Goal: Transaction & Acquisition: Book appointment/travel/reservation

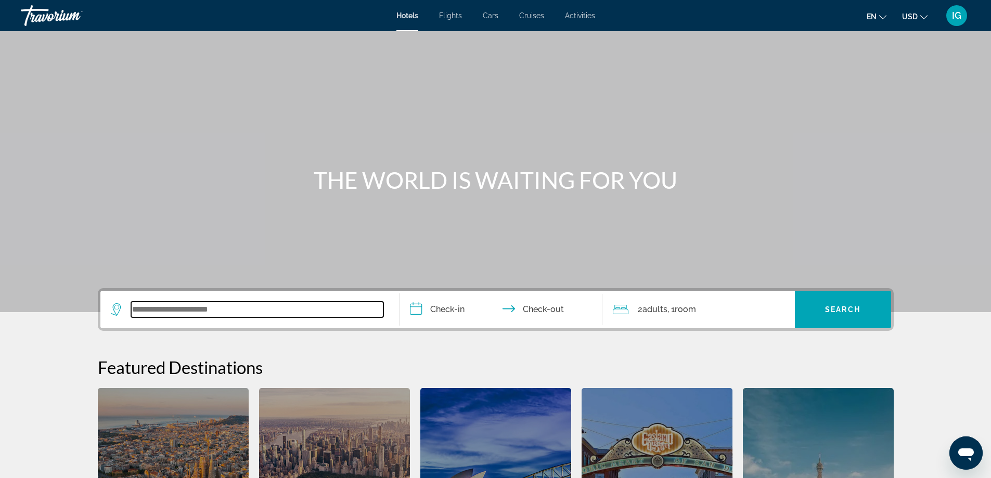
click at [256, 312] on input "Search widget" at bounding box center [257, 310] width 252 height 16
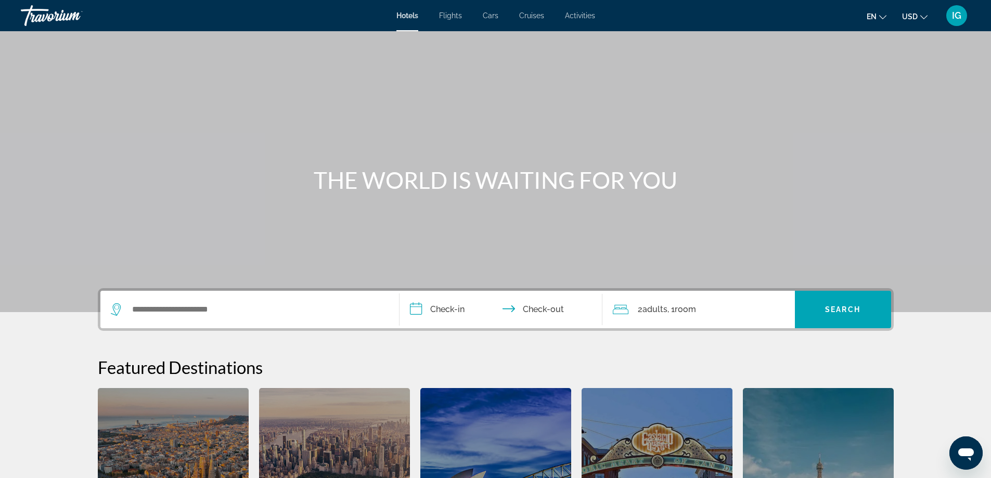
click at [537, 16] on span "Cruises" at bounding box center [531, 15] width 25 height 8
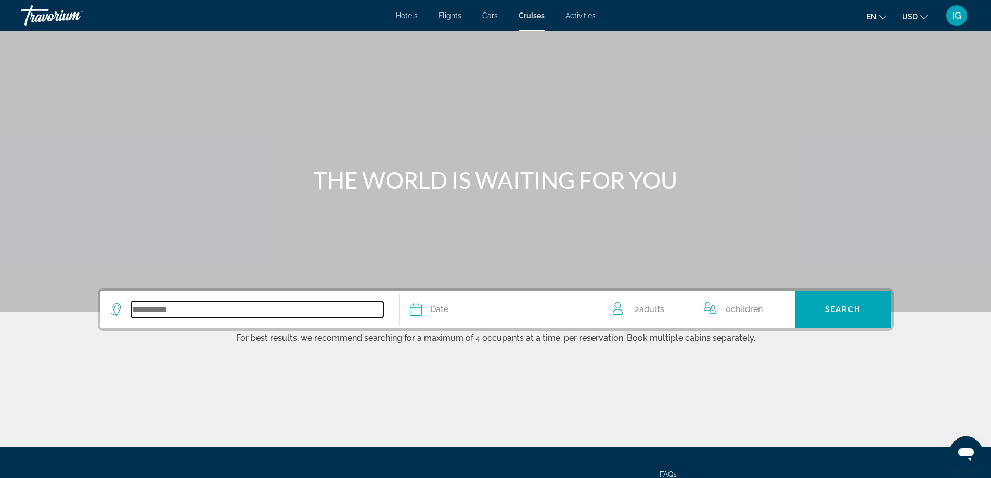
click at [341, 310] on input "Search widget" at bounding box center [257, 310] width 252 height 16
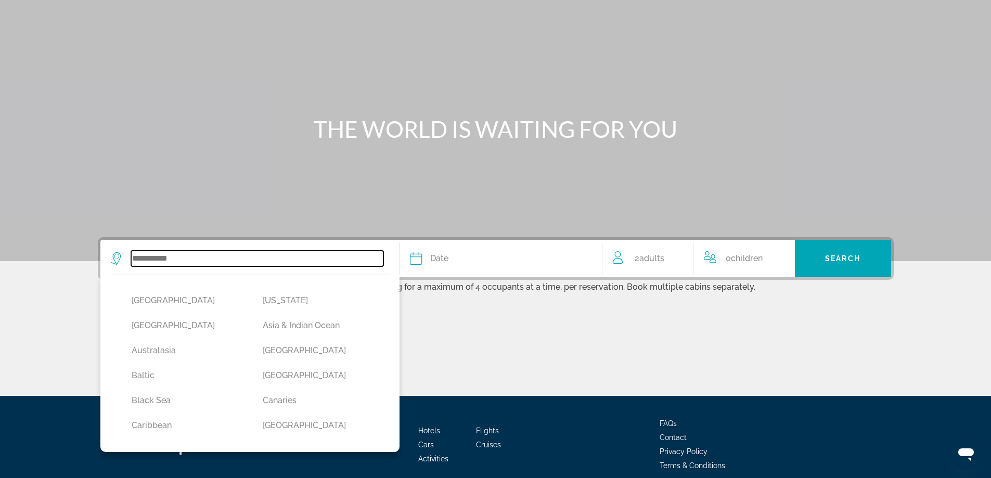
scroll to position [96, 0]
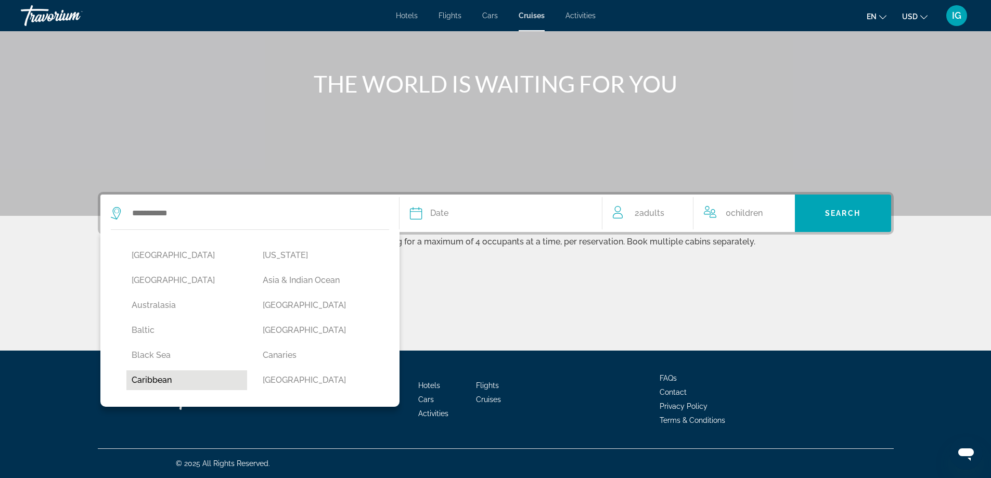
click at [139, 382] on button "Caribbean" at bounding box center [186, 381] width 121 height 20
type input "*********"
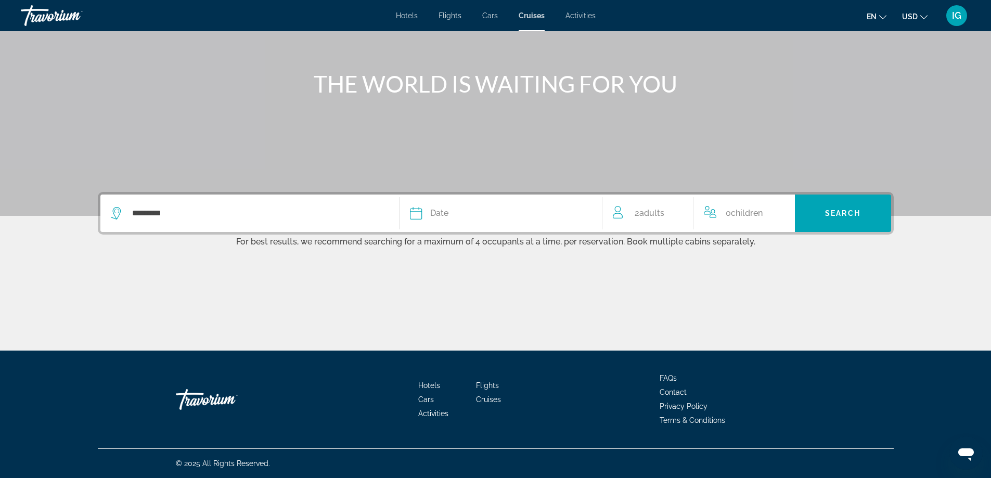
click at [455, 211] on div "Date" at bounding box center [501, 213] width 182 height 15
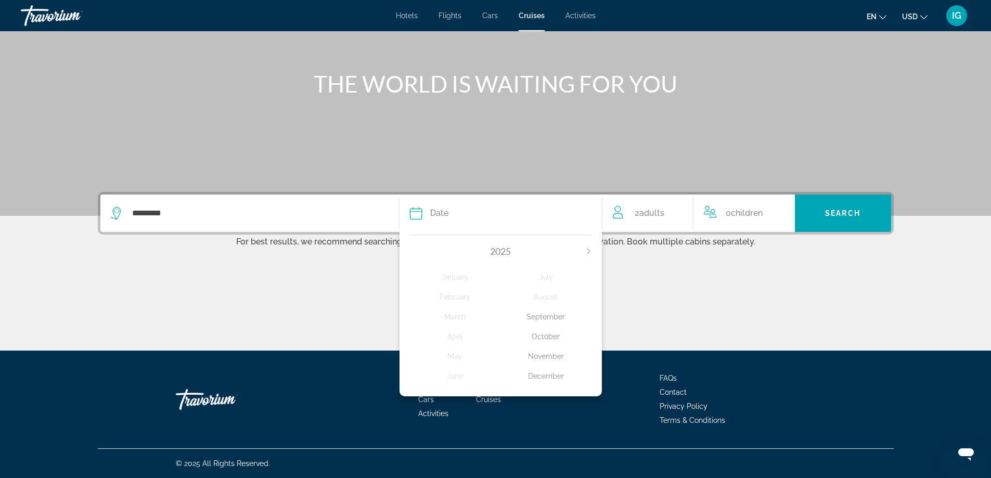
click at [497, 251] on span "2025" at bounding box center [500, 251] width 21 height 11
click at [552, 356] on div "November" at bounding box center [546, 356] width 91 height 19
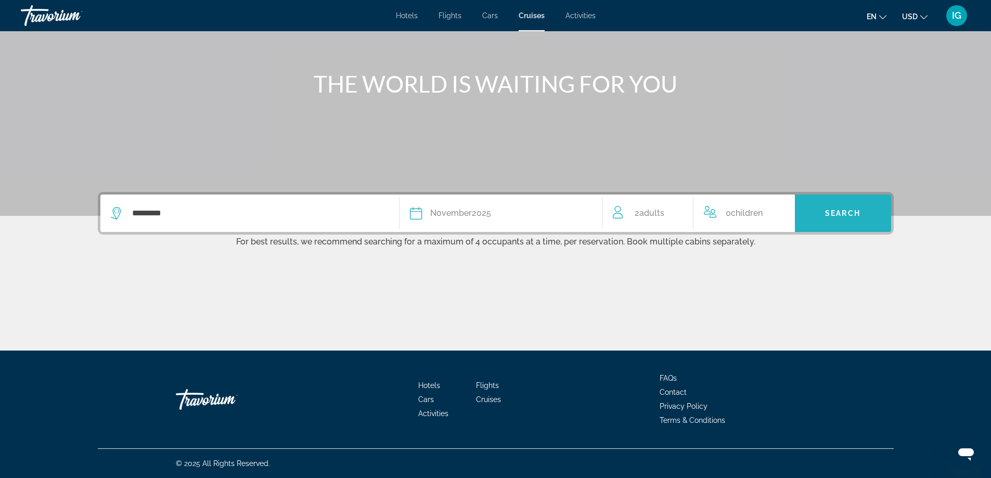
click at [824, 212] on span "Search widget" at bounding box center [843, 213] width 96 height 25
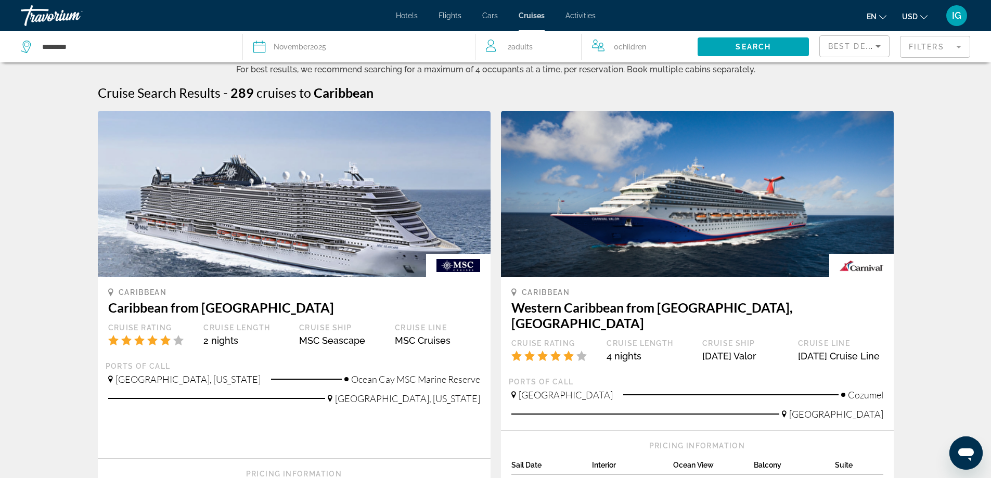
click at [882, 49] on icon "Sort by" at bounding box center [878, 46] width 12 height 12
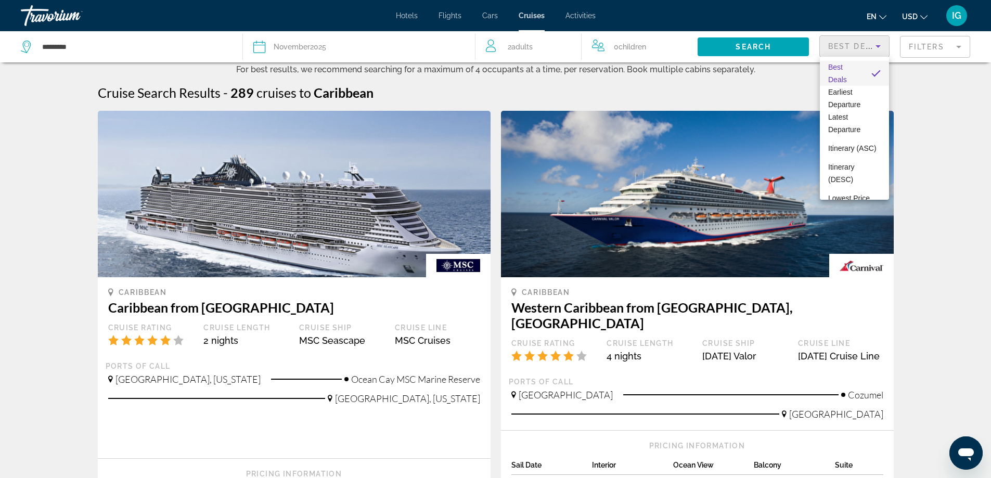
click at [959, 47] on div at bounding box center [495, 239] width 991 height 478
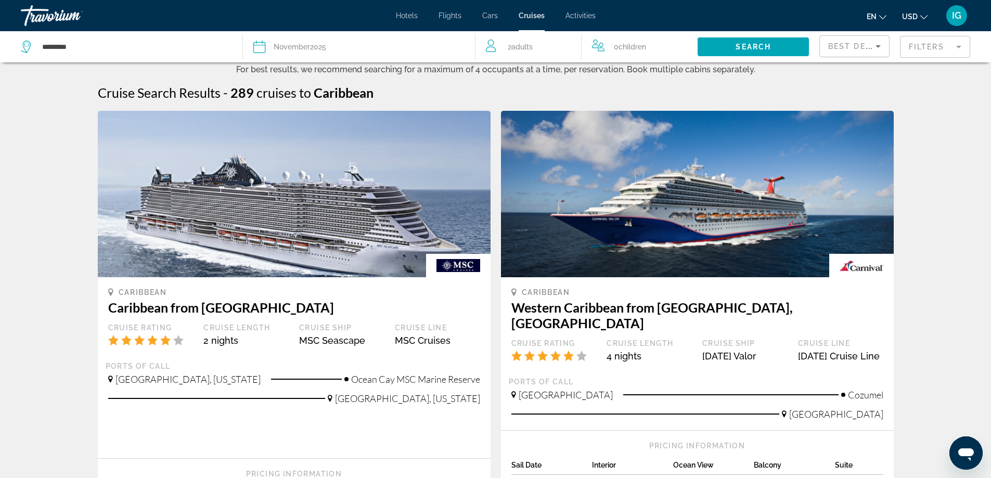
click at [959, 47] on mat-form-field "Filters" at bounding box center [935, 47] width 70 height 22
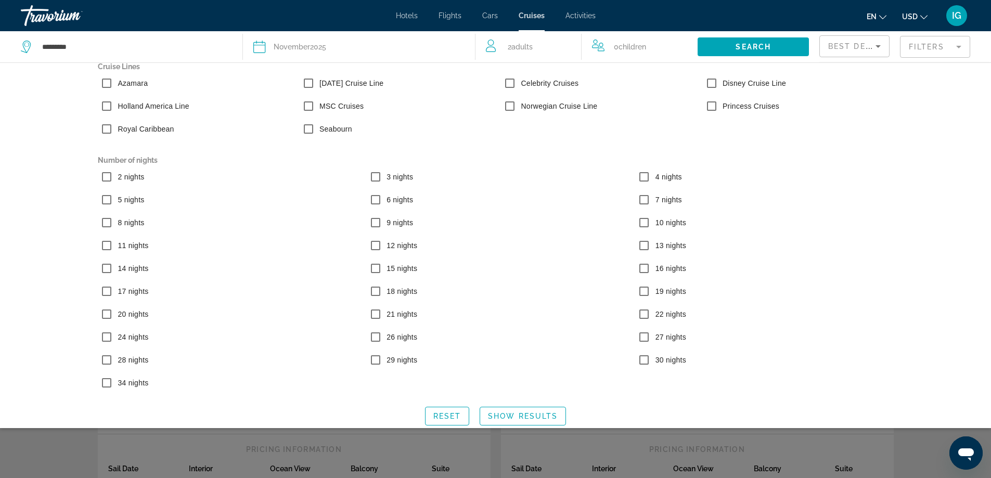
scroll to position [22, 0]
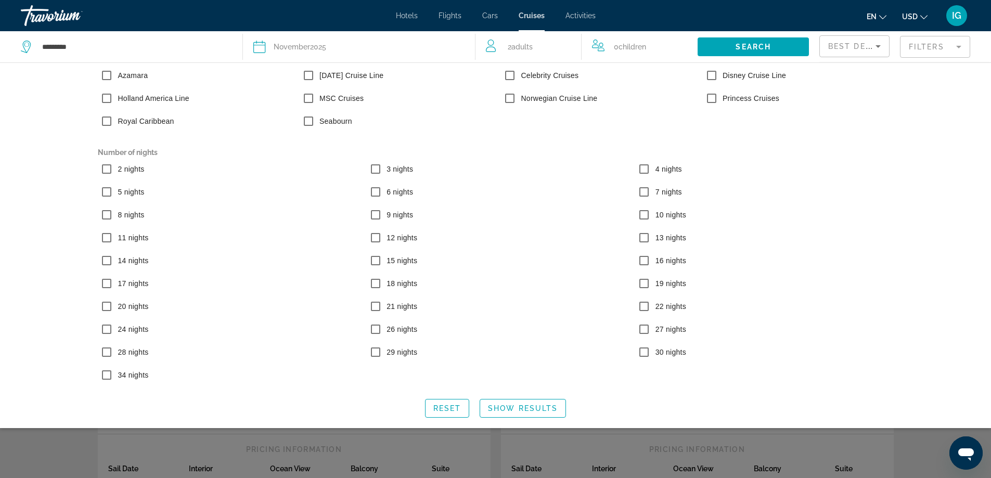
click at [879, 47] on icon "Sort by" at bounding box center [878, 46] width 5 height 3
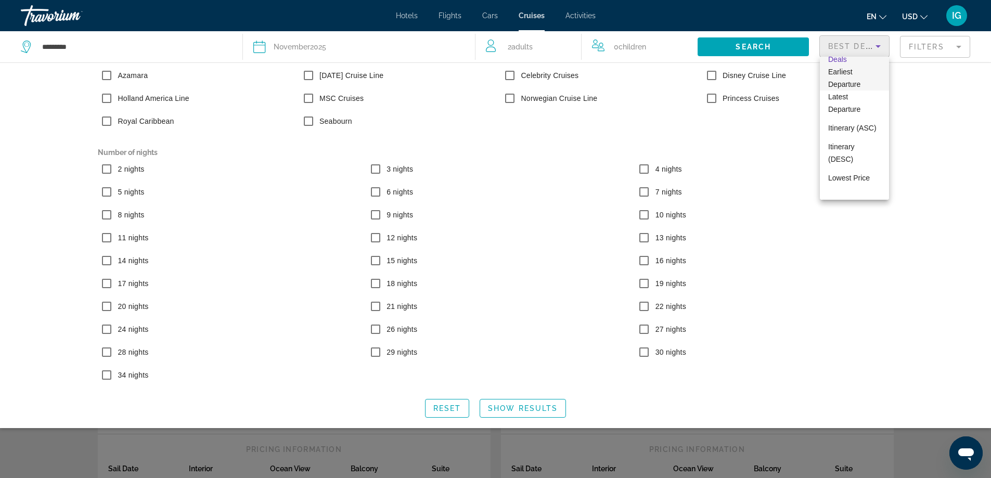
click at [855, 85] on span "Earliest Departure" at bounding box center [844, 78] width 32 height 21
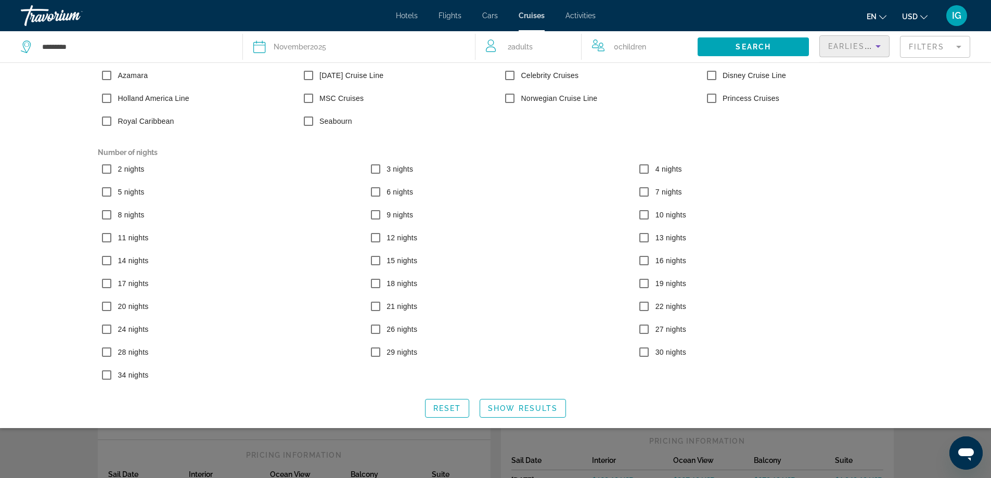
click at [878, 52] on icon "Sort by" at bounding box center [878, 46] width 12 height 12
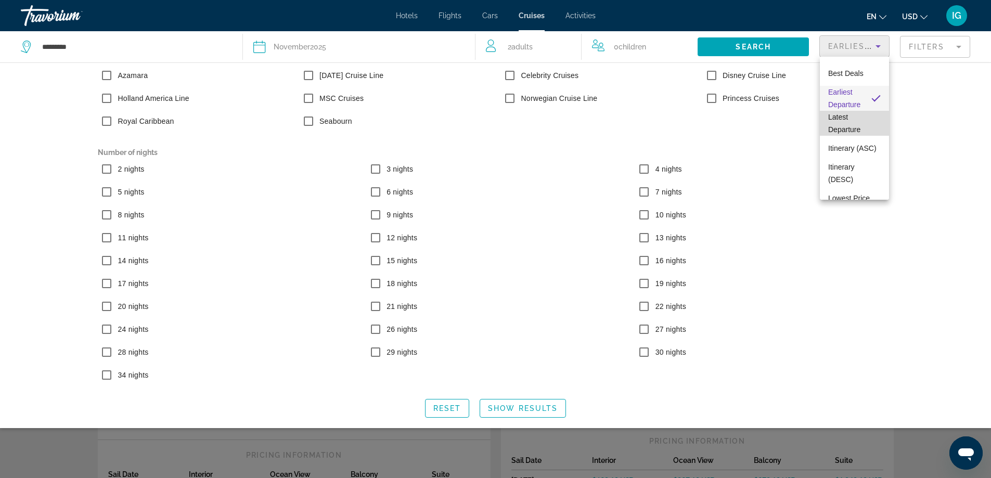
click at [856, 129] on span "Latest Departure" at bounding box center [844, 123] width 32 height 21
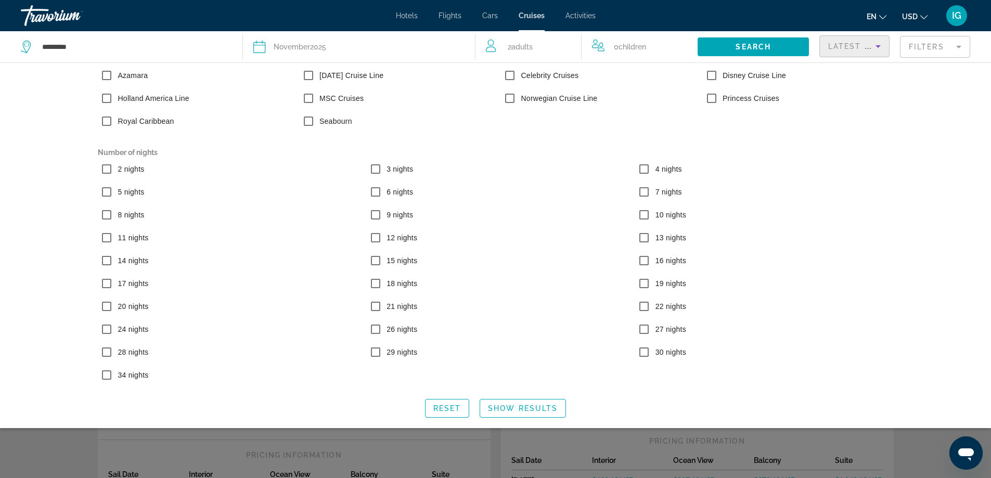
click at [874, 47] on icon "Sort by" at bounding box center [878, 46] width 12 height 12
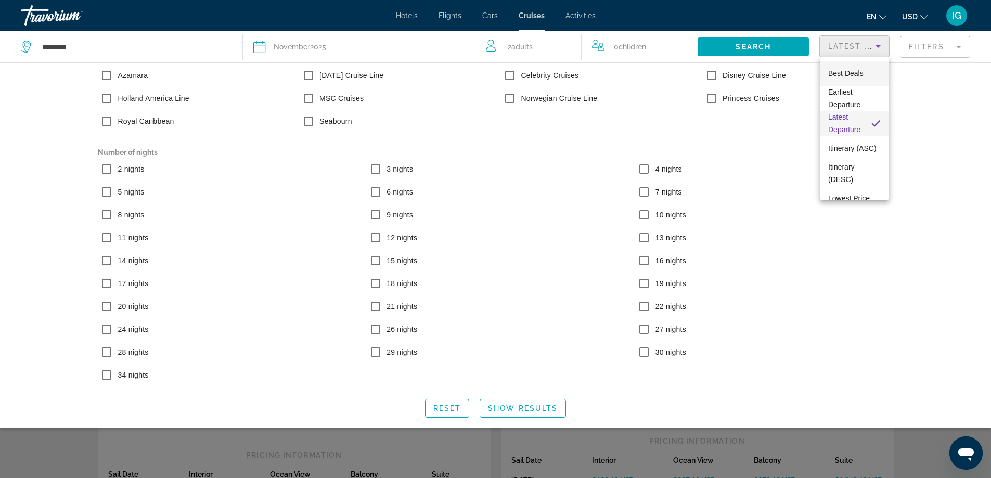
click at [850, 74] on span "Best Deals" at bounding box center [845, 73] width 35 height 8
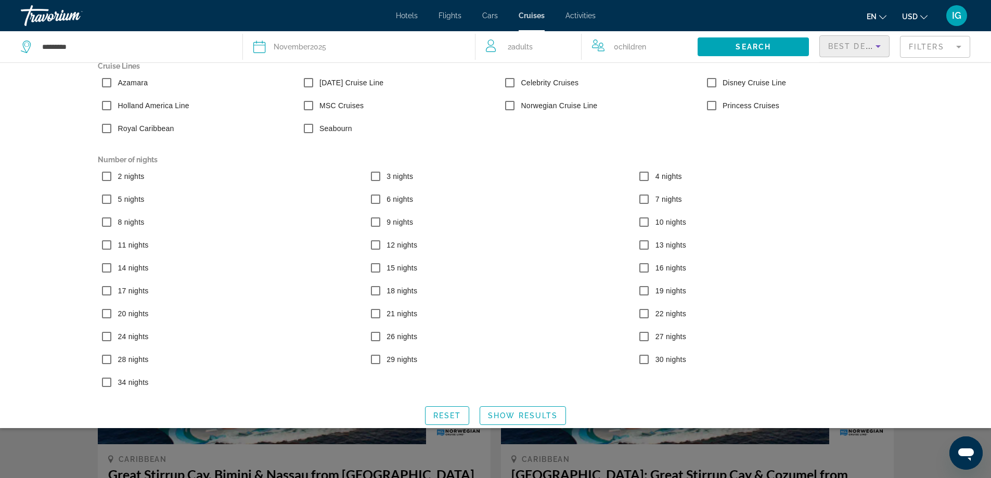
scroll to position [22, 0]
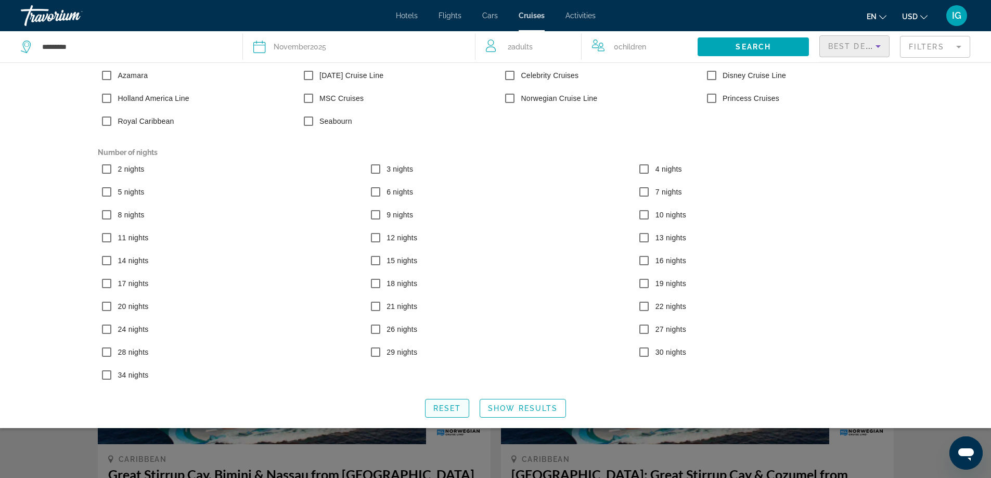
click at [444, 408] on span "Reset" at bounding box center [447, 408] width 28 height 8
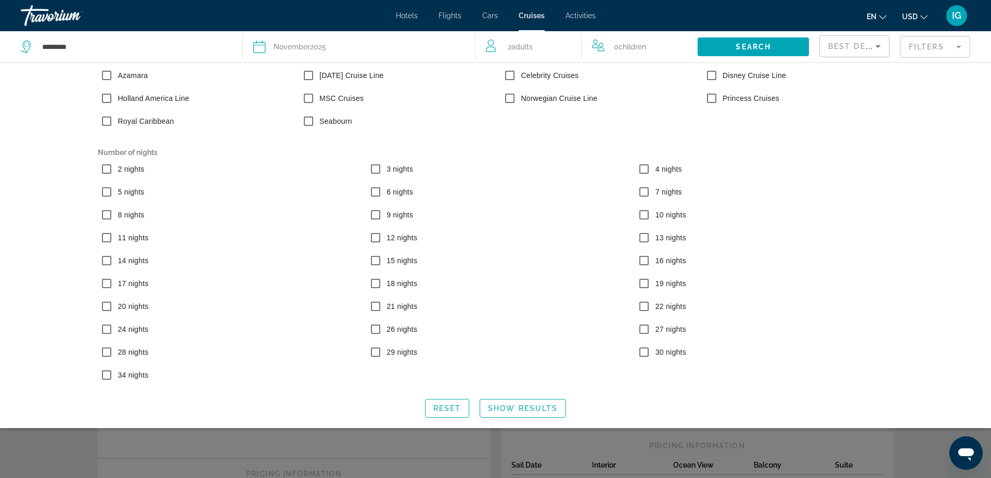
click at [959, 48] on mat-form-field "Filters" at bounding box center [935, 47] width 70 height 22
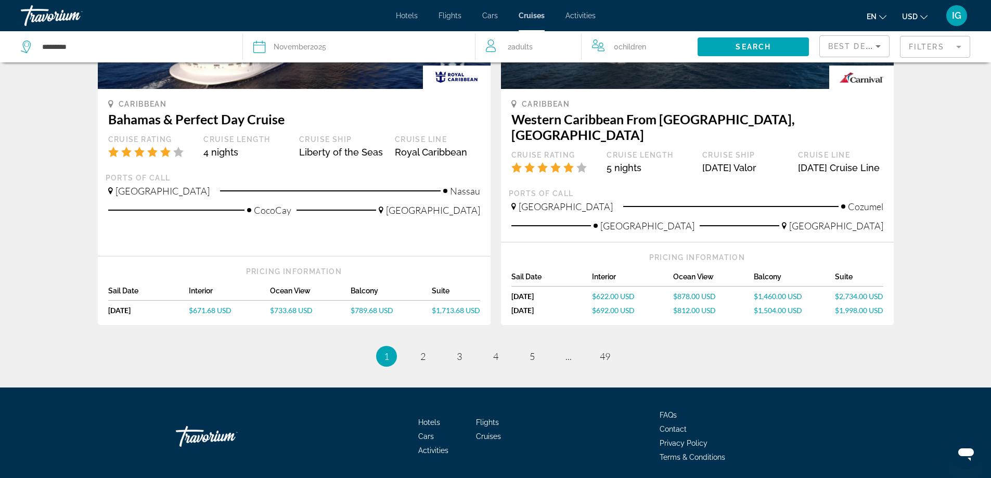
scroll to position [1092, 0]
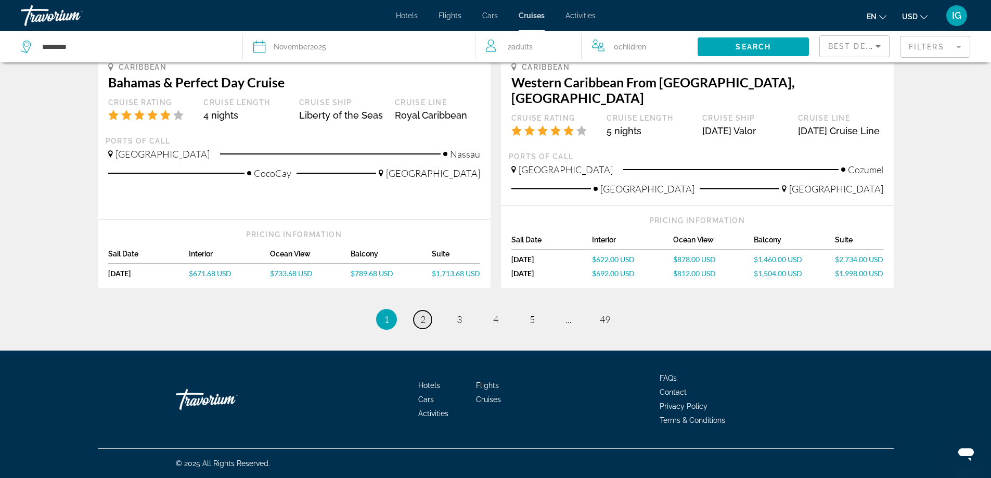
click at [424, 323] on span "2" at bounding box center [422, 319] width 5 height 11
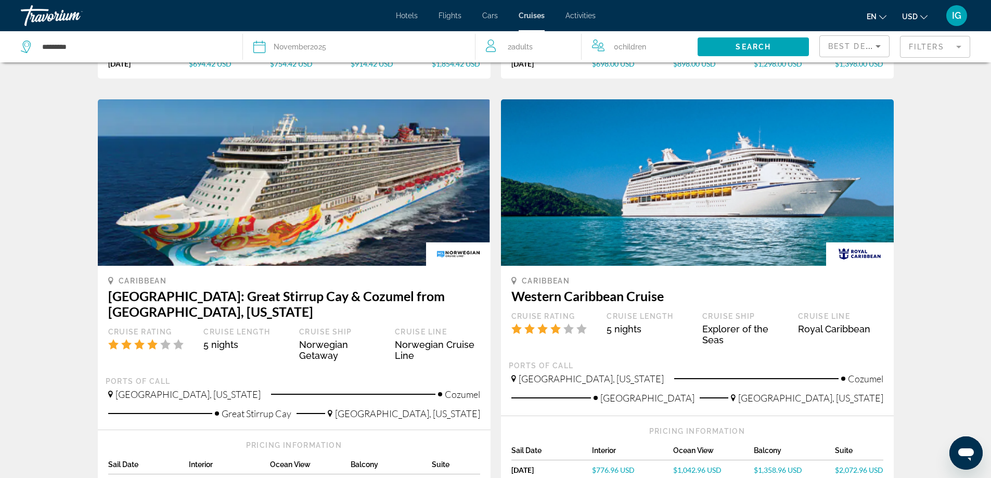
scroll to position [104, 0]
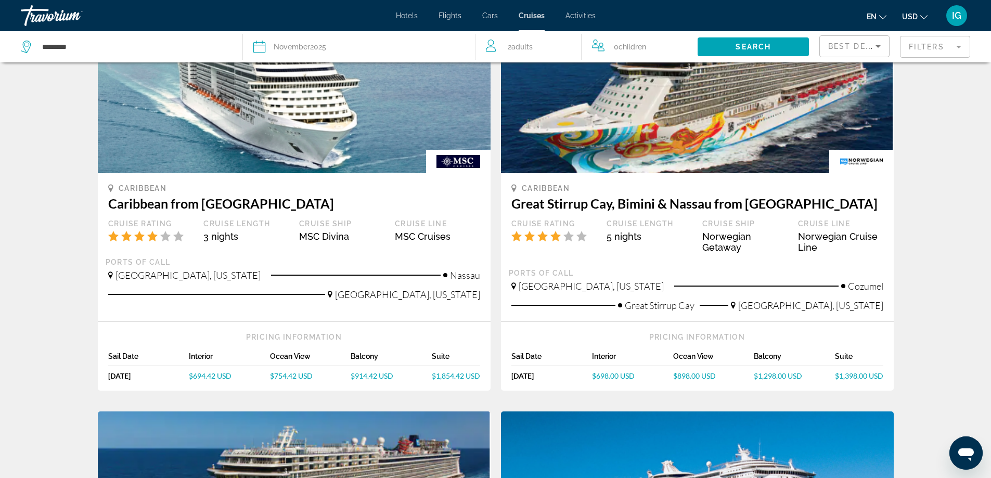
click at [960, 48] on mat-form-field "Filters" at bounding box center [935, 47] width 70 height 22
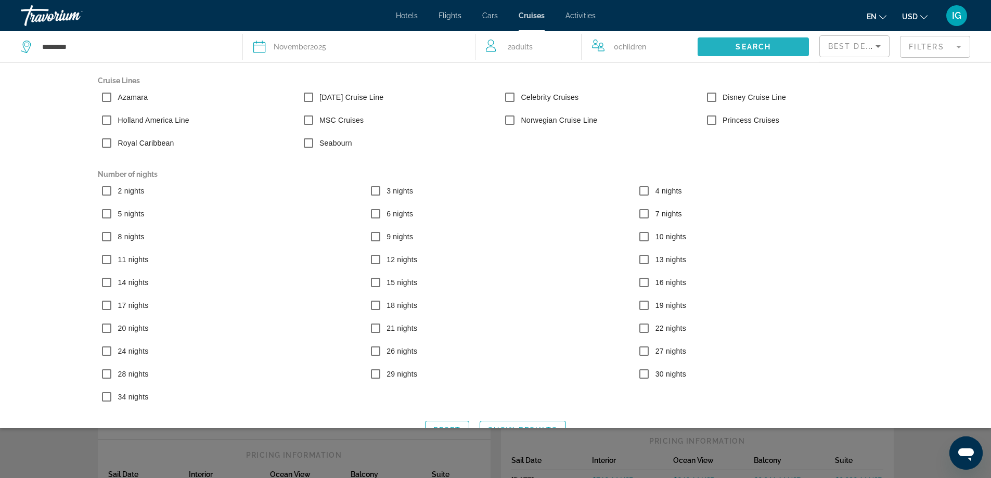
click at [755, 45] on span "Search" at bounding box center [753, 47] width 35 height 8
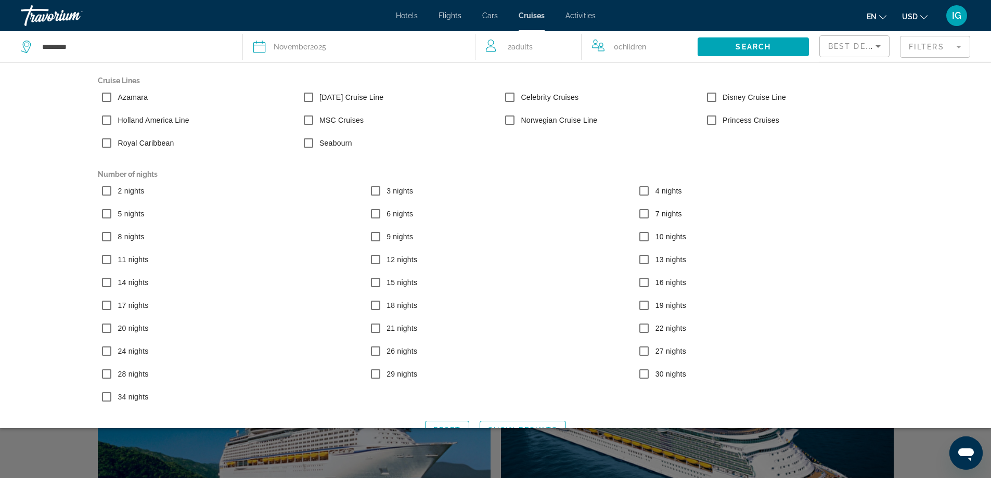
scroll to position [162, 0]
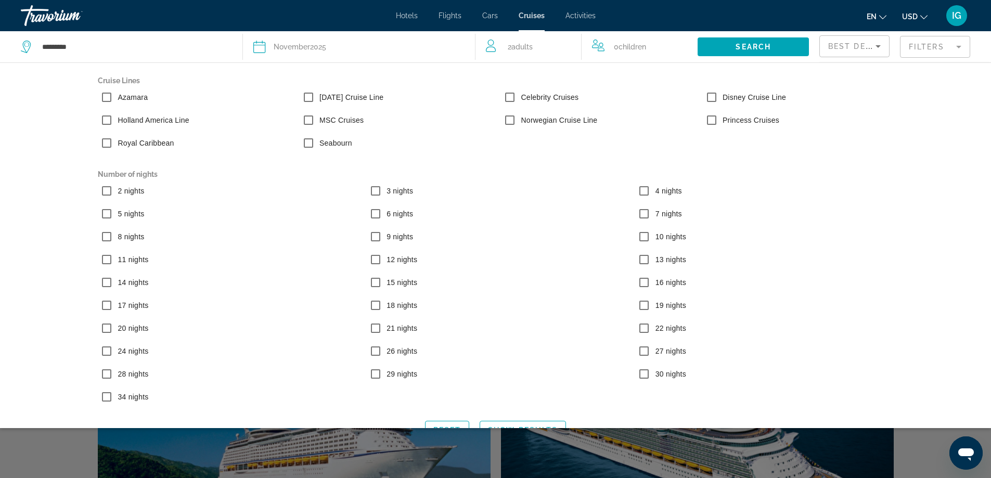
click at [929, 449] on div "Search widget" at bounding box center [495, 314] width 991 height 327
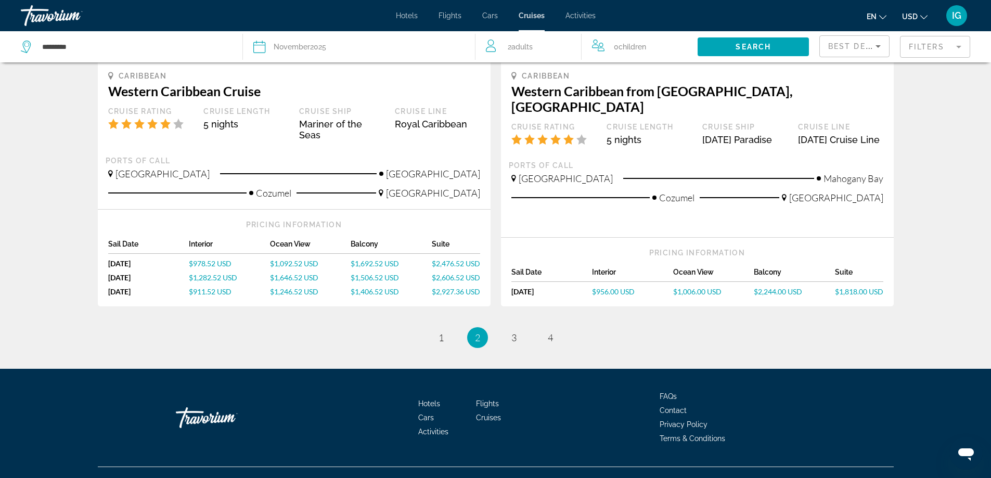
scroll to position [1041, 0]
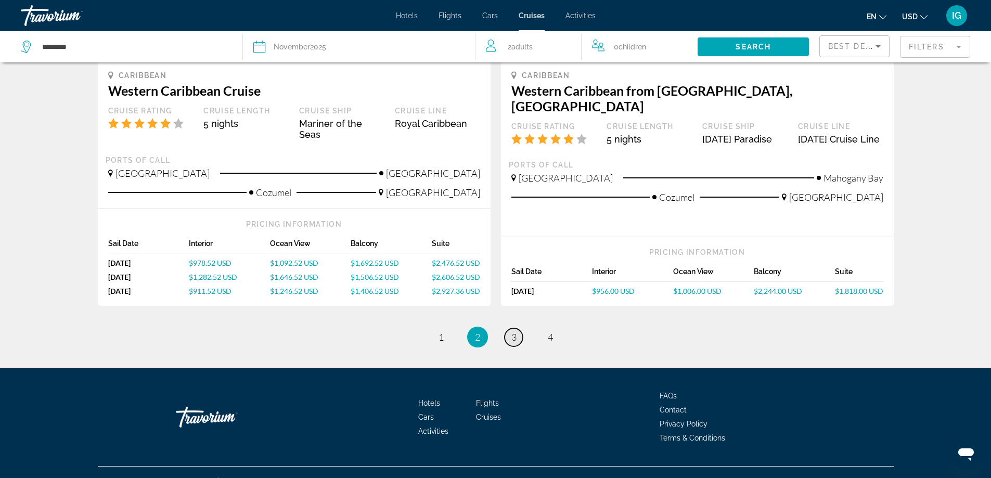
click at [514, 331] on span "3" at bounding box center [514, 336] width 5 height 11
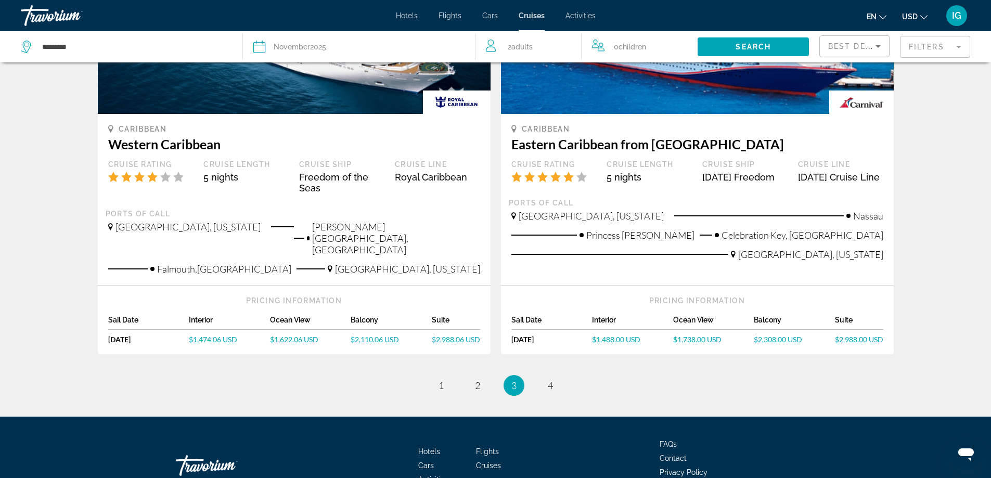
scroll to position [1050, 0]
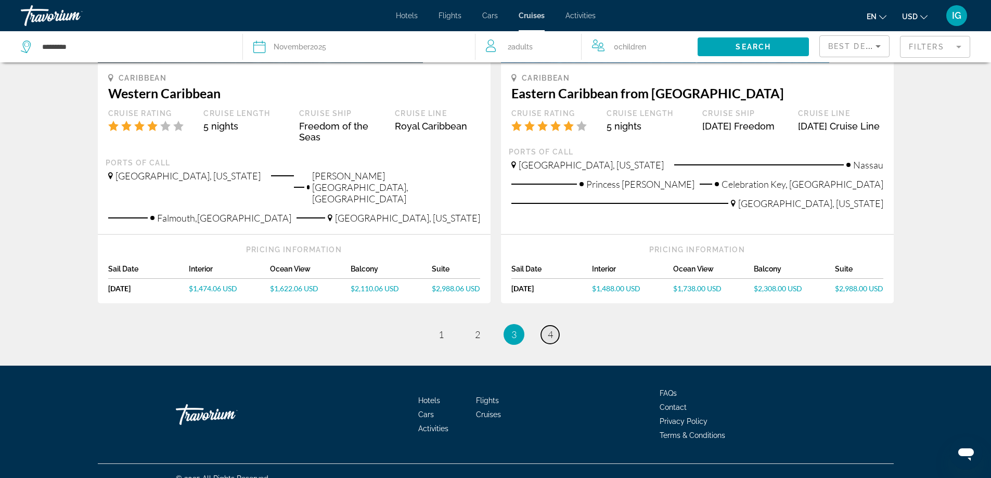
click at [552, 329] on span "4" at bounding box center [550, 334] width 5 height 11
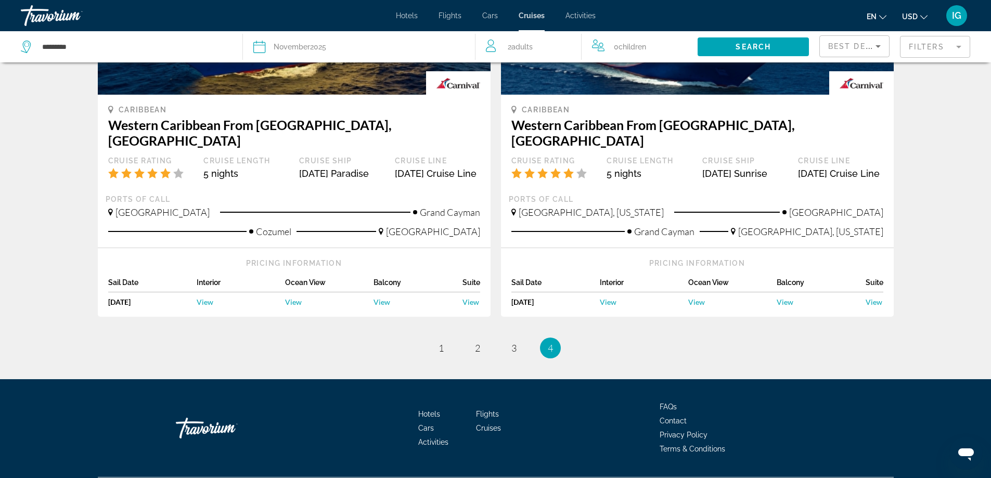
scroll to position [1048, 0]
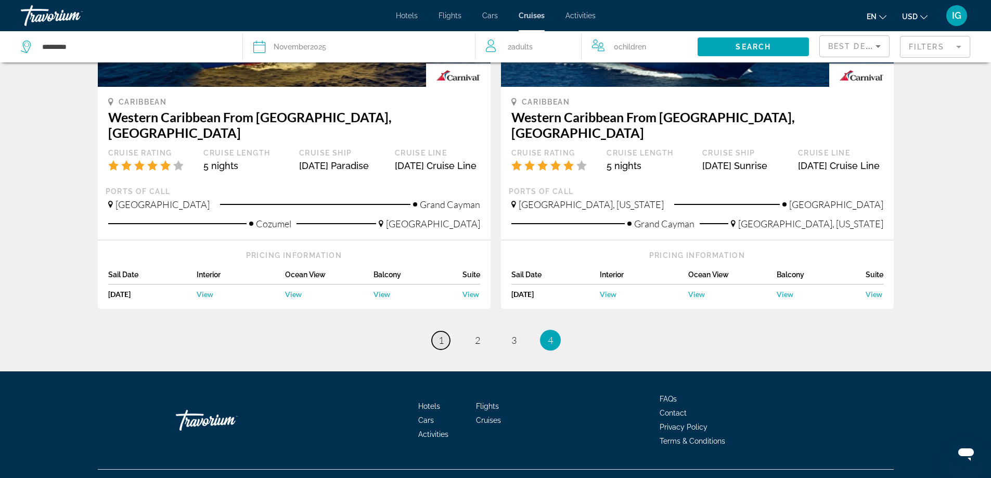
click at [440, 335] on span "1" at bounding box center [441, 340] width 5 height 11
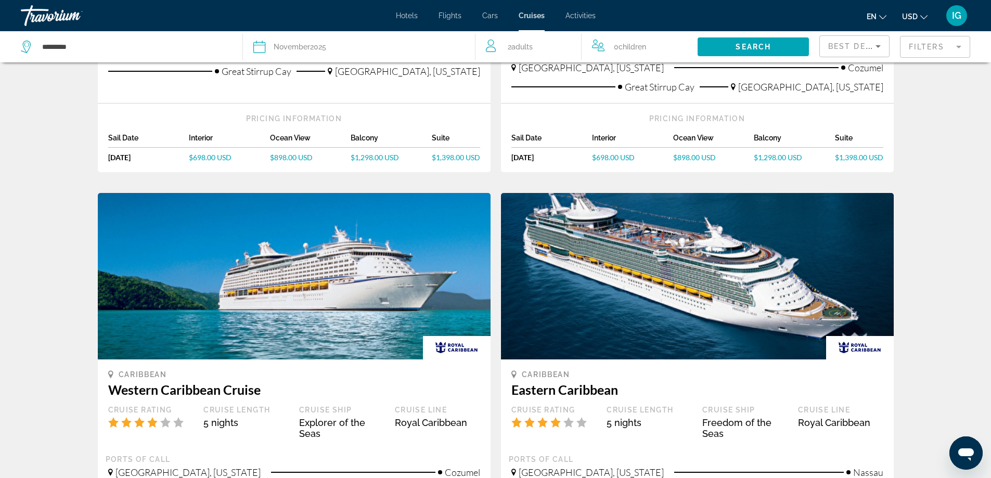
scroll to position [1078, 0]
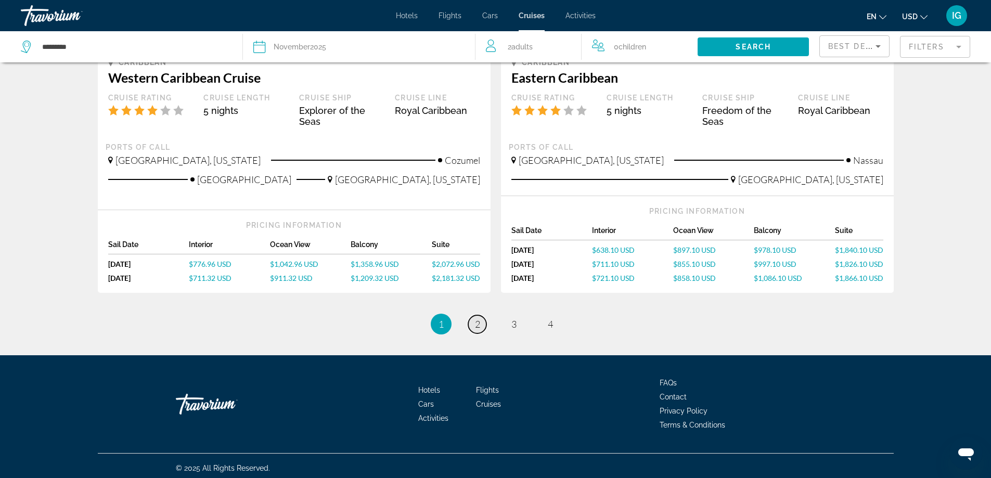
click at [475, 319] on span "2" at bounding box center [477, 323] width 5 height 11
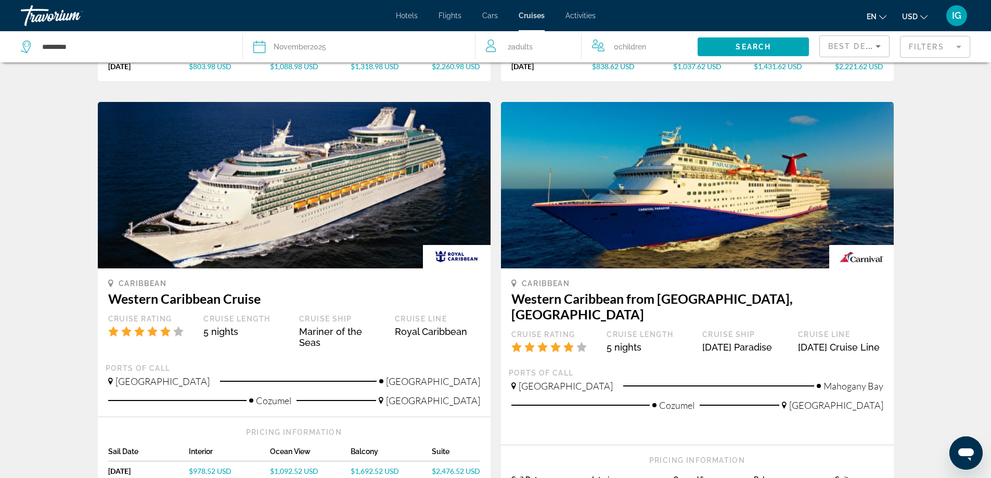
scroll to position [937, 0]
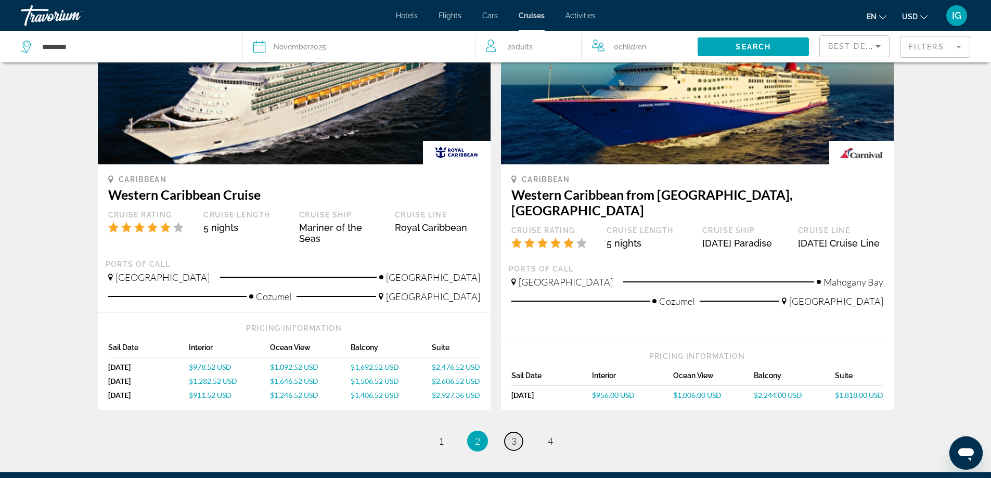
click at [515, 436] on span "3" at bounding box center [514, 441] width 5 height 11
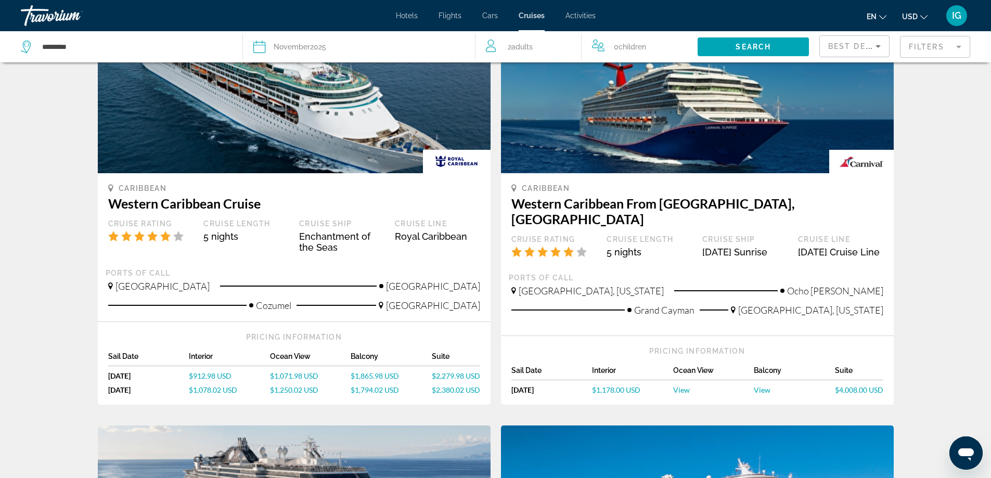
scroll to position [156, 0]
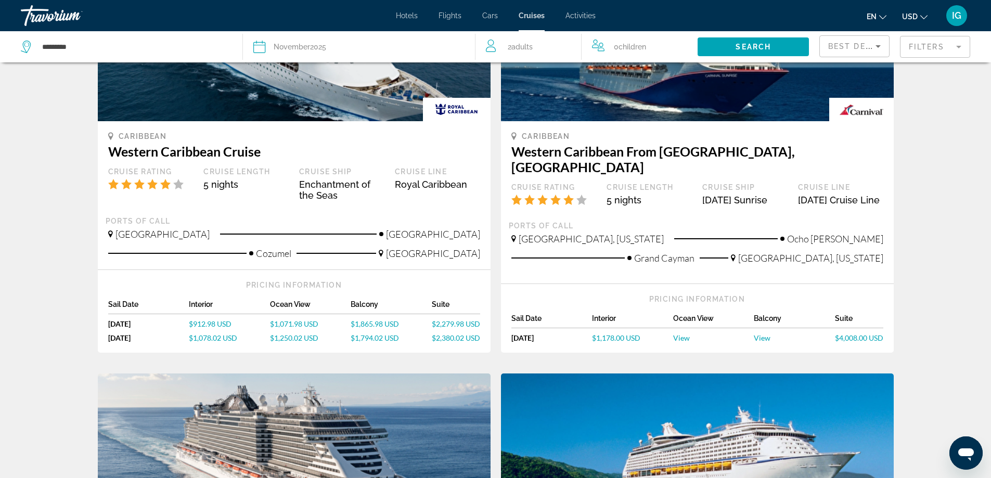
click at [763, 338] on span "View" at bounding box center [762, 338] width 17 height 9
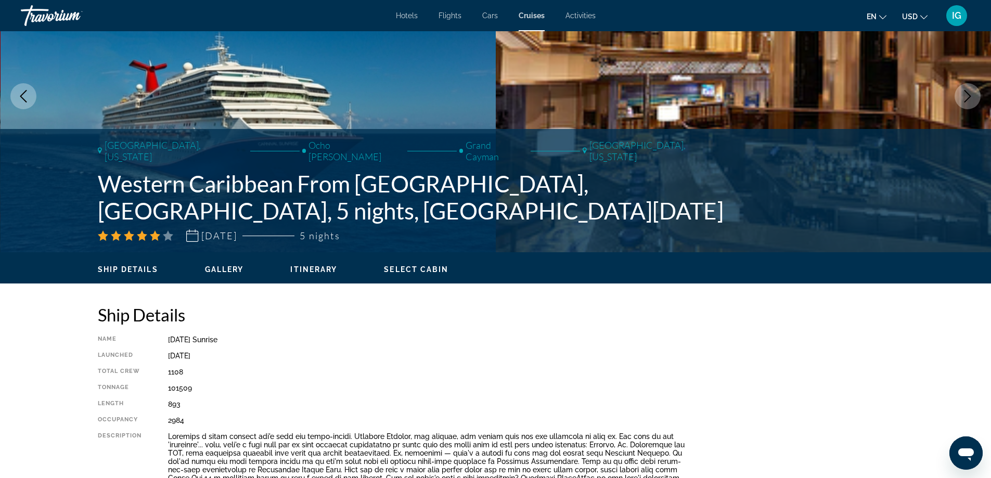
scroll to position [156, 0]
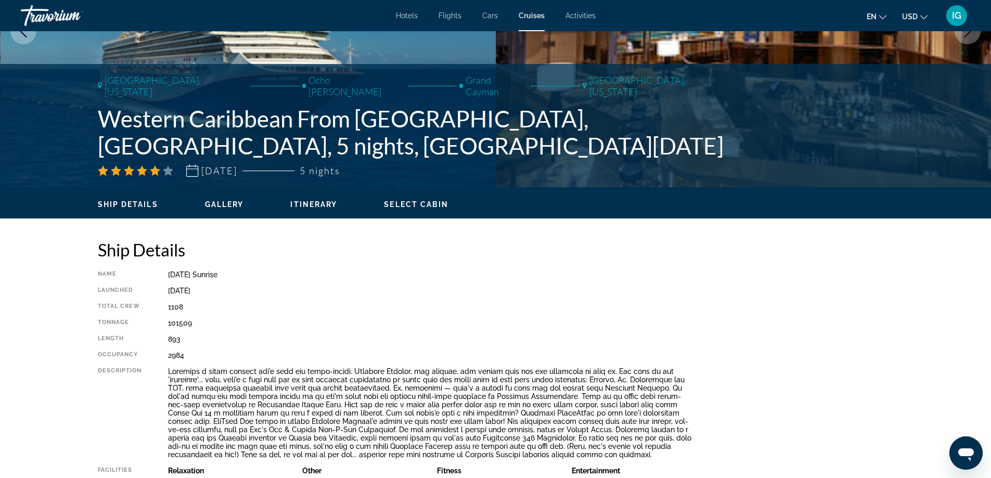
click at [226, 206] on span "Gallery" at bounding box center [224, 204] width 39 height 8
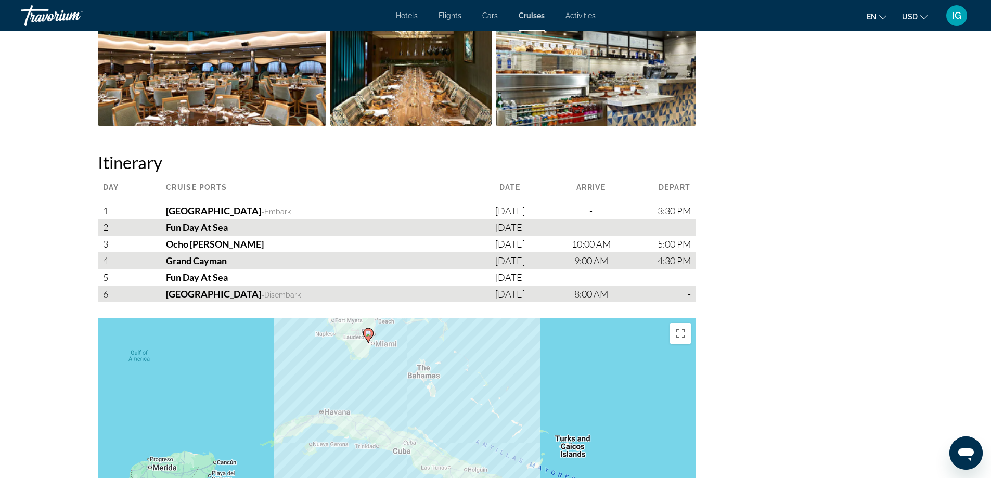
scroll to position [1176, 0]
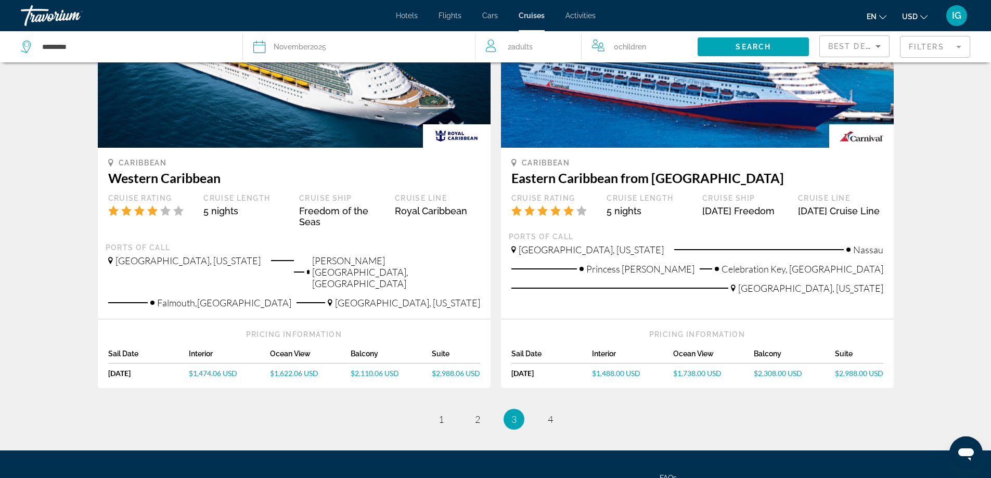
scroll to position [1041, 0]
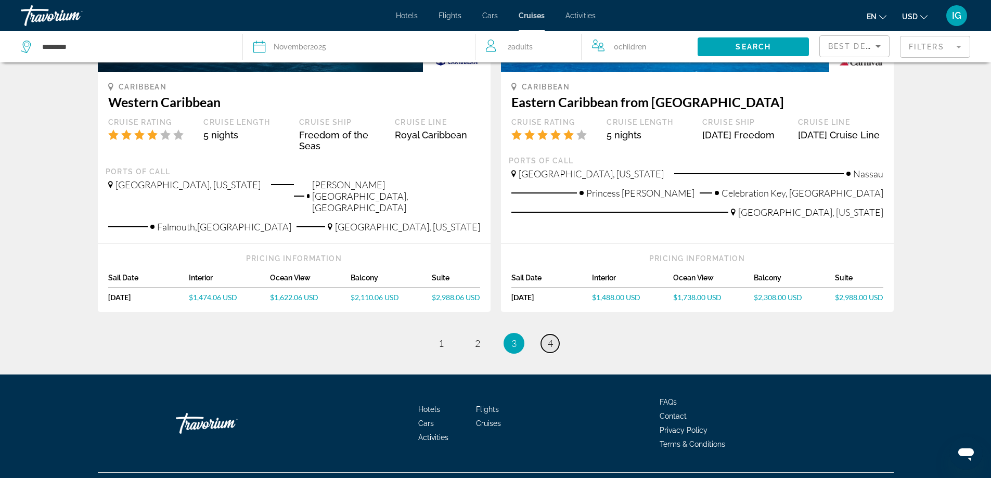
click at [551, 338] on span "4" at bounding box center [550, 343] width 5 height 11
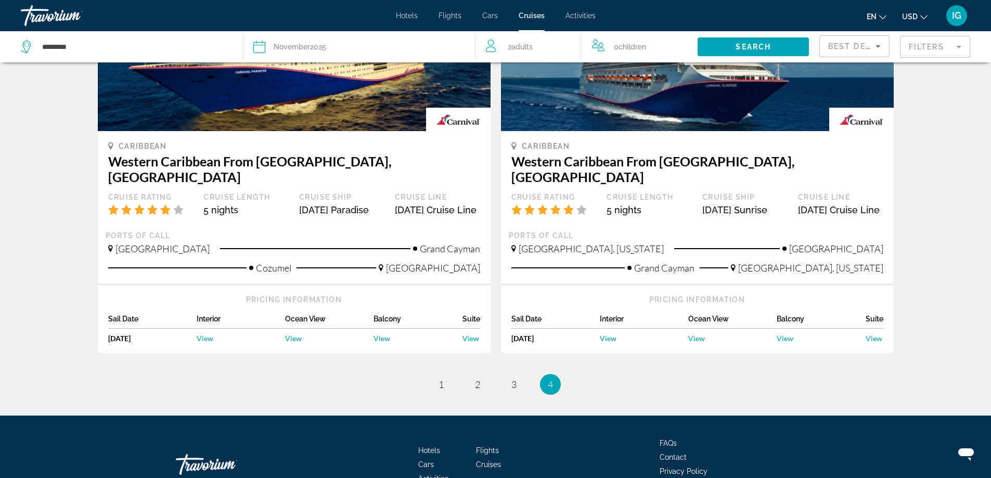
scroll to position [1048, 0]
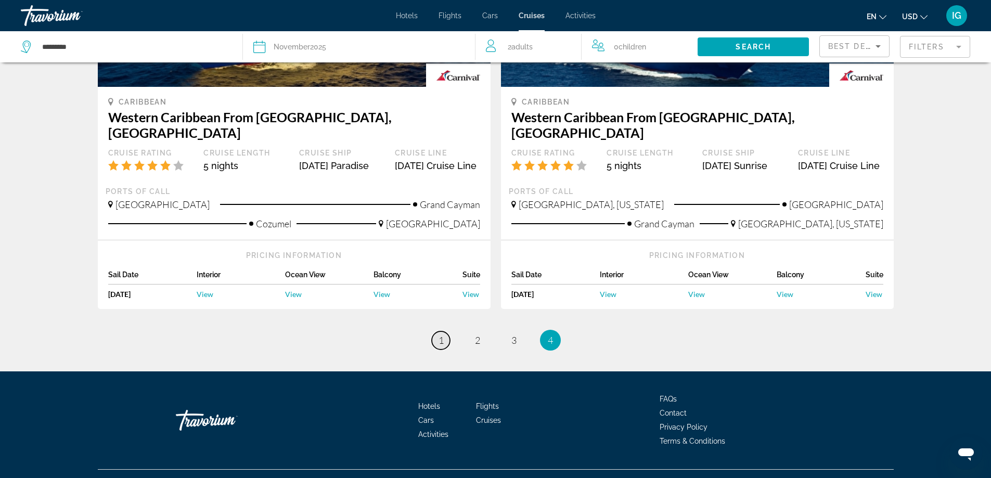
click at [441, 335] on span "1" at bounding box center [441, 340] width 5 height 11
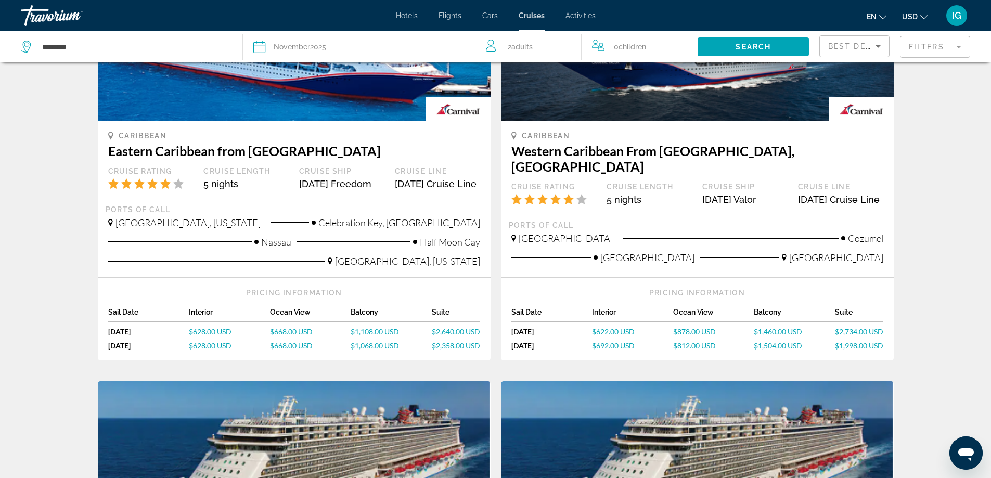
scroll to position [156, 0]
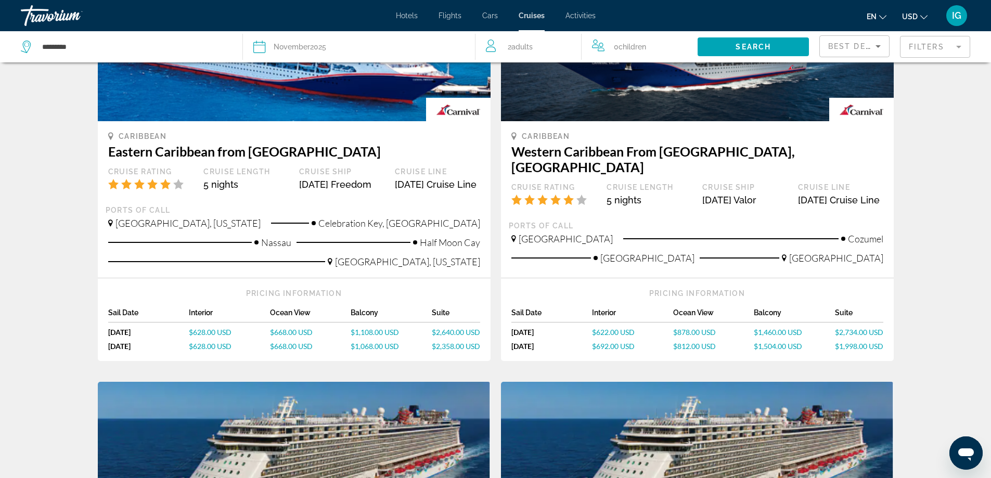
click at [376, 351] on span "$1,068.00 USD" at bounding box center [375, 346] width 48 height 9
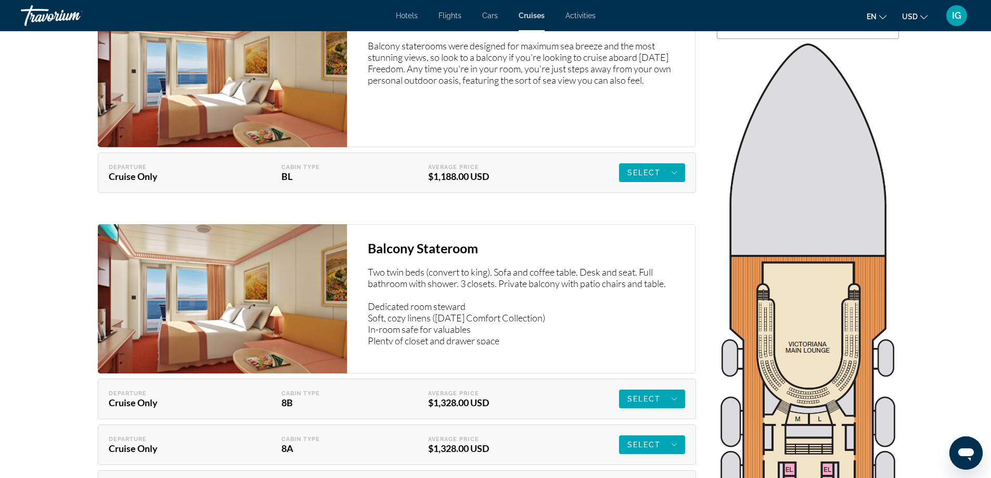
scroll to position [1821, 0]
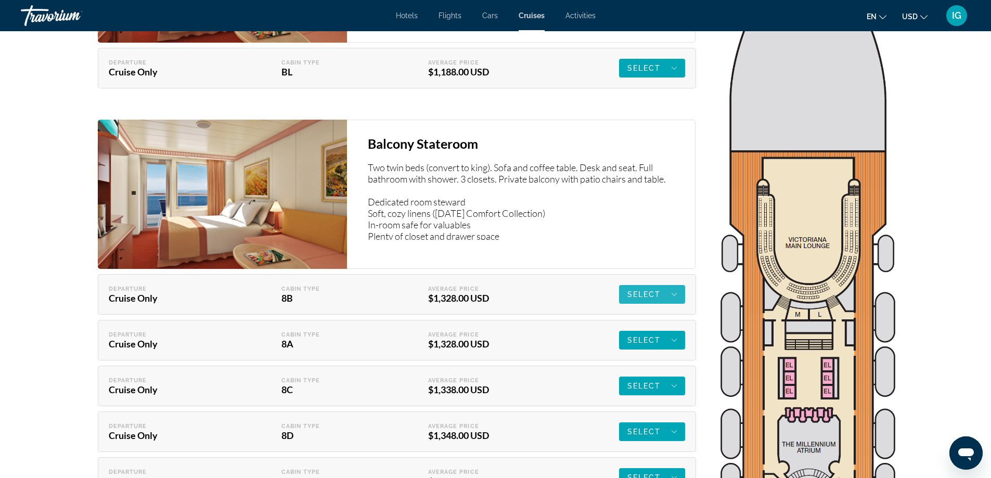
click at [676, 293] on icon "Main content" at bounding box center [673, 294] width 5 height 3
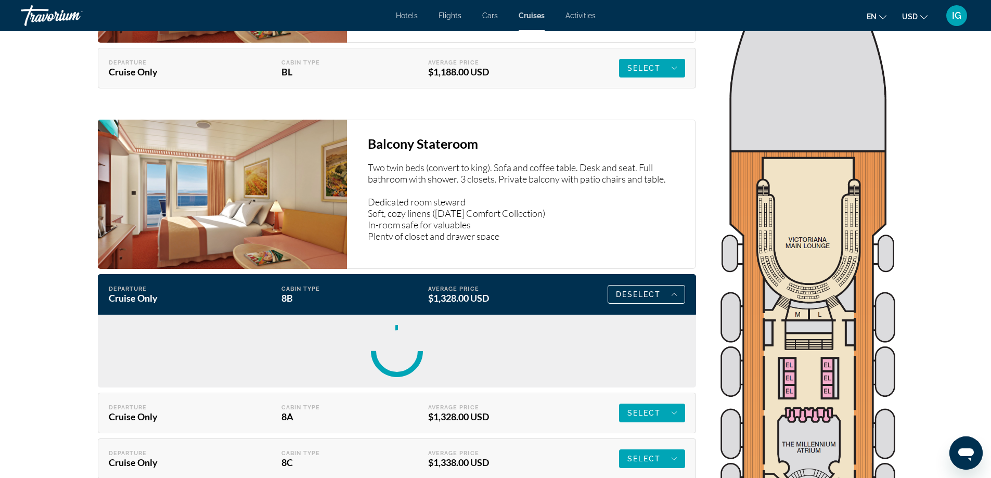
click at [675, 288] on icon "Main content" at bounding box center [674, 294] width 5 height 12
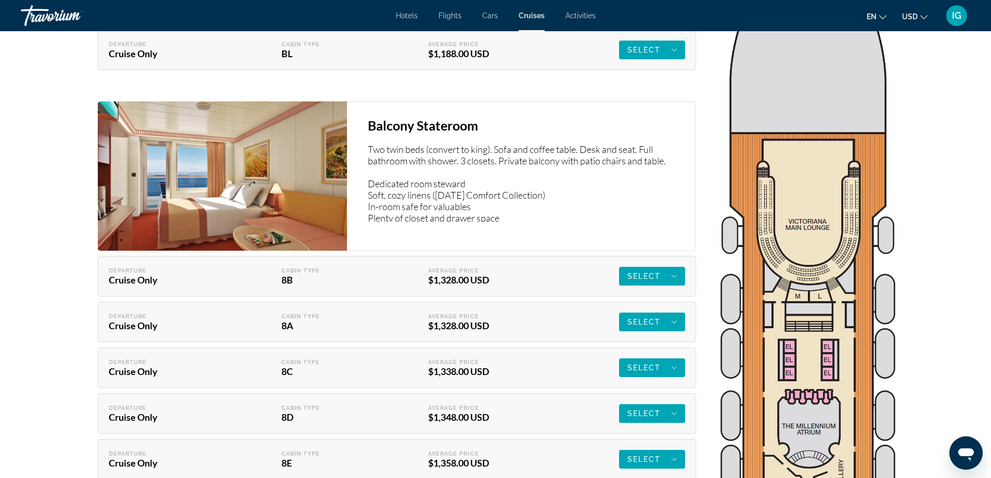
scroll to position [1665, 0]
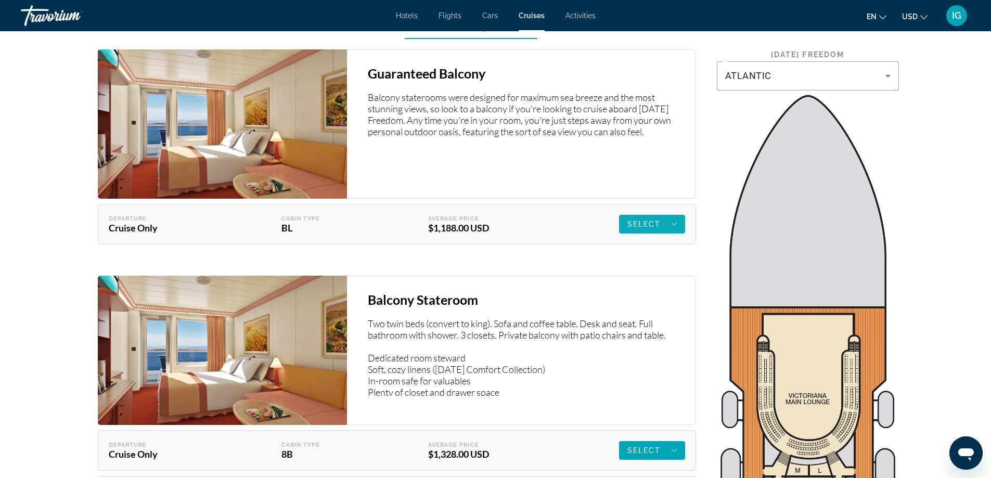
click at [674, 218] on icon "Main content" at bounding box center [674, 224] width 5 height 12
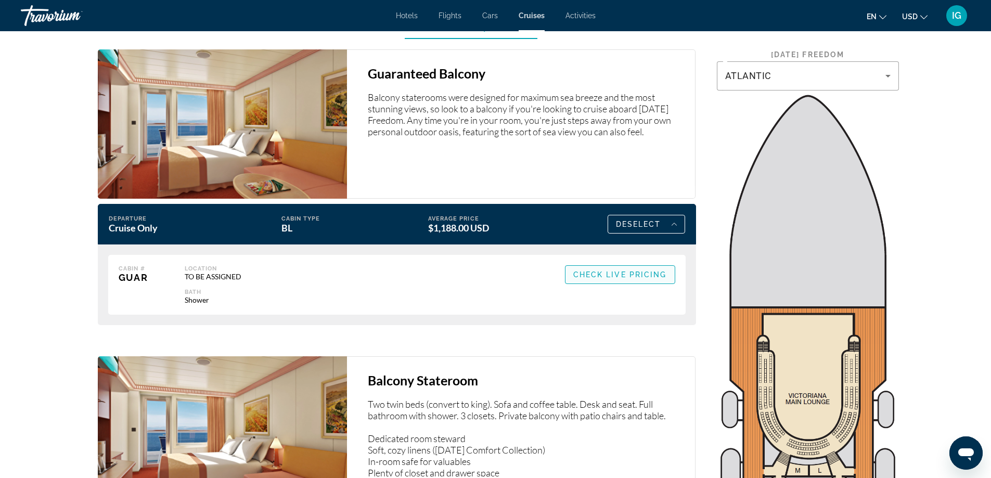
click at [631, 271] on span "Check Live Pricing" at bounding box center [620, 275] width 94 height 8
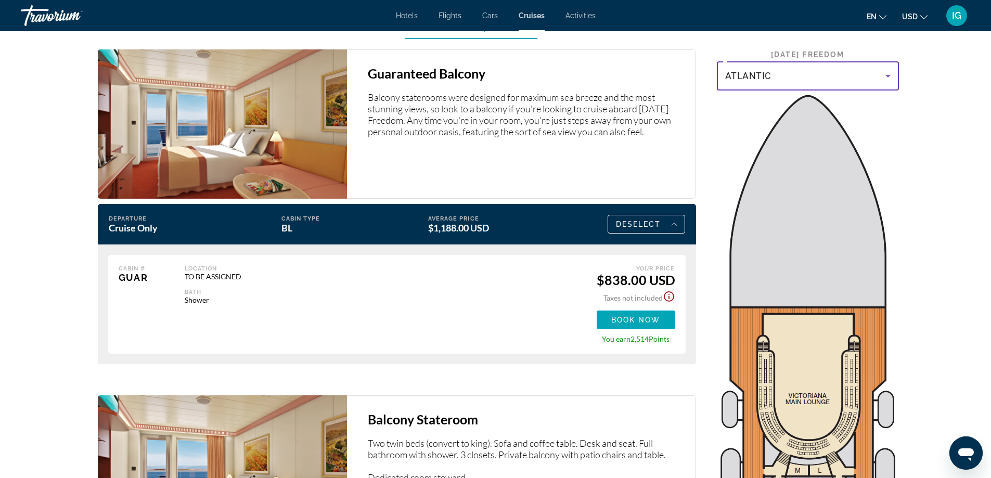
click at [891, 71] on icon "Main content" at bounding box center [888, 76] width 12 height 12
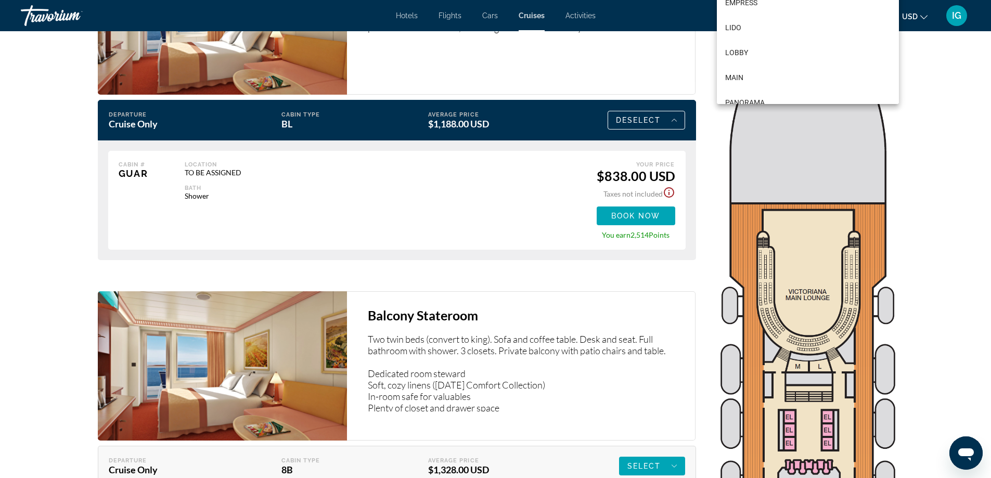
scroll to position [1925, 0]
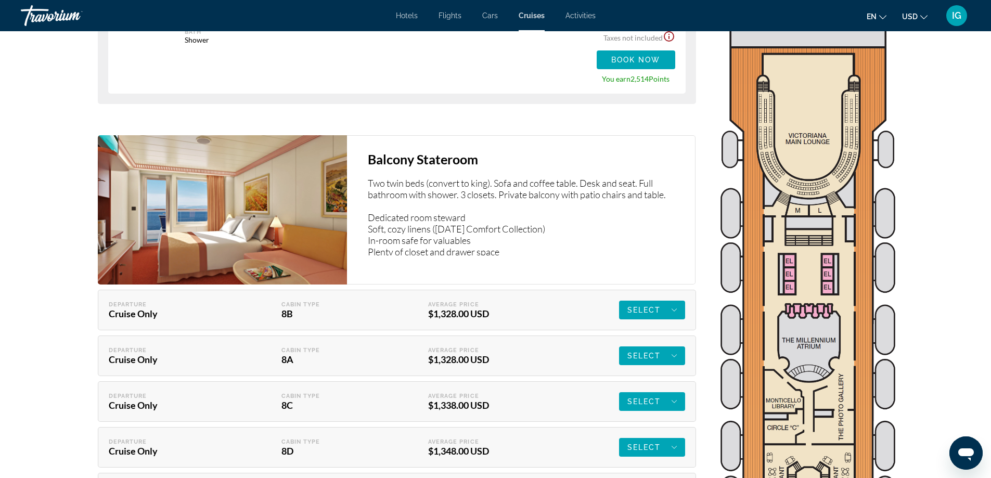
click at [823, 117] on div at bounding box center [495, 239] width 991 height 478
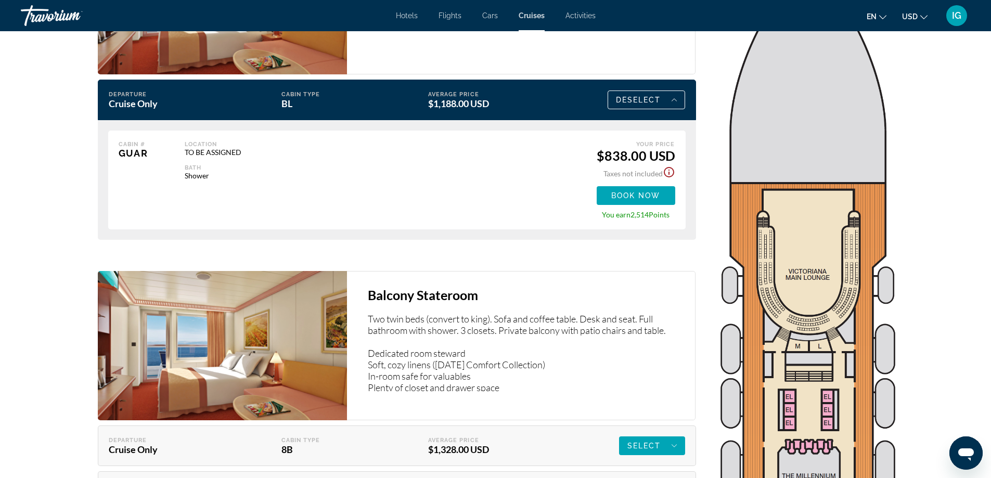
scroll to position [1665, 0]
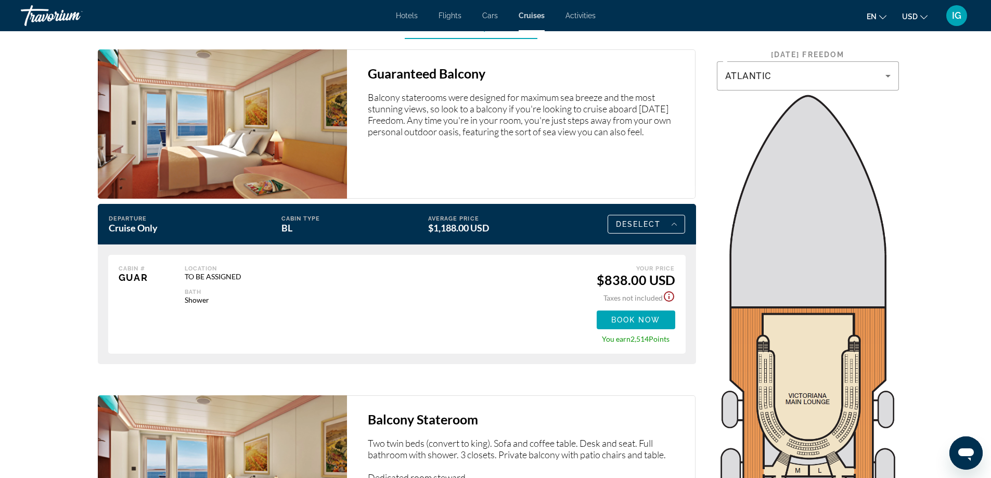
click at [669, 291] on icon "Show Taxes and Fees disclaimer" at bounding box center [669, 296] width 10 height 10
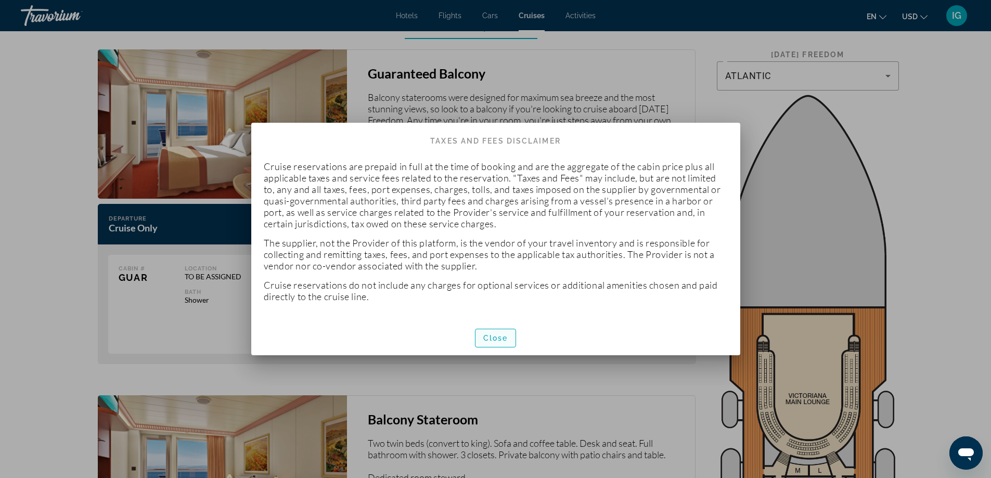
click at [497, 337] on span "Close" at bounding box center [495, 338] width 25 height 8
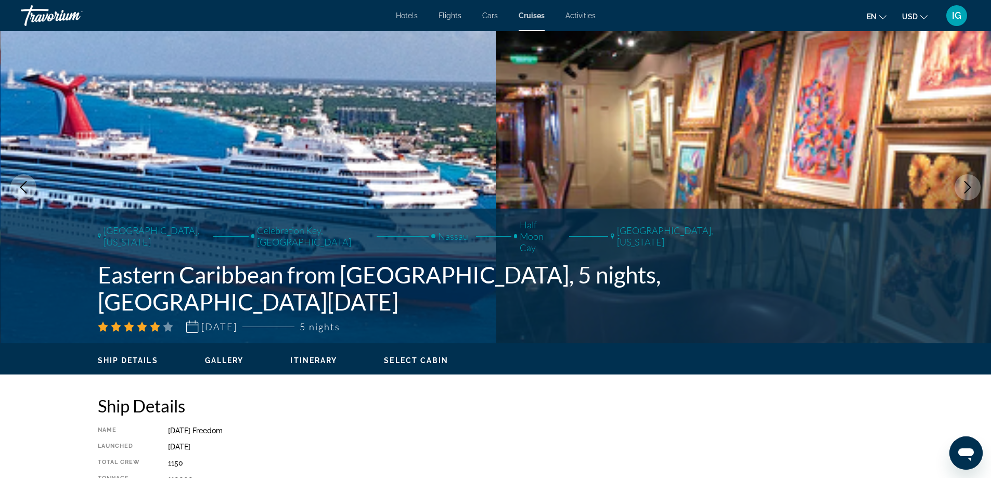
scroll to position [1665, 0]
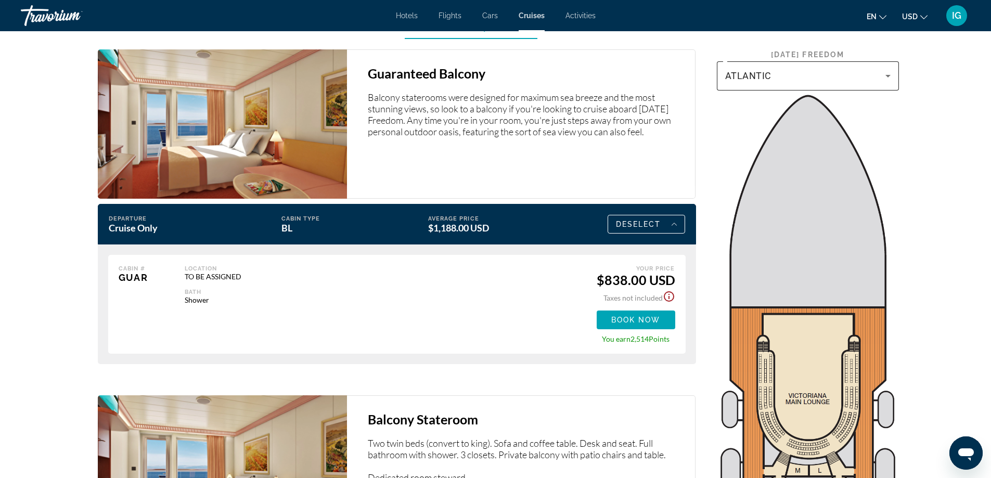
click at [890, 70] on icon "Main content" at bounding box center [888, 76] width 12 height 12
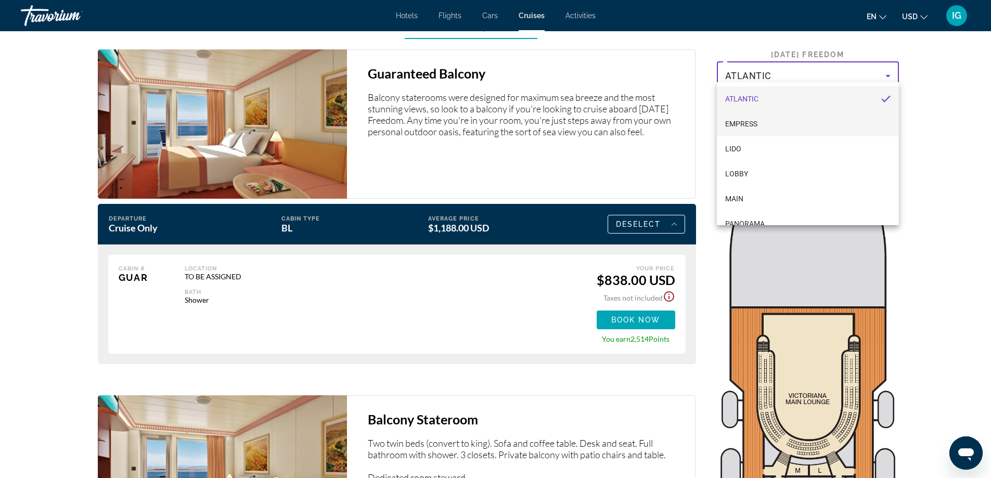
click at [796, 126] on mat-option "EMPRESS" at bounding box center [808, 123] width 182 height 25
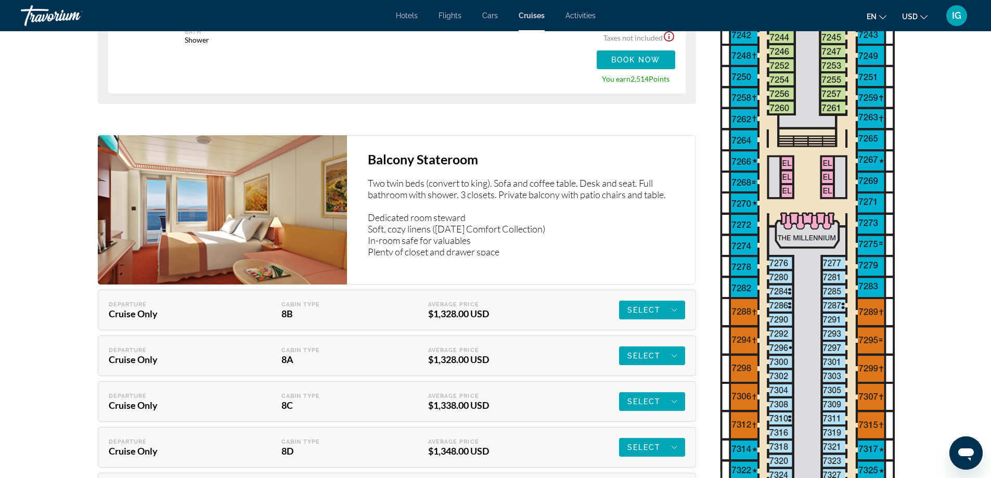
scroll to position [1613, 0]
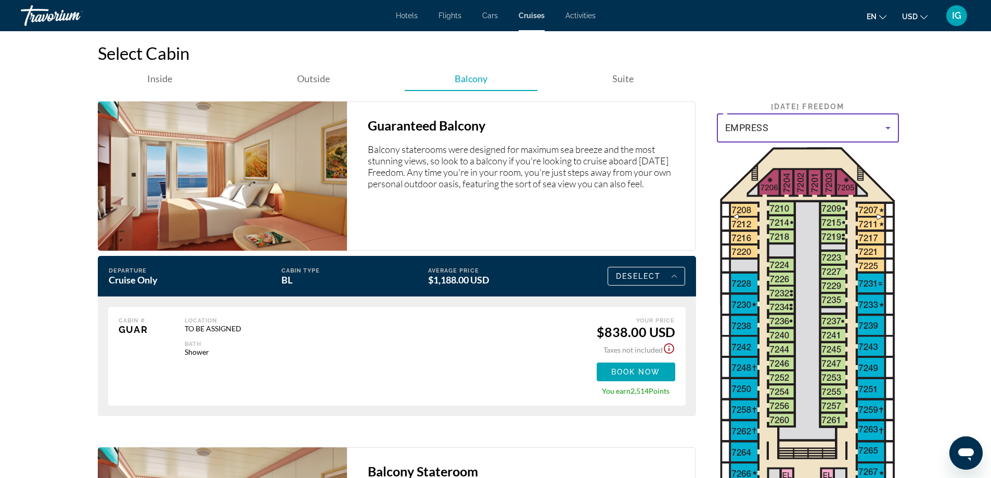
click at [890, 127] on icon "Main content" at bounding box center [888, 128] width 5 height 3
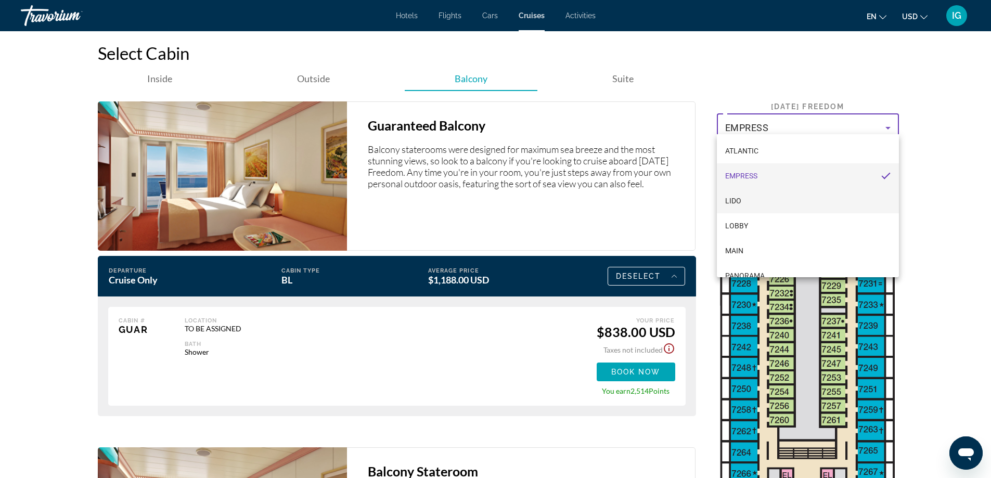
click at [761, 201] on mat-option "LIDO" at bounding box center [808, 200] width 182 height 25
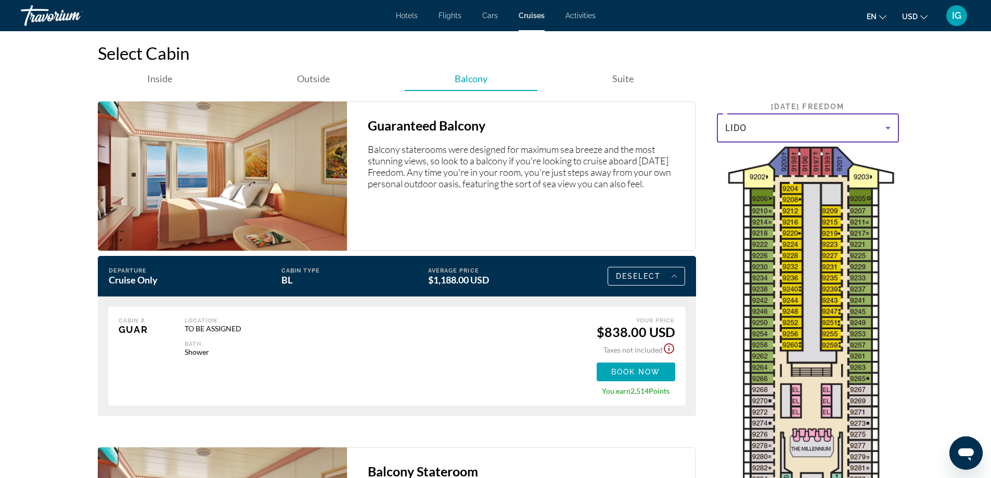
click at [887, 123] on icon "Main content" at bounding box center [888, 128] width 12 height 12
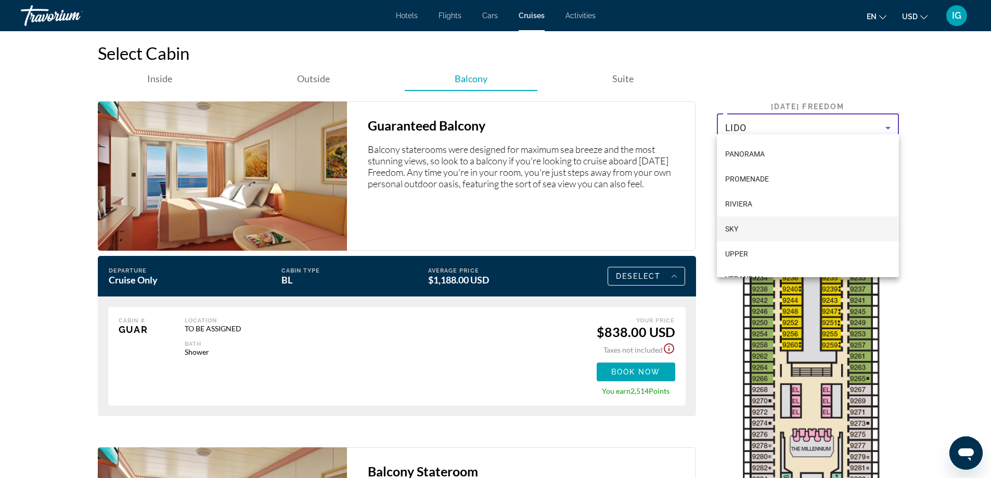
scroll to position [52, 0]
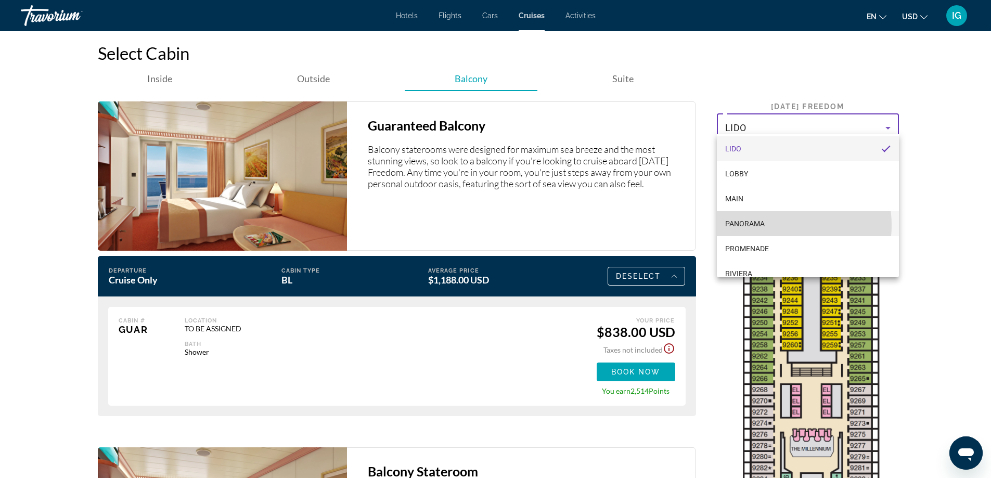
click at [771, 225] on mat-option "PANORAMA" at bounding box center [808, 223] width 182 height 25
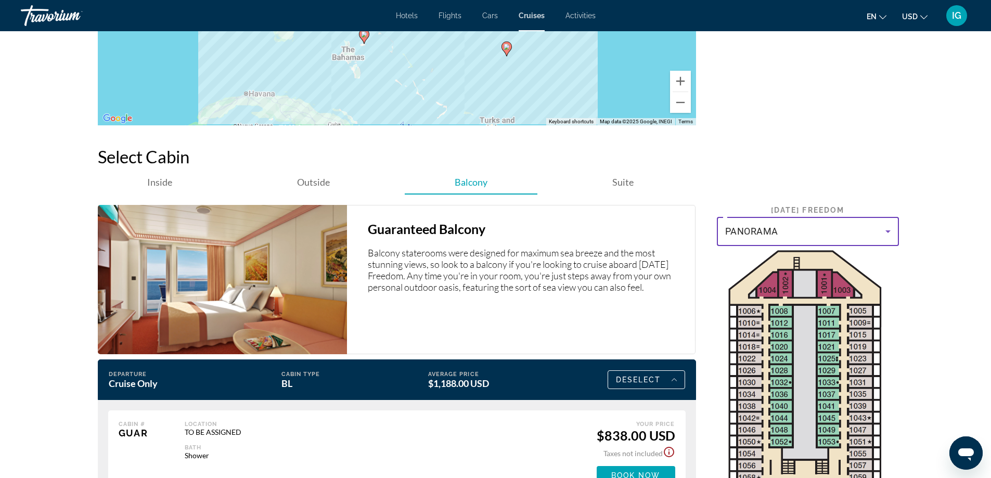
scroll to position [1509, 0]
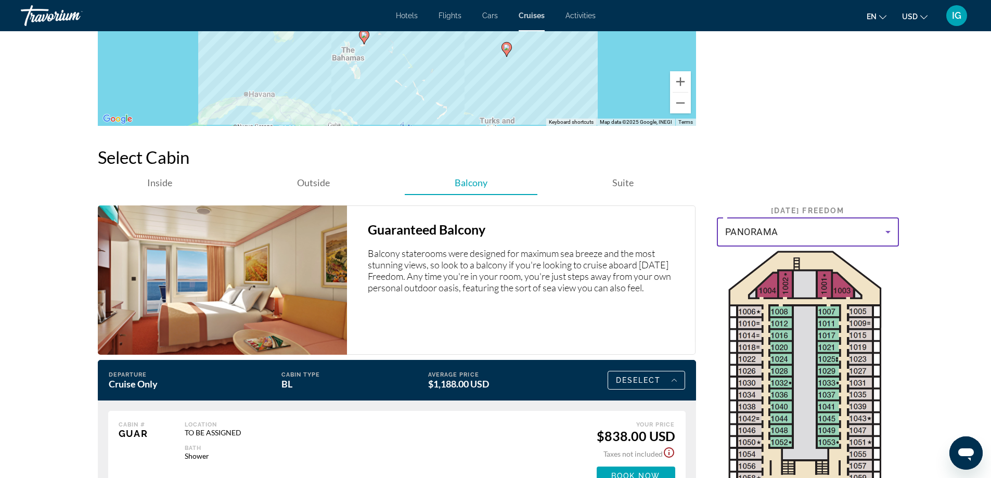
click at [889, 231] on icon "Main content" at bounding box center [888, 232] width 5 height 3
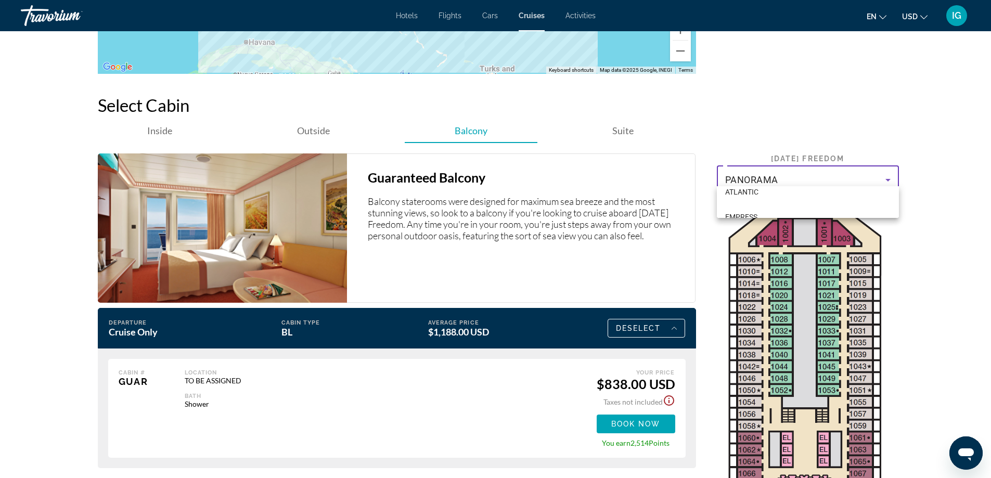
scroll to position [0, 0]
click at [760, 200] on mat-option "ATLANTIC" at bounding box center [808, 202] width 182 height 25
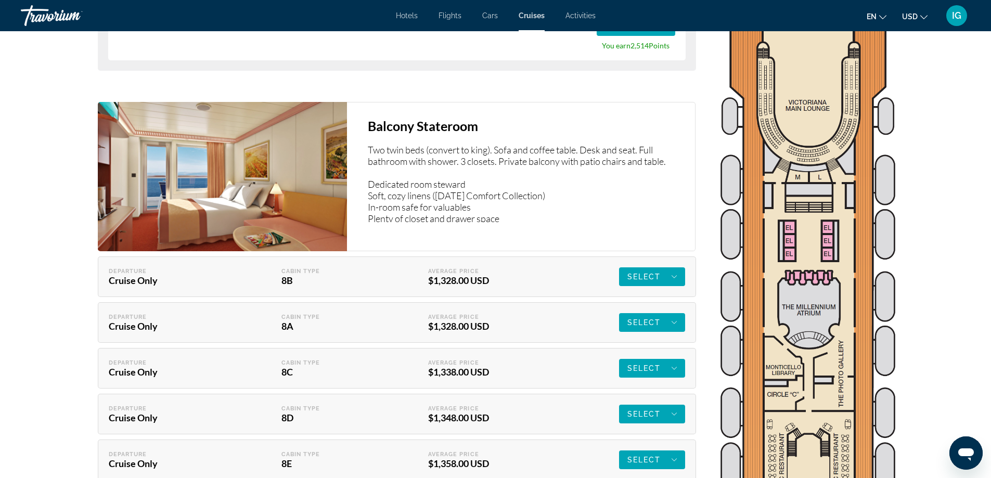
scroll to position [1821, 0]
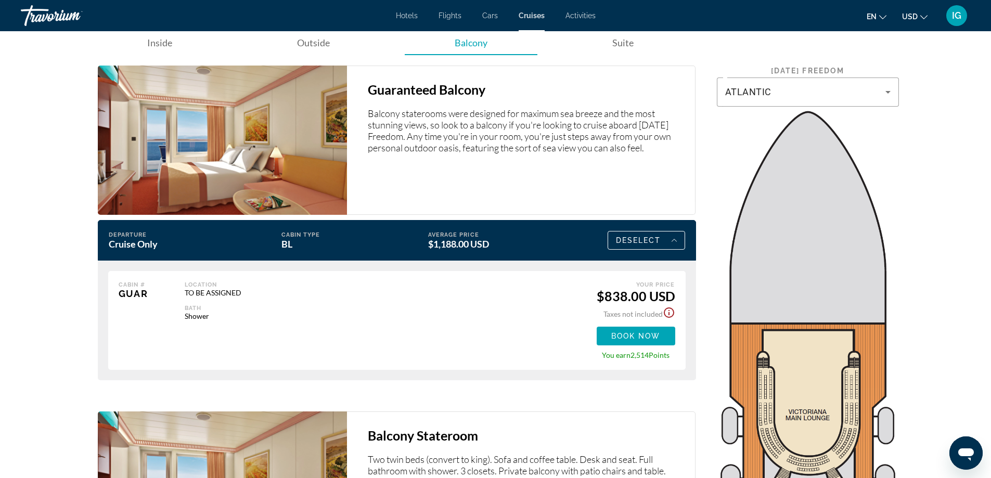
scroll to position [1665, 0]
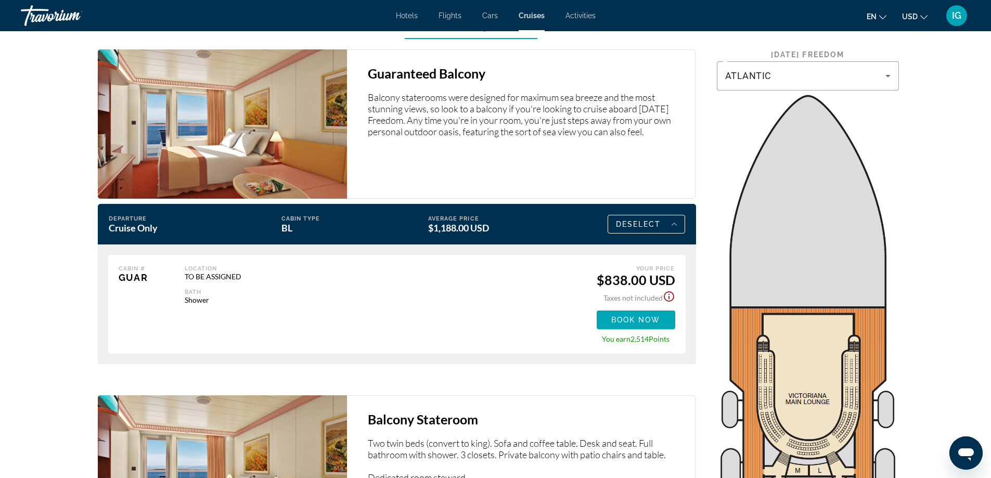
click at [227, 123] on img "Main content" at bounding box center [222, 123] width 249 height 149
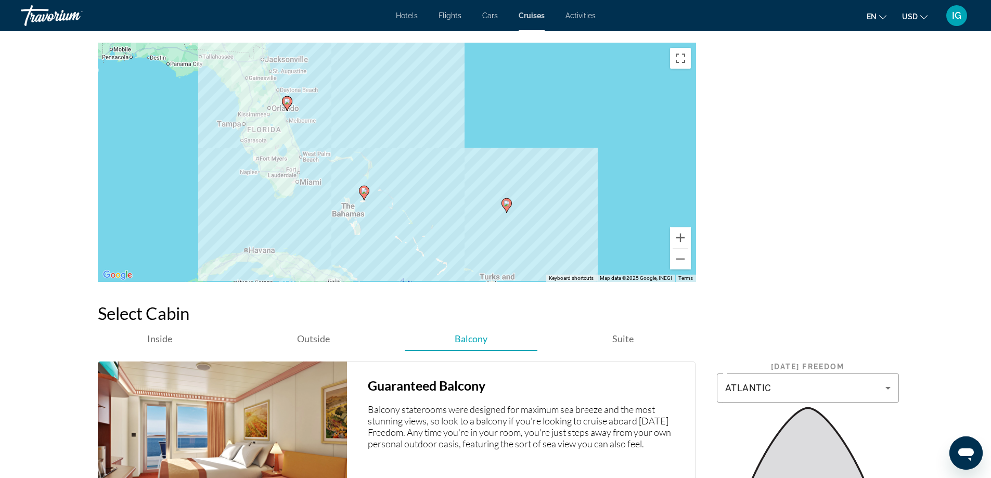
scroll to position [1509, 0]
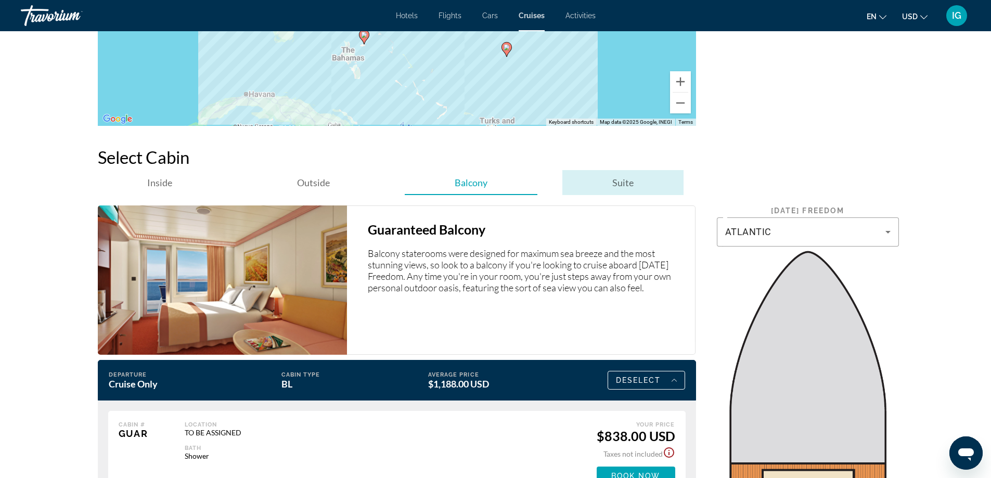
click at [632, 177] on span "Suite" at bounding box center [622, 182] width 21 height 11
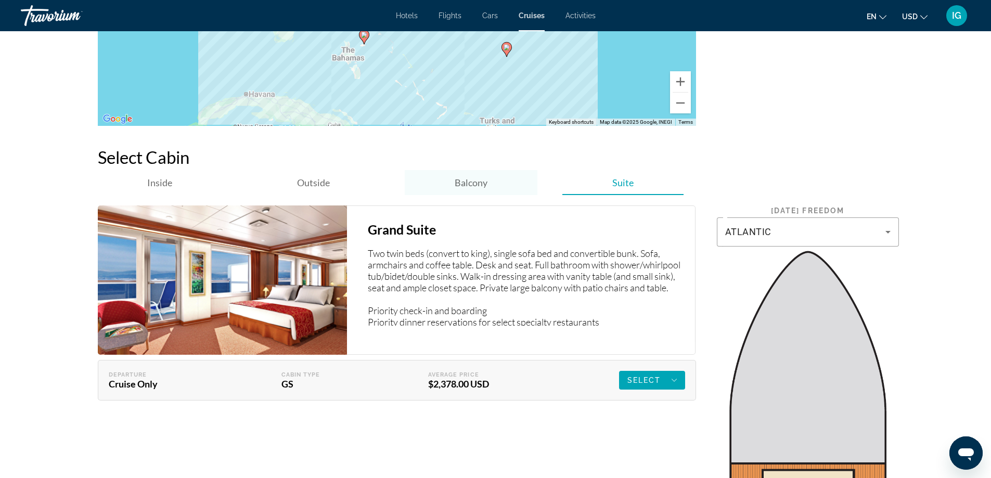
click at [468, 177] on span "Balcony" at bounding box center [471, 182] width 33 height 11
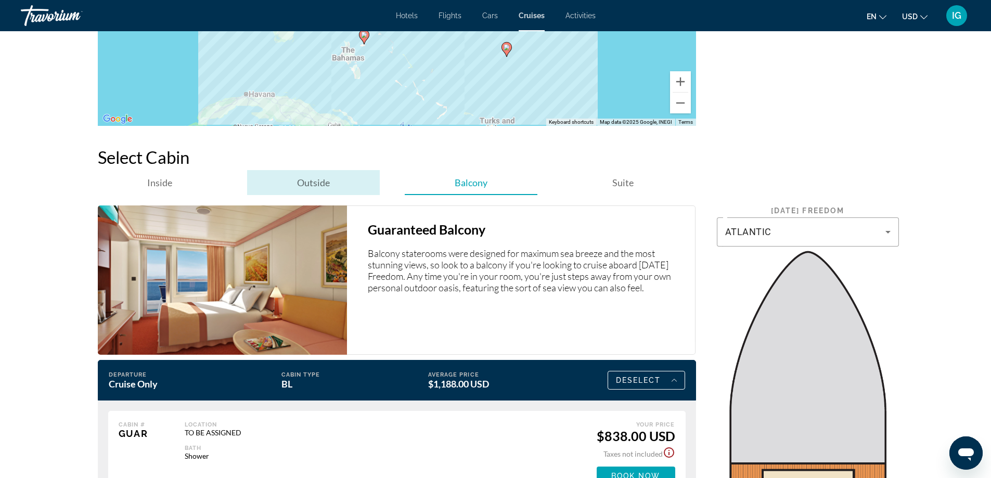
click at [303, 178] on span "Outside" at bounding box center [313, 182] width 33 height 11
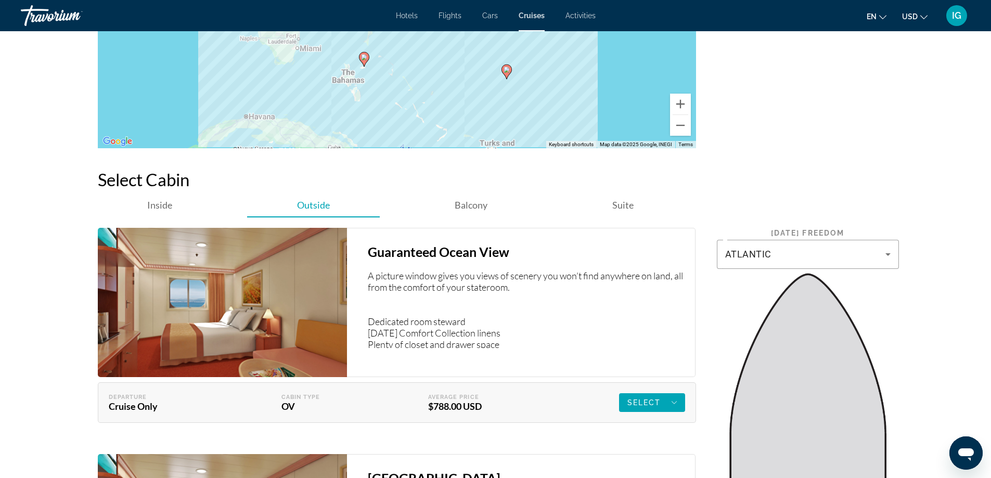
scroll to position [1457, 0]
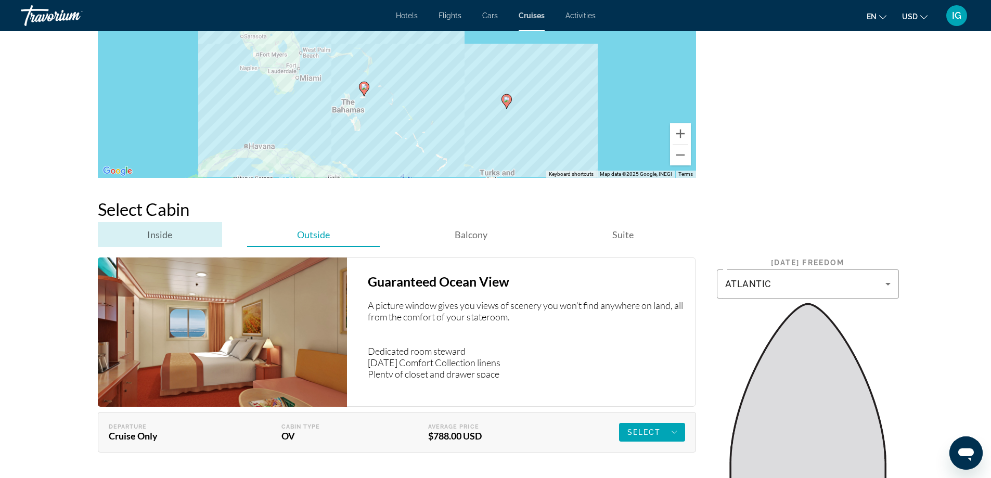
click at [171, 229] on span "Inside" at bounding box center [159, 234] width 25 height 11
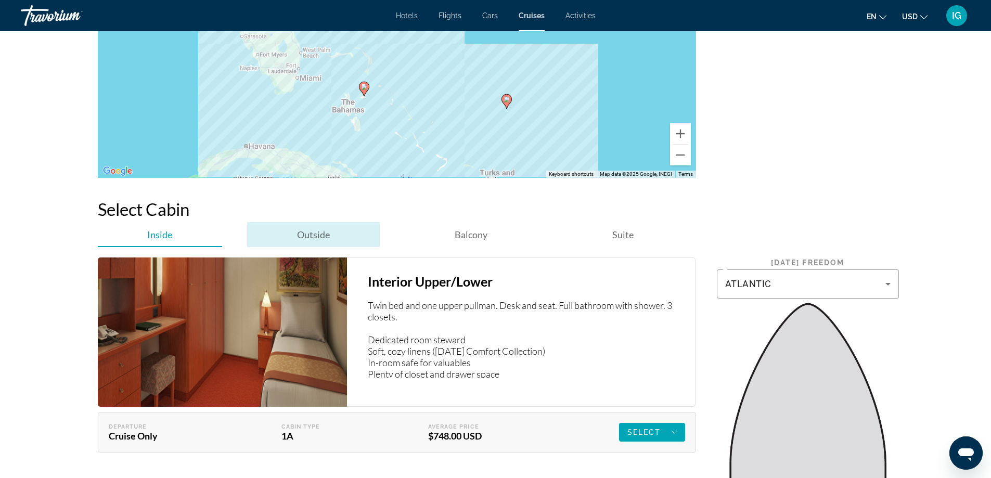
click at [327, 230] on span "Outside" at bounding box center [313, 234] width 33 height 11
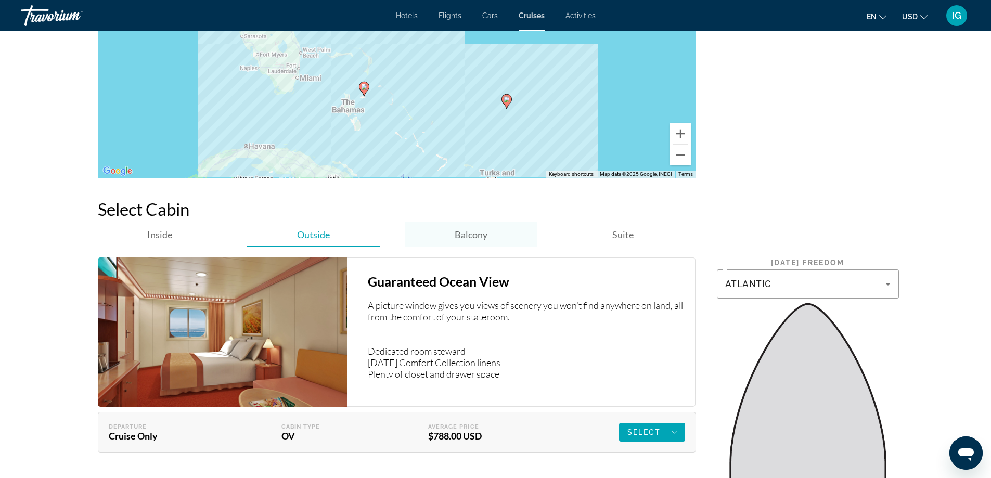
click at [458, 231] on span "Balcony" at bounding box center [471, 234] width 33 height 11
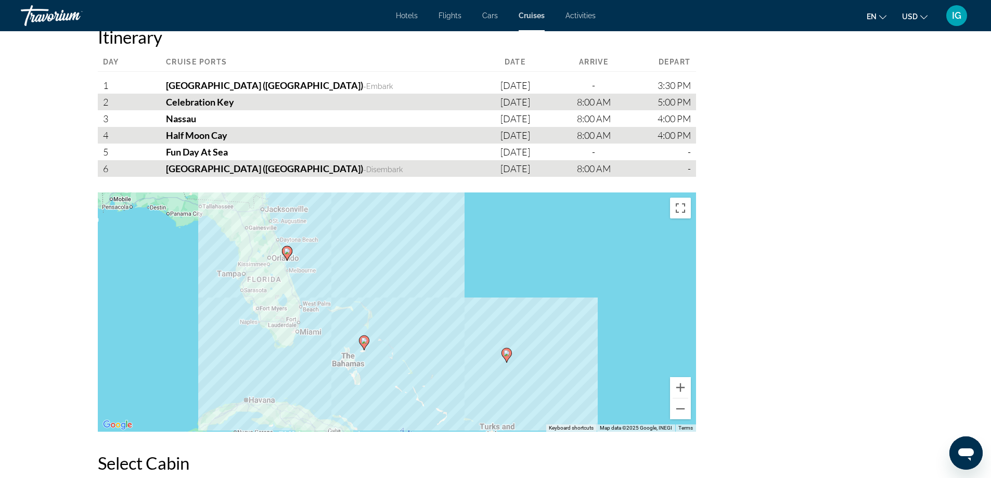
scroll to position [1197, 0]
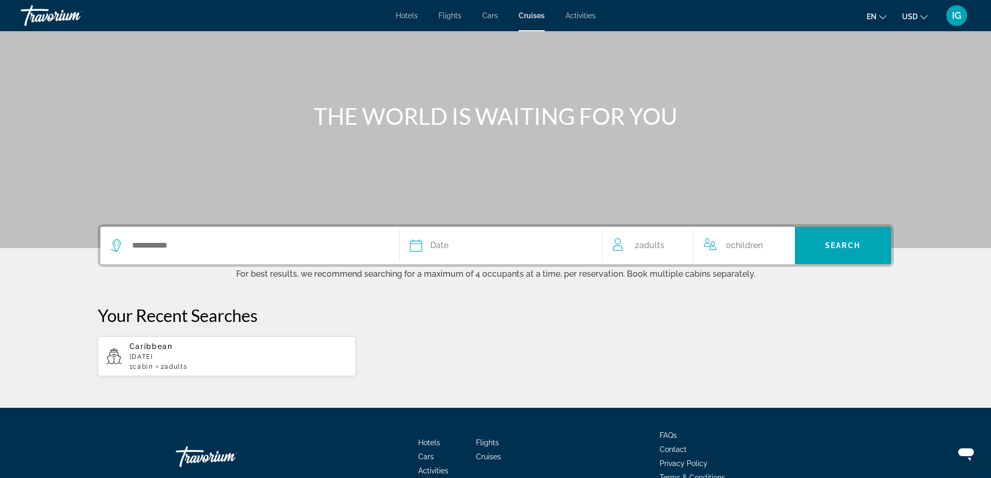
scroll to position [121, 0]
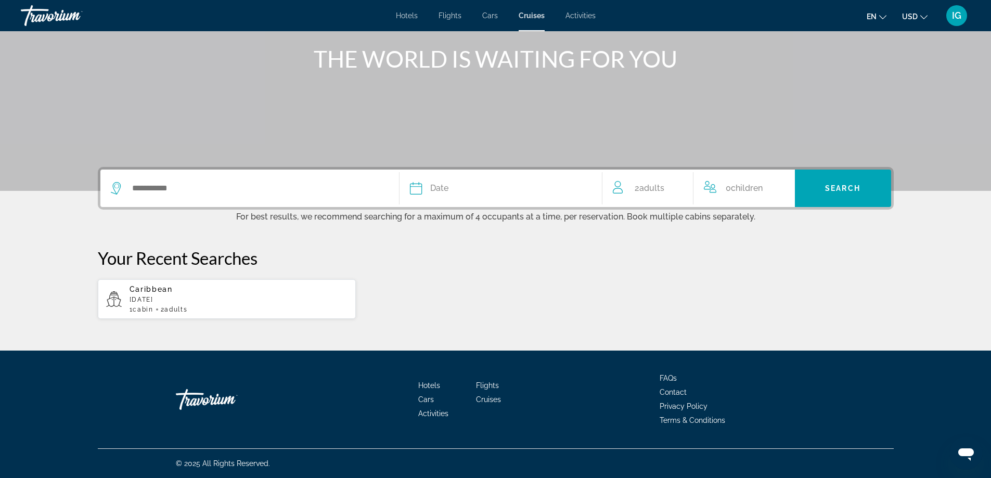
click at [148, 293] on span "Caribbean" at bounding box center [151, 289] width 43 height 8
type input "*********"
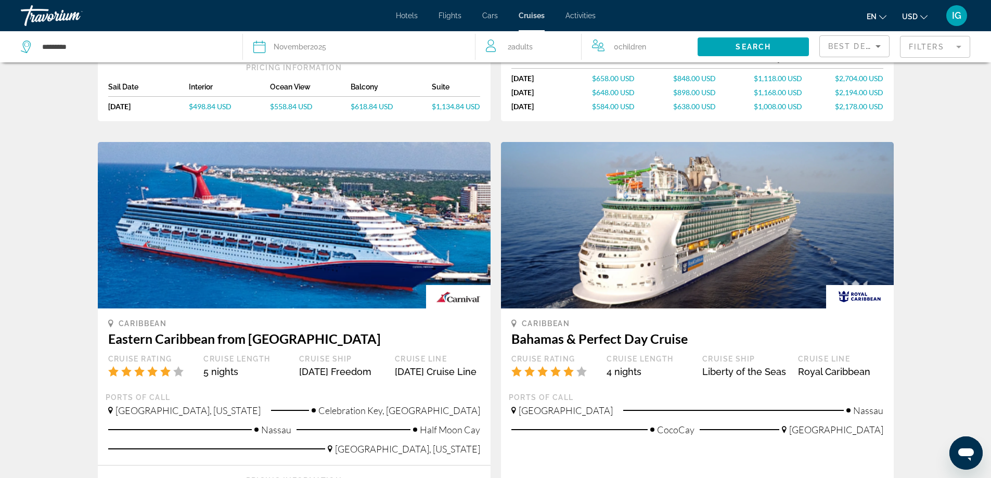
scroll to position [260, 0]
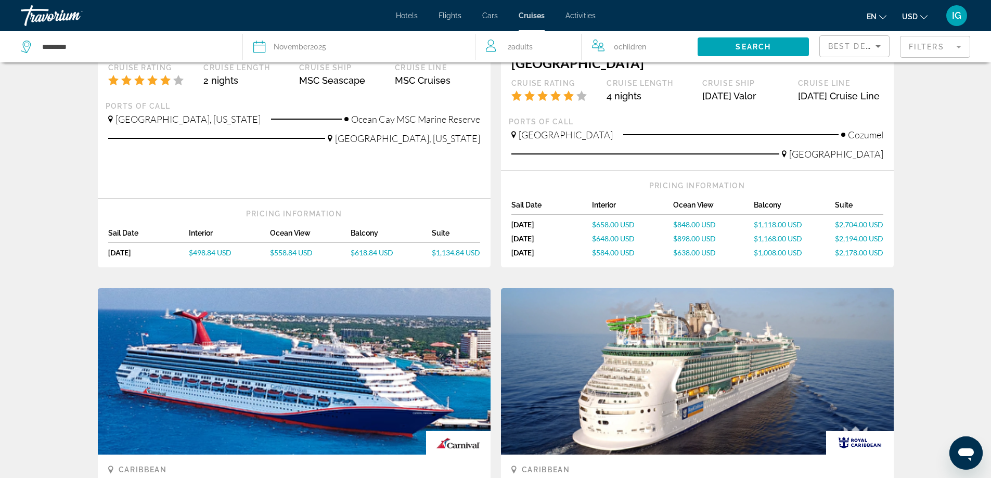
click at [777, 235] on span "$1,168.00 USD" at bounding box center [778, 238] width 48 height 9
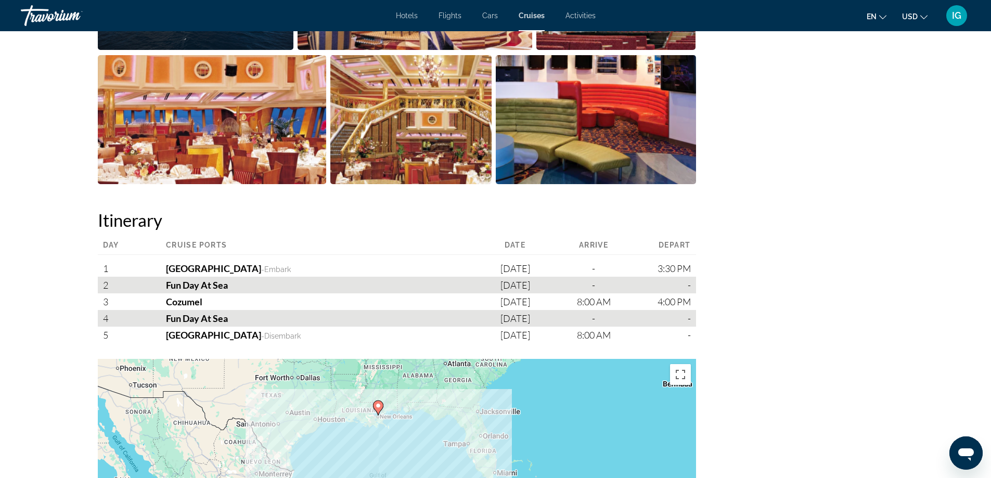
scroll to position [1145, 0]
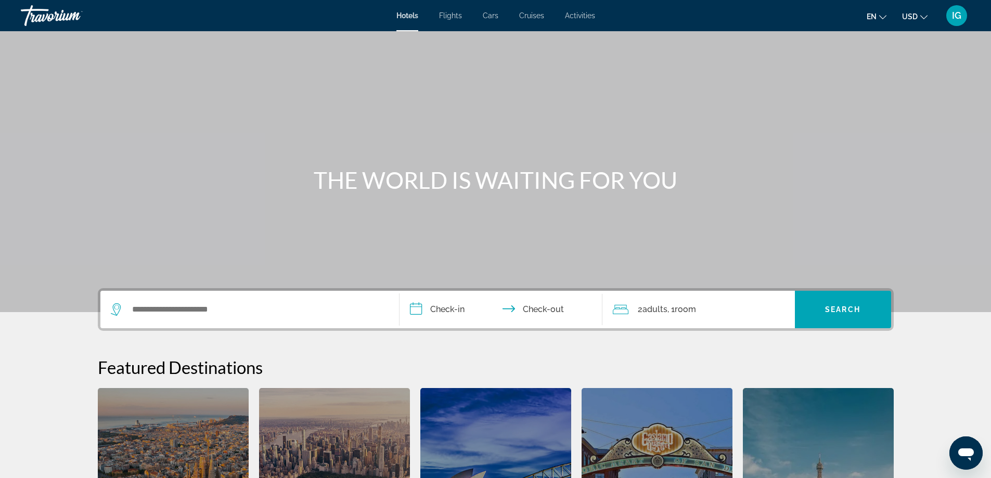
click at [273, 317] on div "Search widget" at bounding box center [250, 309] width 278 height 37
click at [529, 14] on span "Cruises" at bounding box center [531, 15] width 25 height 8
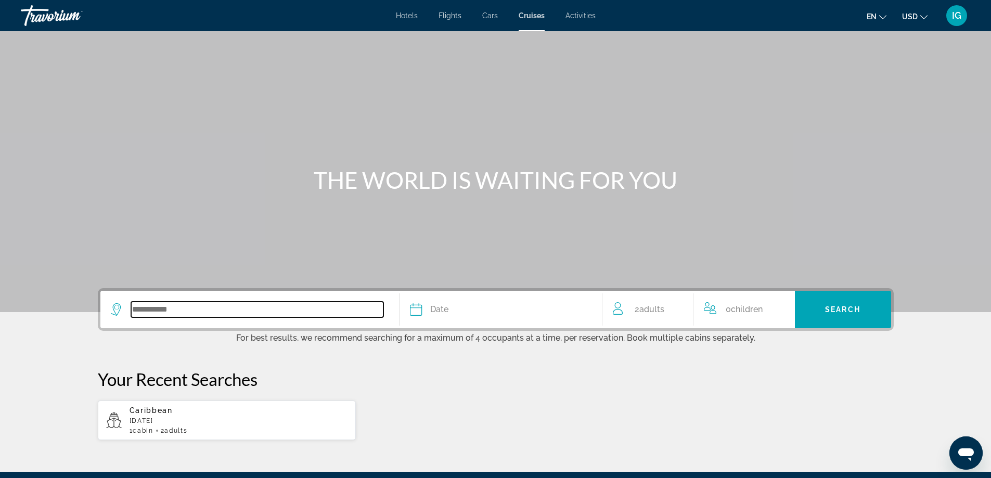
click at [228, 313] on input "Search widget" at bounding box center [257, 310] width 252 height 16
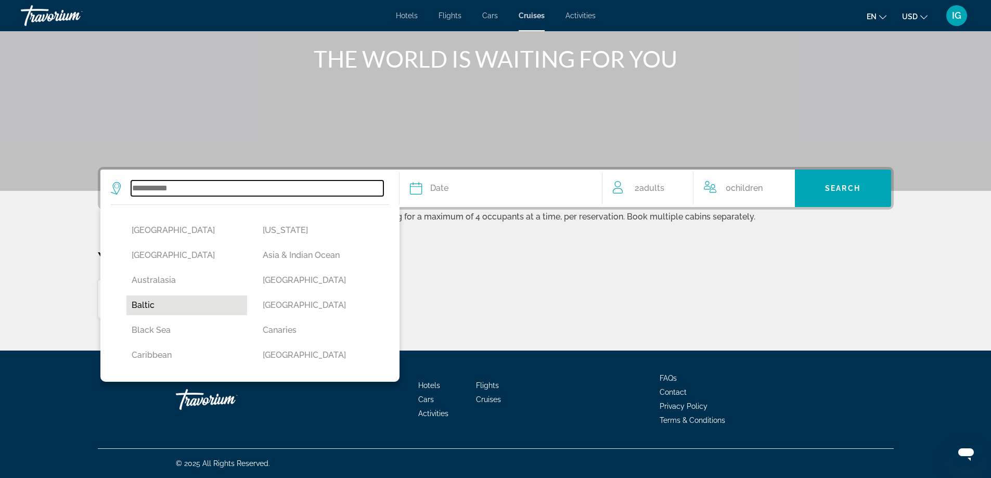
scroll to position [104, 0]
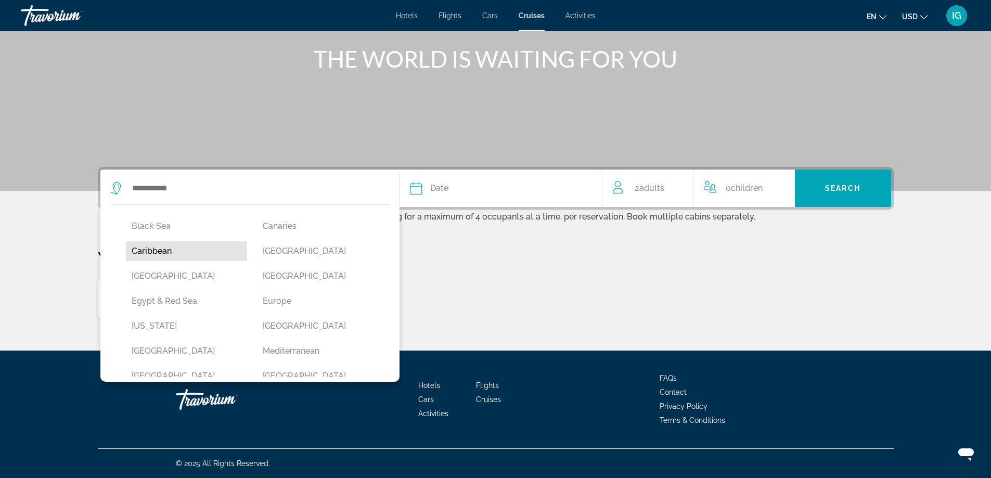
click at [167, 250] on button "Caribbean" at bounding box center [186, 251] width 121 height 20
type input "*********"
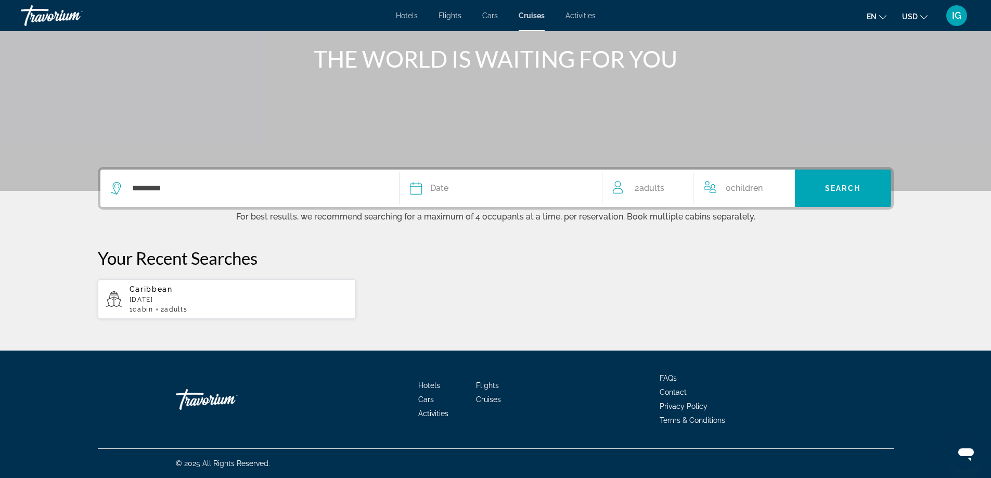
click at [476, 189] on div "Date" at bounding box center [501, 188] width 182 height 15
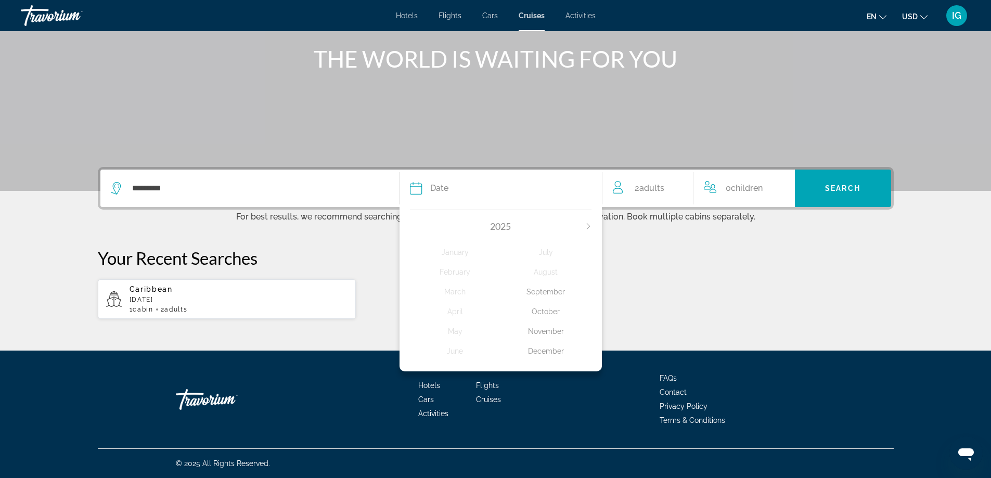
click at [544, 334] on div "November" at bounding box center [546, 331] width 91 height 19
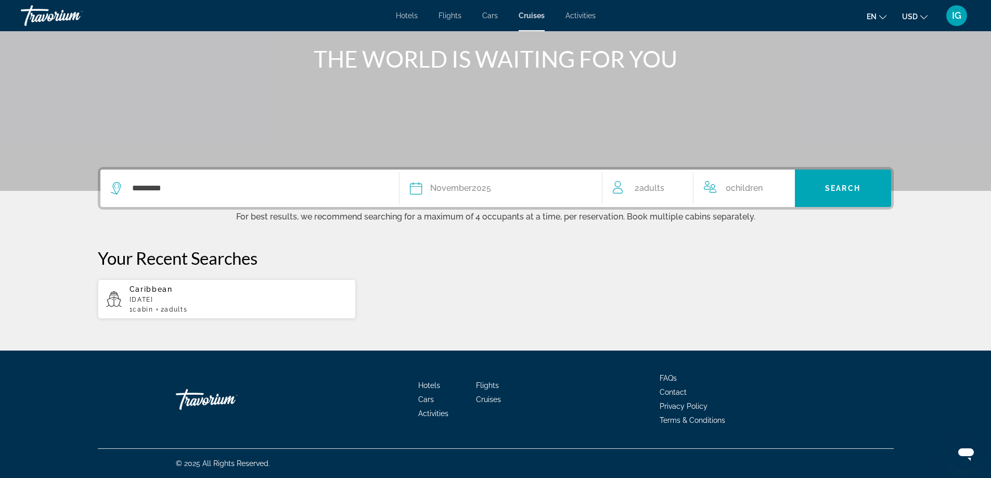
click at [725, 188] on div "0 Child Children" at bounding box center [744, 188] width 81 height 15
click at [776, 186] on icon "Increment children" at bounding box center [779, 186] width 9 height 9
click at [777, 227] on icon "Travelers: 2 adults, 1 child" at bounding box center [774, 227] width 12 height 12
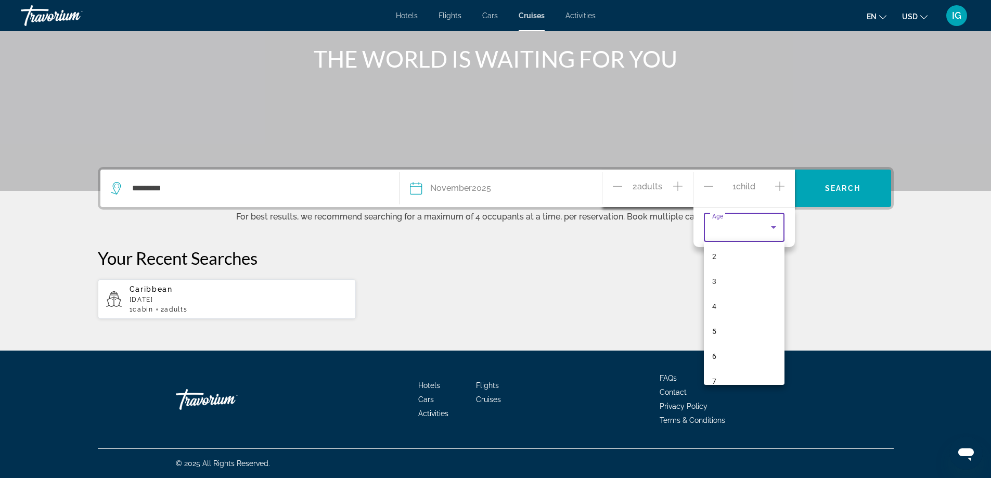
scroll to position [165, 0]
click at [774, 227] on div at bounding box center [495, 239] width 991 height 478
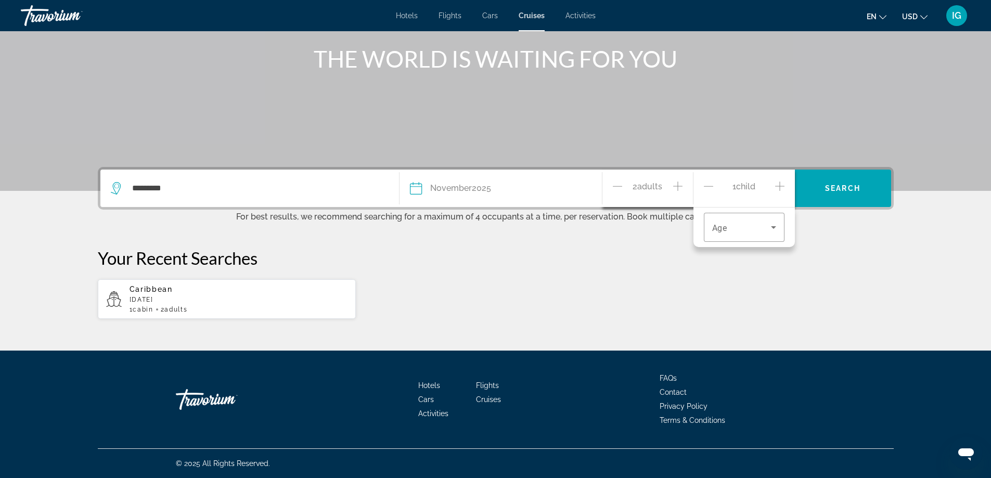
click at [680, 187] on icon "Increment adults" at bounding box center [677, 186] width 9 height 12
click at [734, 182] on span "1 Child Children" at bounding box center [744, 189] width 23 height 18
drag, startPoint x: 878, startPoint y: 257, endPoint x: 870, endPoint y: 252, distance: 10.3
click at [878, 257] on p "Your Recent Searches" at bounding box center [496, 258] width 796 height 21
click at [700, 187] on div "1 Child Children" at bounding box center [744, 188] width 101 height 37
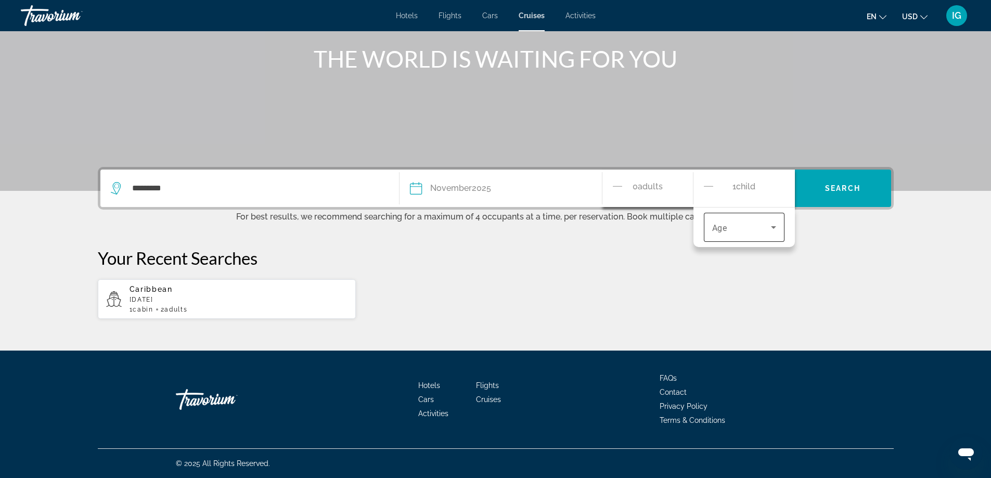
click at [772, 227] on icon "Travelers: 0 adult, 1 child" at bounding box center [773, 227] width 5 height 3
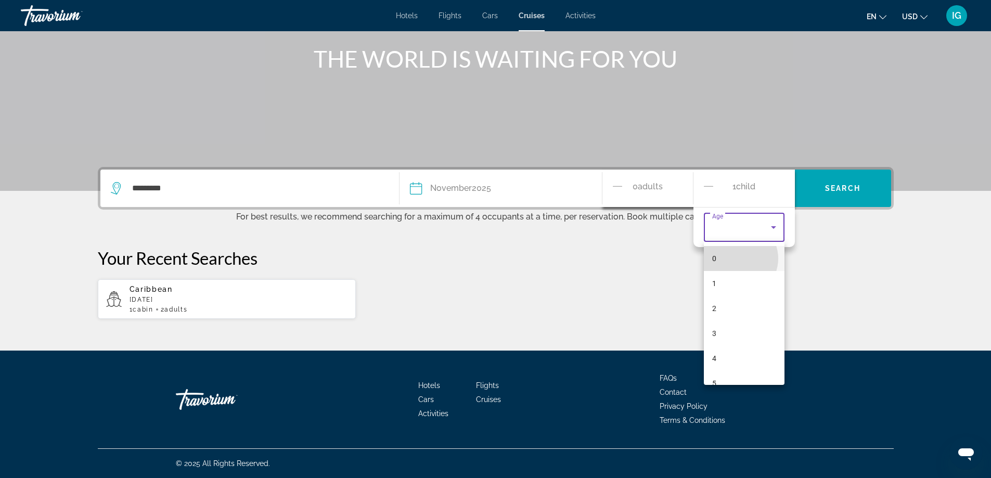
click at [737, 259] on mat-option "0" at bounding box center [744, 258] width 81 height 25
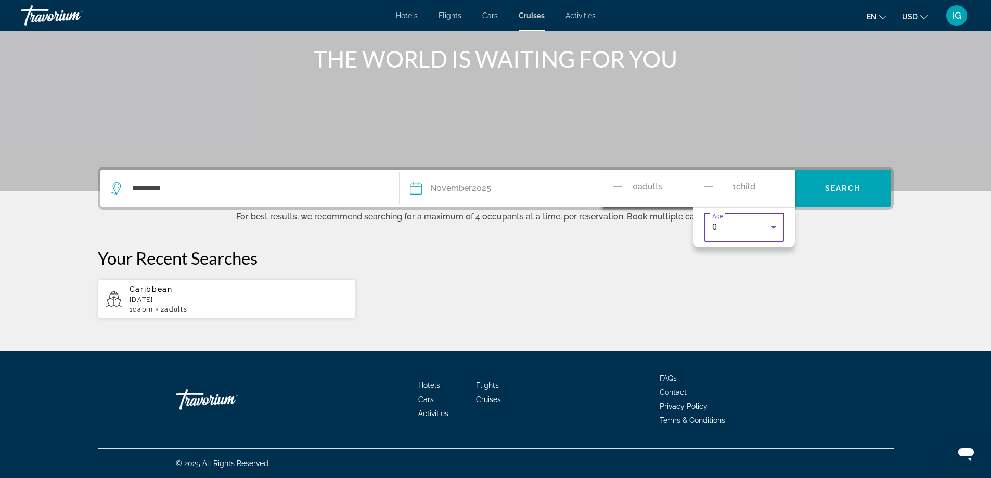
click at [825, 250] on p "Your Recent Searches" at bounding box center [496, 258] width 796 height 21
click at [640, 187] on span "0 Adult Adults" at bounding box center [650, 188] width 30 height 15
click at [608, 180] on div "0 Adult Adults" at bounding box center [648, 188] width 91 height 37
click at [645, 186] on span "Adults" at bounding box center [650, 187] width 25 height 10
drag, startPoint x: 616, startPoint y: 189, endPoint x: 637, endPoint y: 183, distance: 21.7
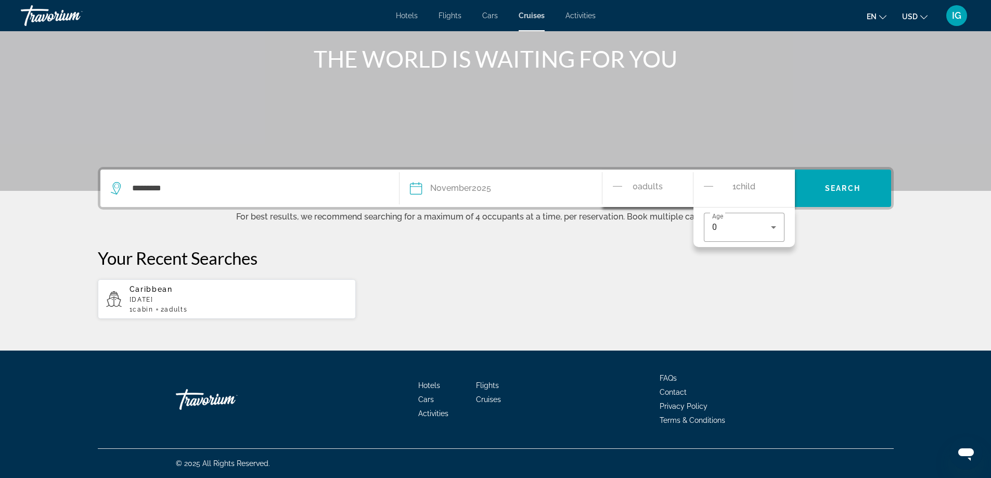
click at [617, 189] on icon "Decrement adults" at bounding box center [617, 186] width 9 height 12
click at [704, 231] on div "Age [DEMOGRAPHIC_DATA]" at bounding box center [744, 227] width 81 height 29
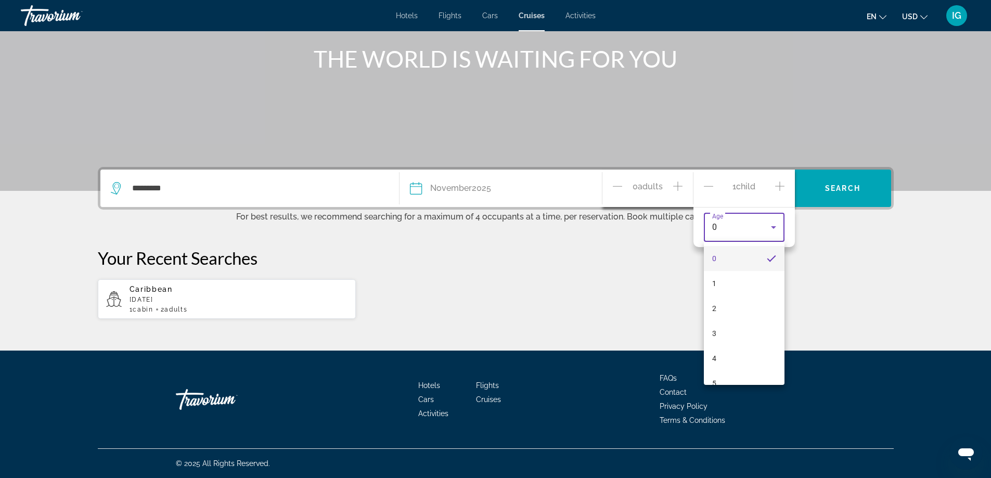
click at [781, 187] on div at bounding box center [495, 239] width 991 height 478
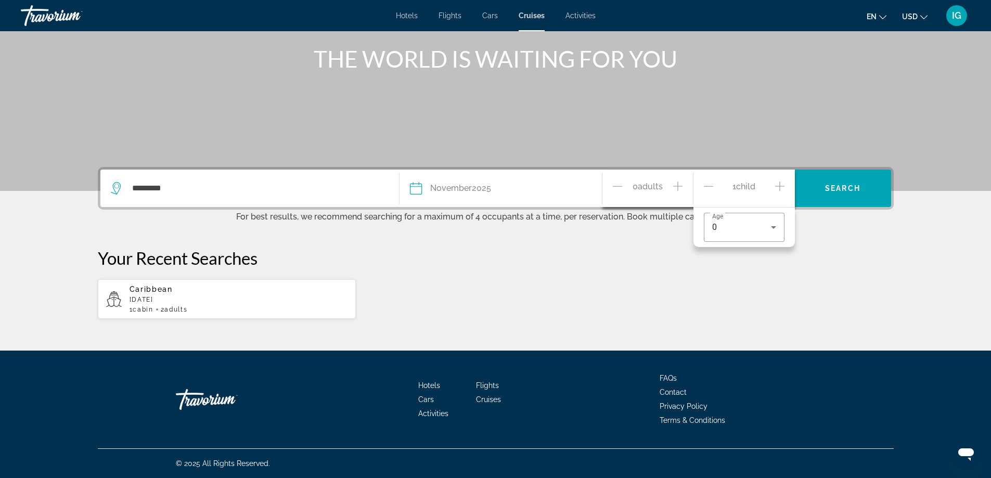
click at [707, 187] on icon "Decrement children" at bounding box center [708, 186] width 9 height 12
click at [675, 186] on icon "Increment adults" at bounding box center [677, 186] width 9 height 9
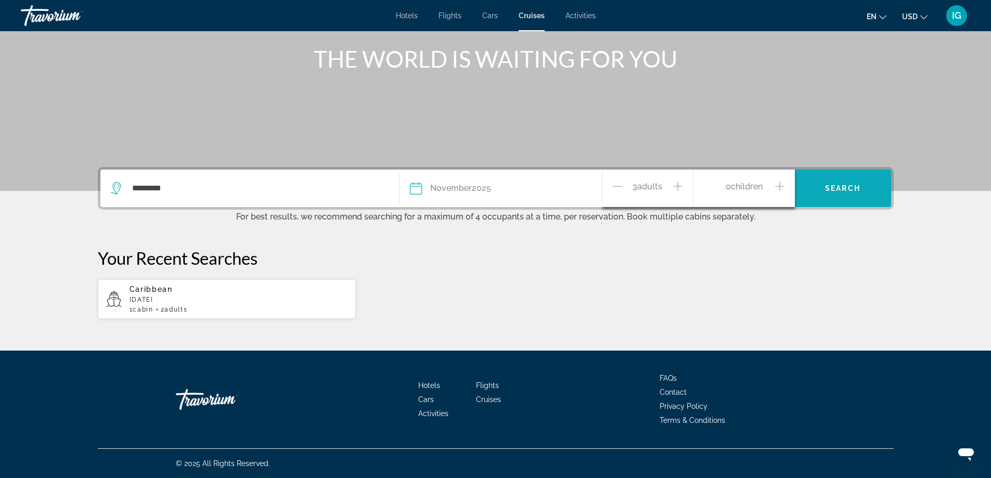
click at [849, 186] on span "Search" at bounding box center [842, 188] width 35 height 8
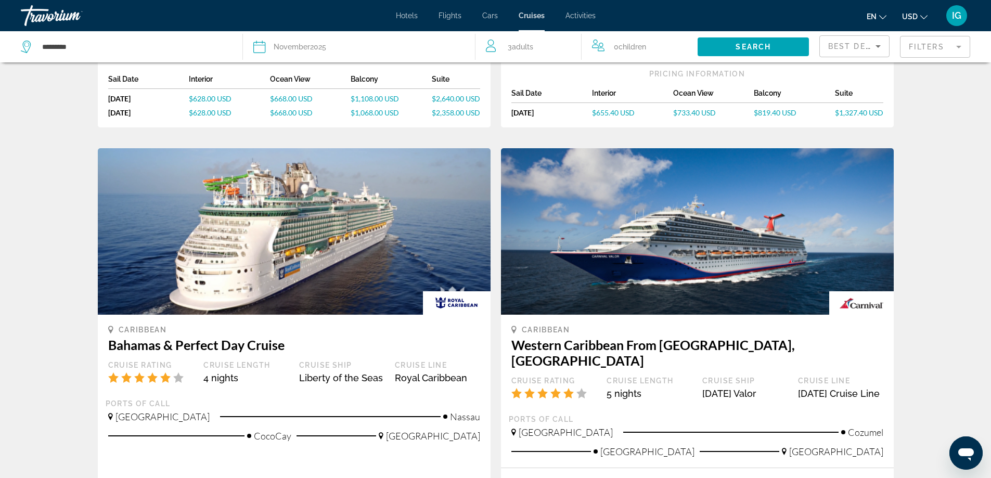
scroll to position [988, 0]
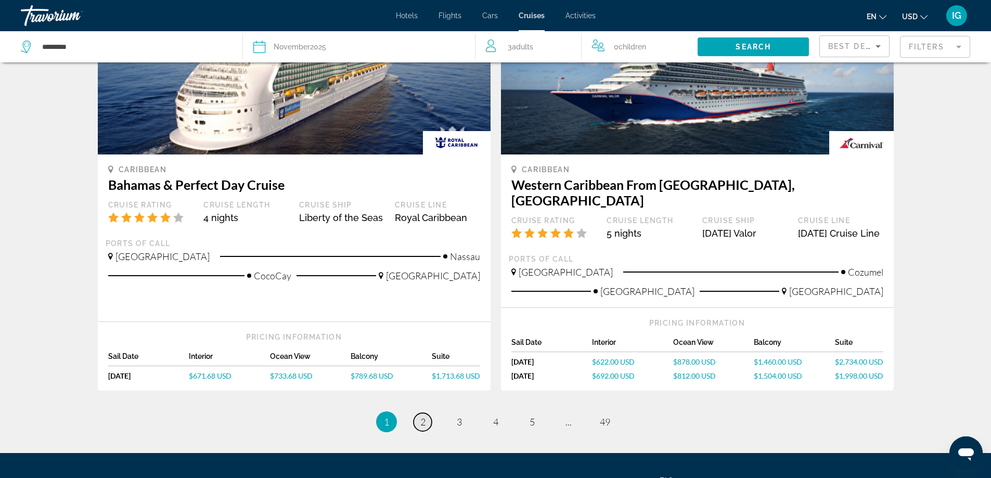
click at [424, 427] on span "2" at bounding box center [422, 421] width 5 height 11
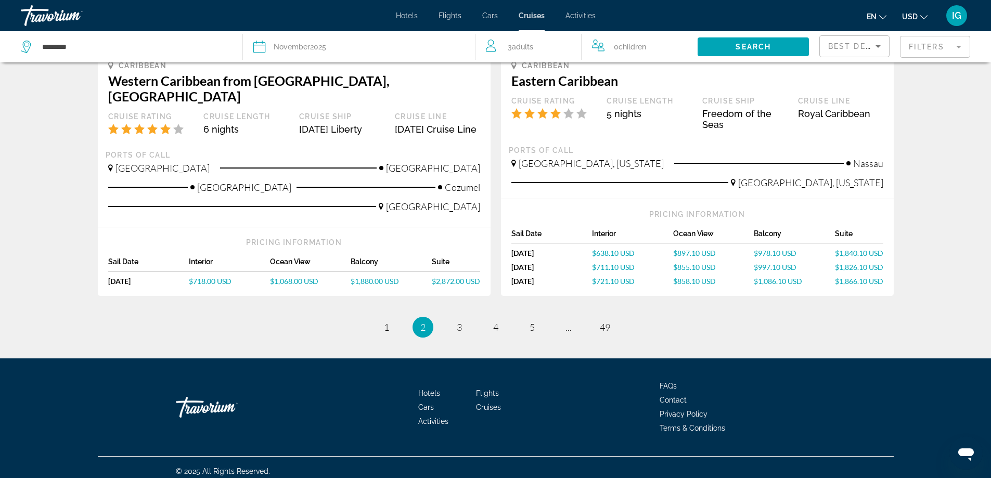
scroll to position [1058, 0]
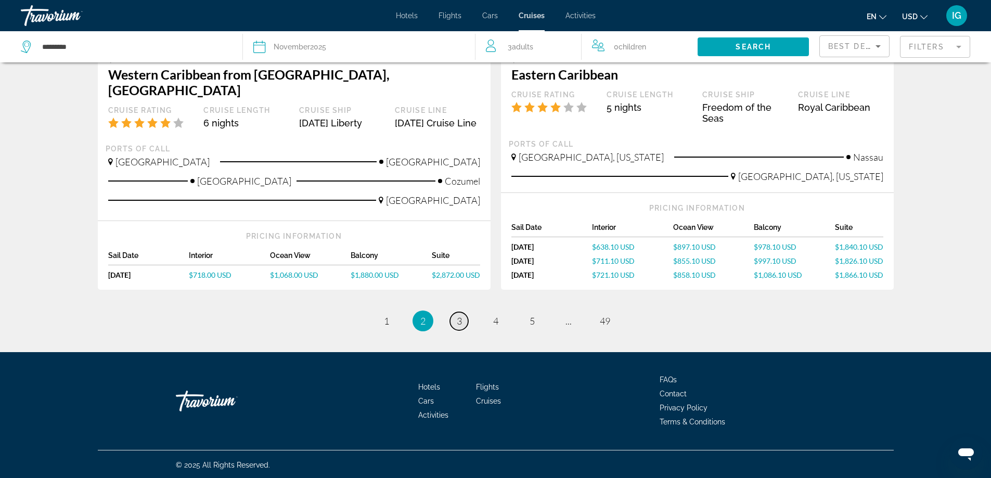
click at [458, 319] on span "3" at bounding box center [459, 320] width 5 height 11
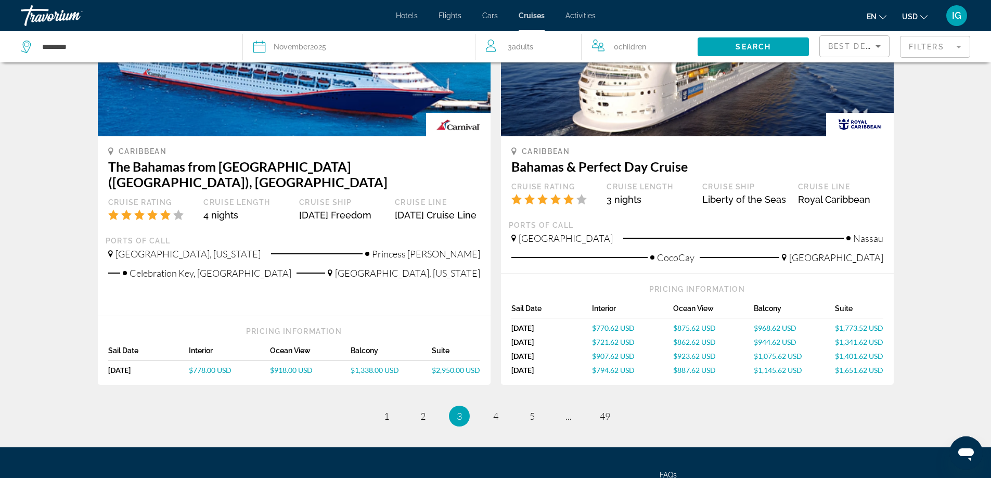
scroll to position [1104, 0]
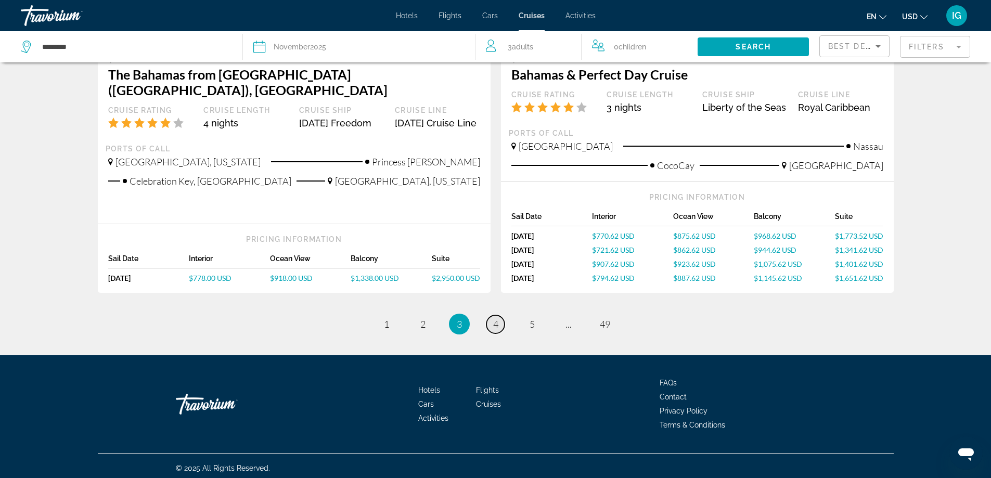
click at [492, 318] on link "page 4" at bounding box center [496, 324] width 18 height 18
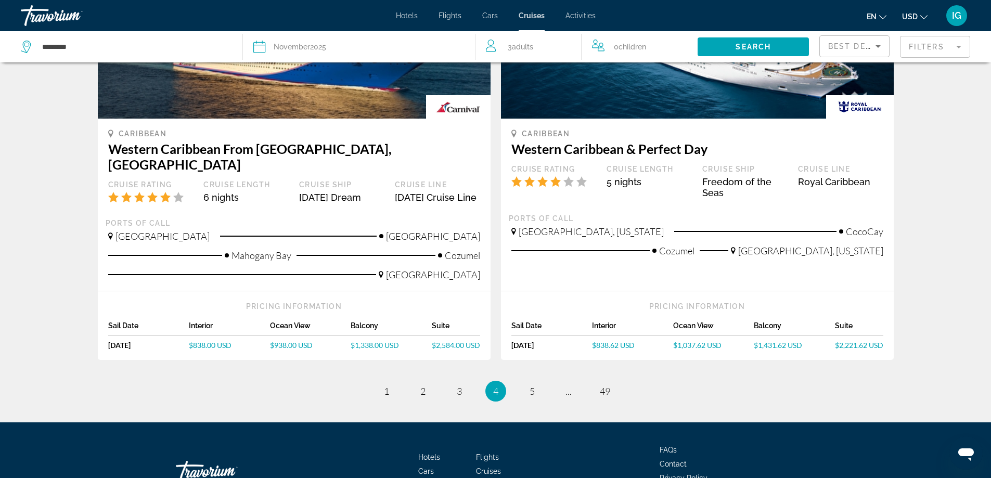
scroll to position [1056, 0]
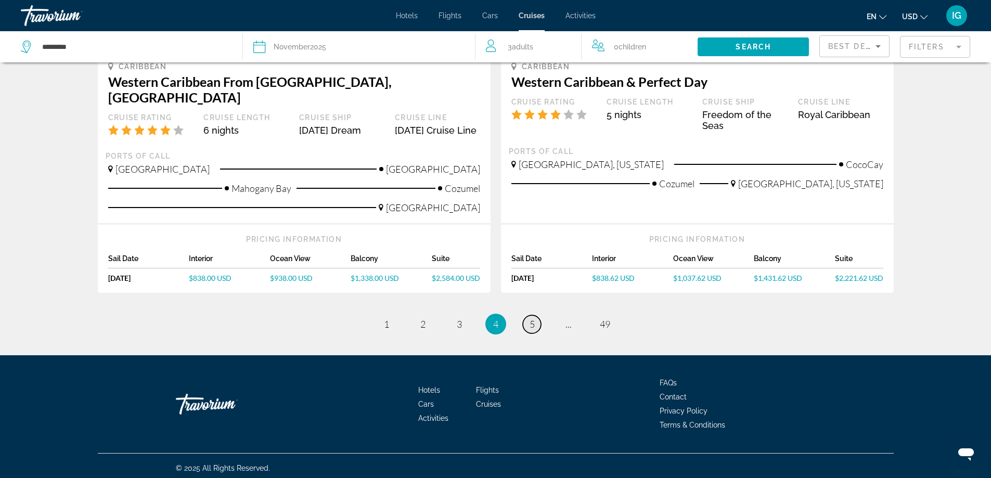
click at [535, 325] on link "page 5" at bounding box center [532, 324] width 18 height 18
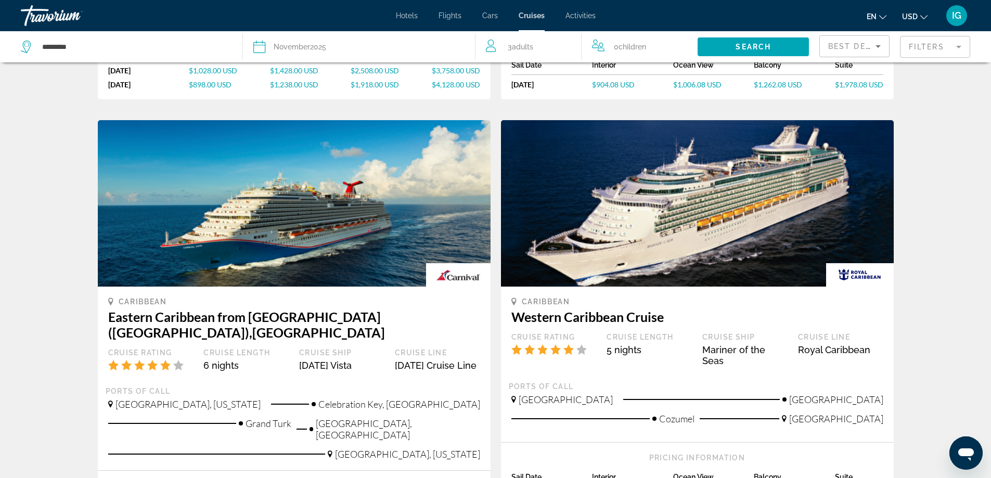
scroll to position [1041, 0]
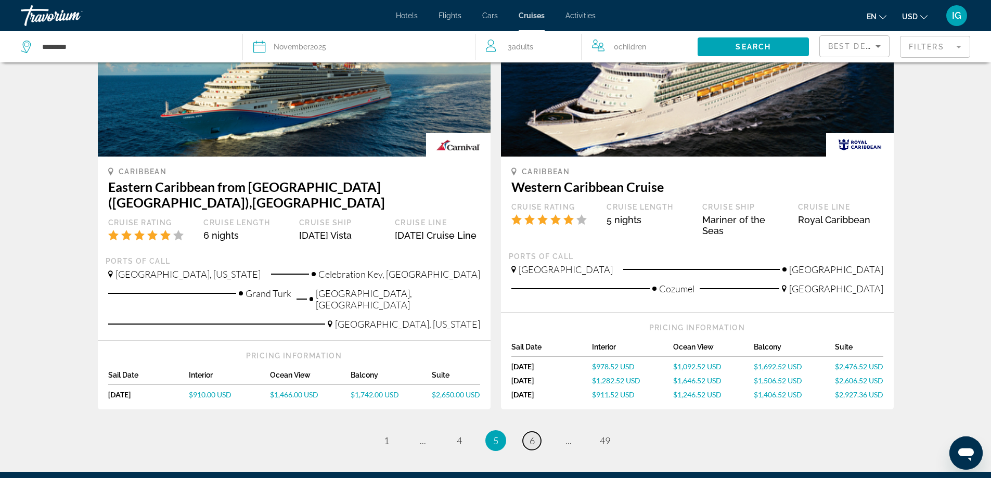
click at [533, 435] on span "6" at bounding box center [532, 440] width 5 height 11
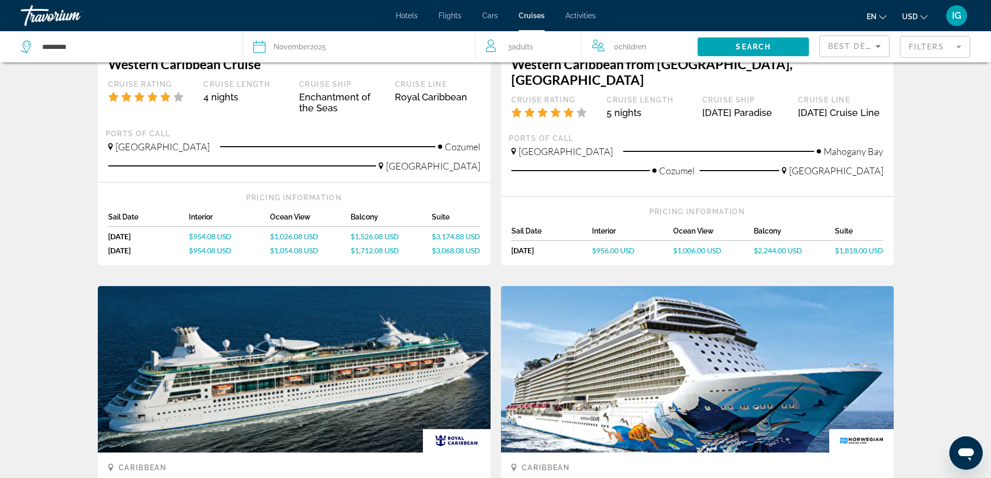
scroll to position [989, 0]
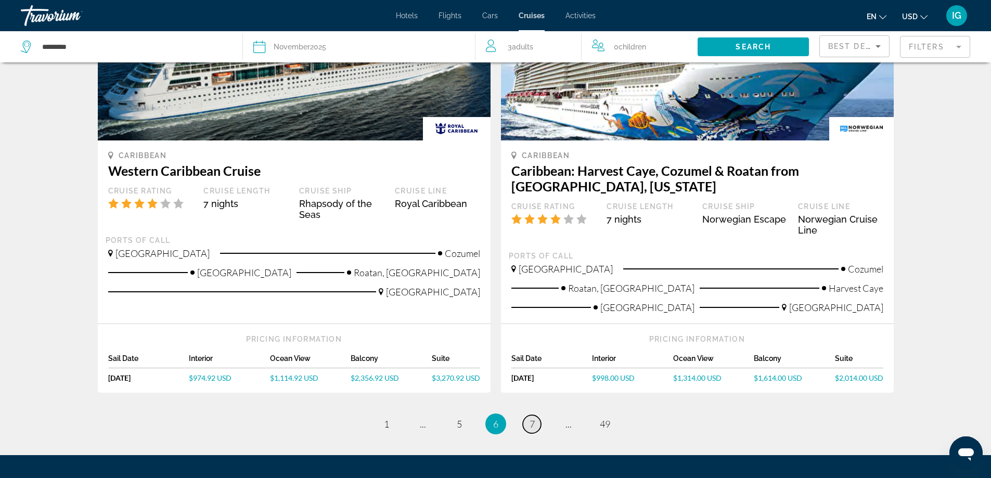
click at [533, 424] on span "7" at bounding box center [532, 423] width 5 height 11
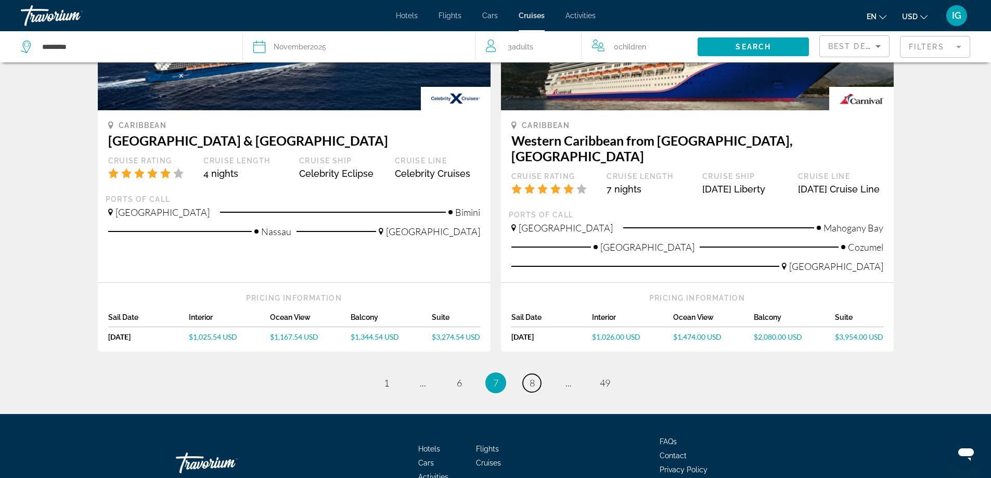
scroll to position [1074, 0]
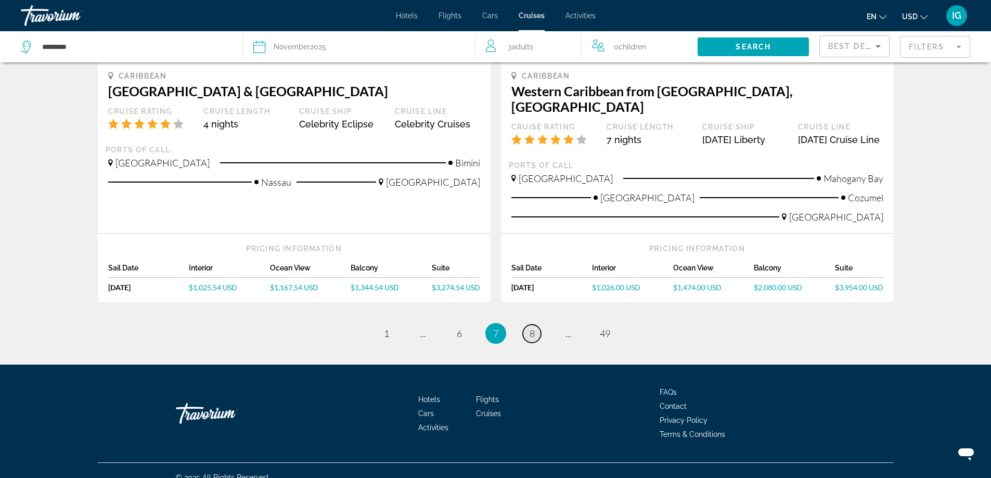
click at [533, 328] on span "8" at bounding box center [532, 333] width 5 height 11
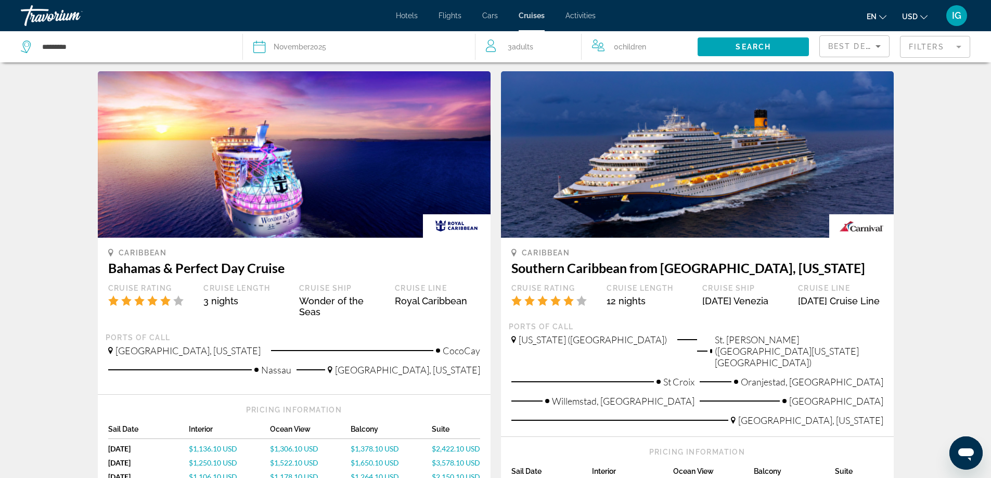
scroll to position [1041, 0]
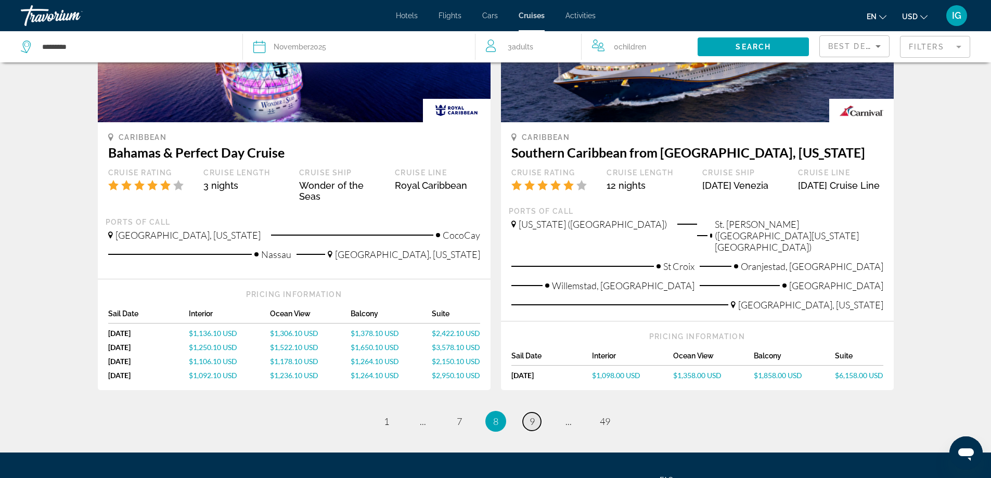
click at [530, 416] on span "9" at bounding box center [532, 421] width 5 height 11
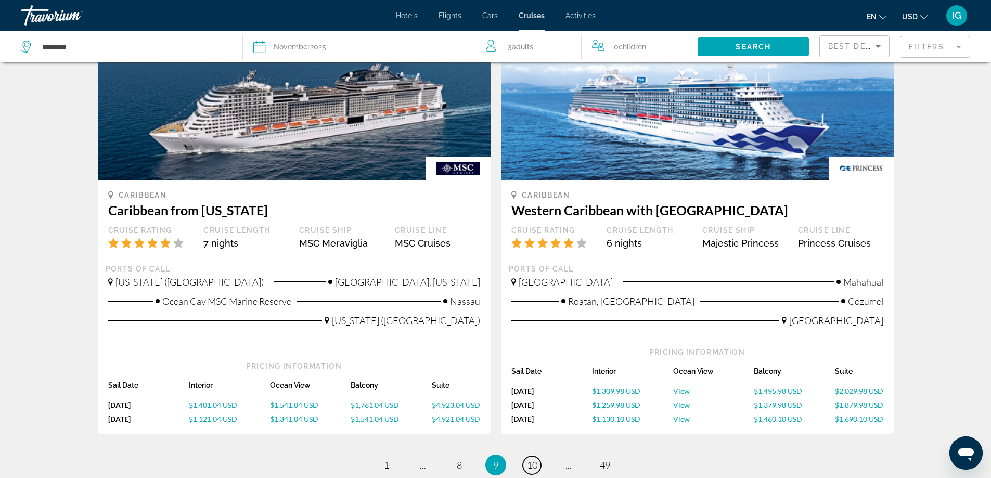
scroll to position [1041, 0]
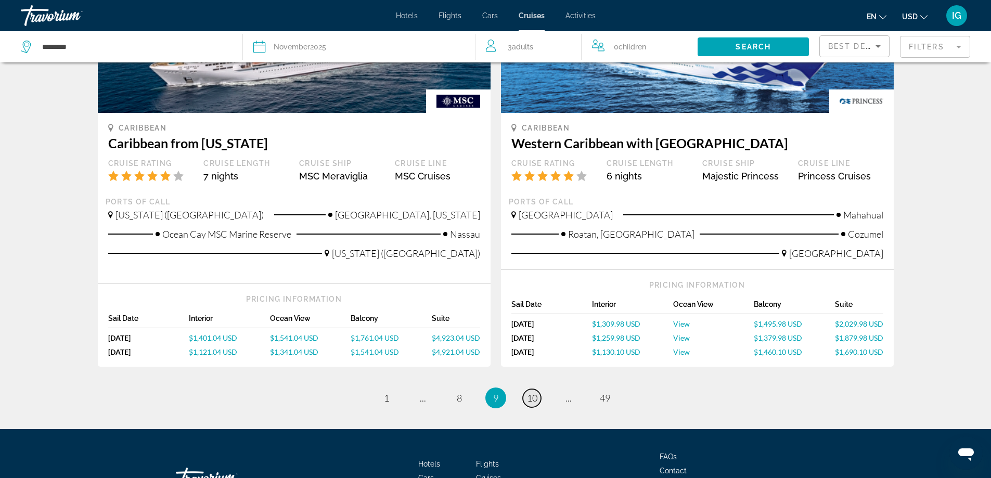
click at [531, 400] on span "10" at bounding box center [532, 397] width 10 height 11
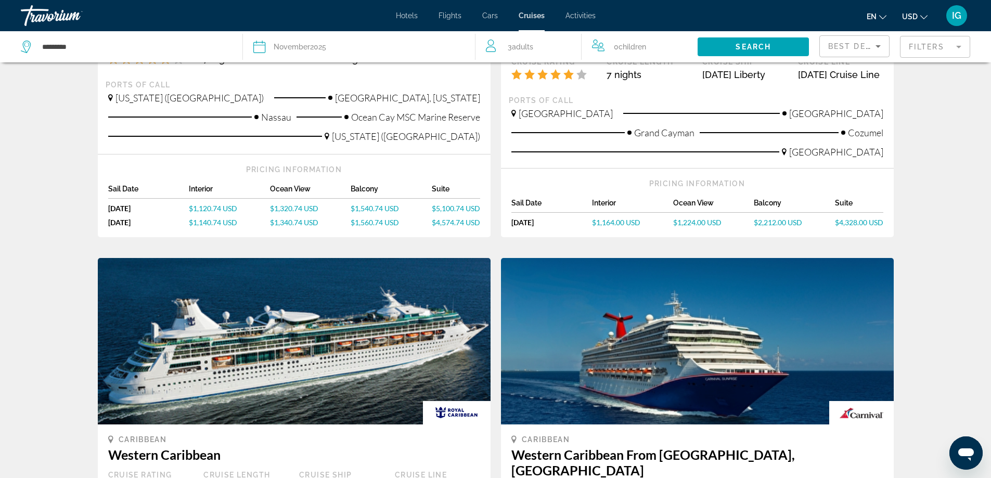
scroll to position [989, 0]
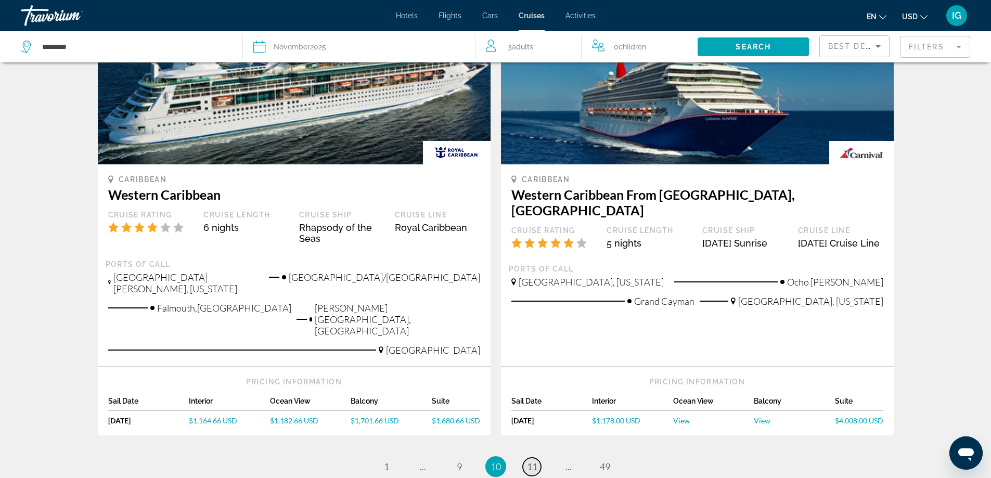
click at [535, 461] on span "11" at bounding box center [532, 466] width 10 height 11
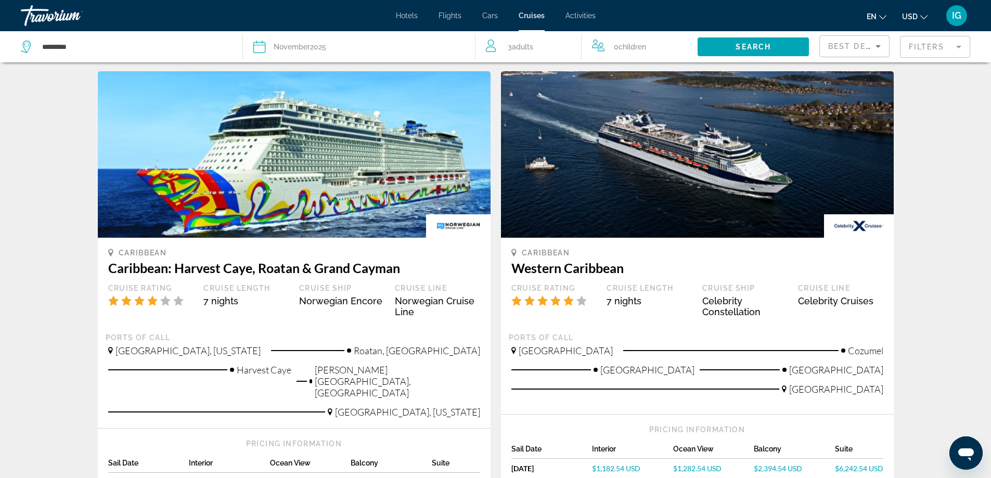
scroll to position [1041, 0]
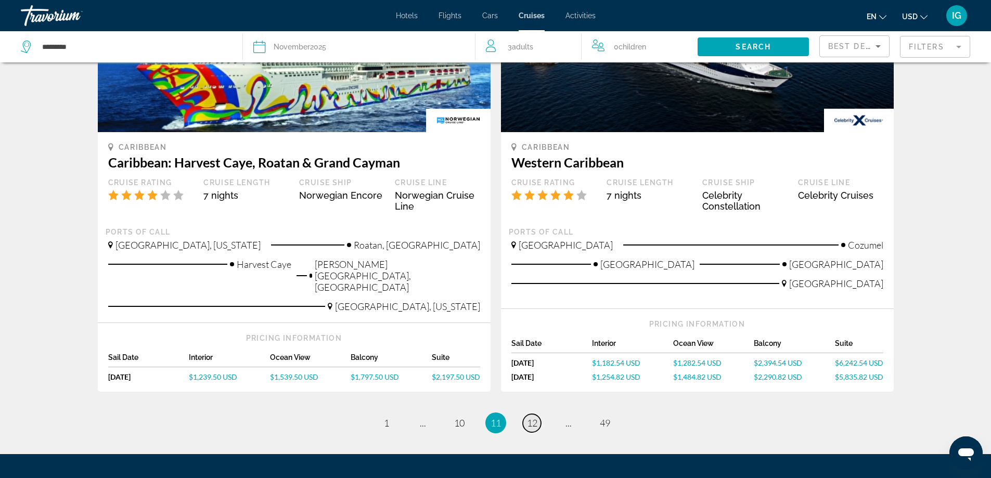
click at [534, 417] on span "12" at bounding box center [532, 422] width 10 height 11
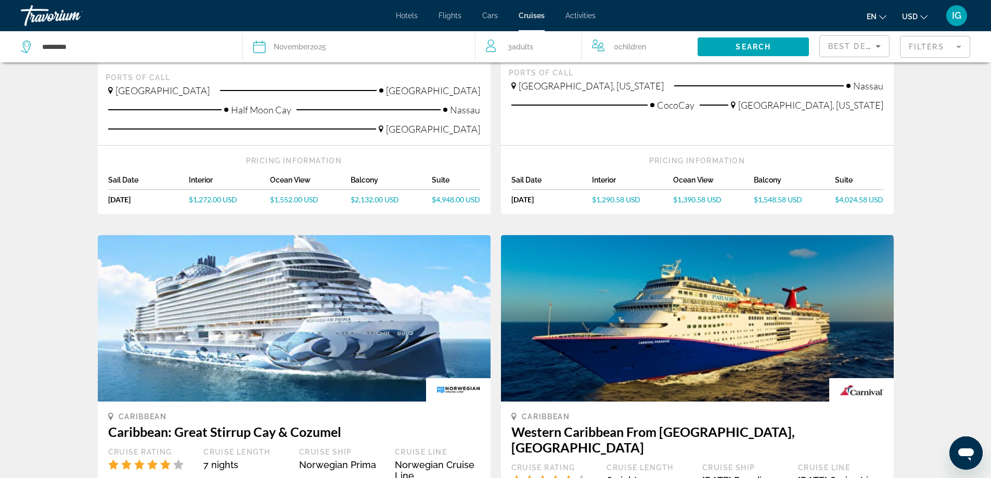
scroll to position [989, 0]
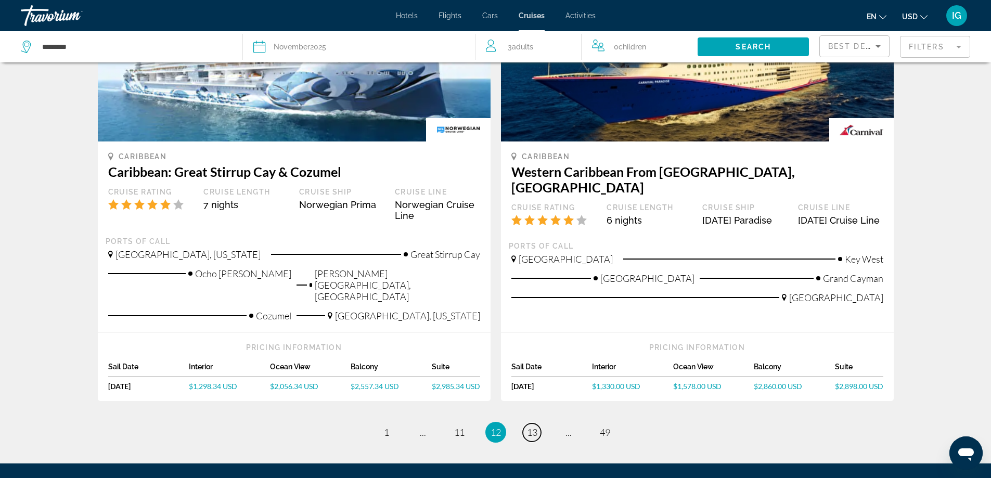
click at [536, 427] on span "13" at bounding box center [532, 432] width 10 height 11
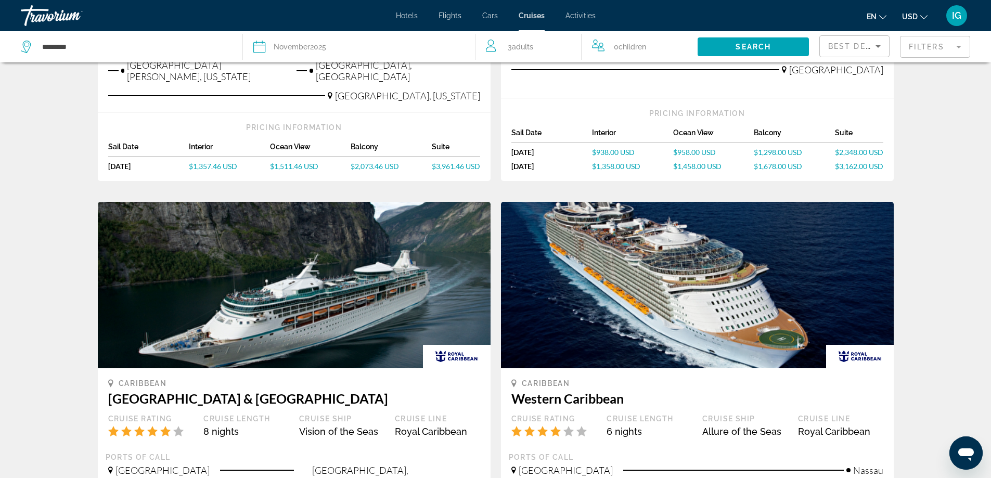
scroll to position [1041, 0]
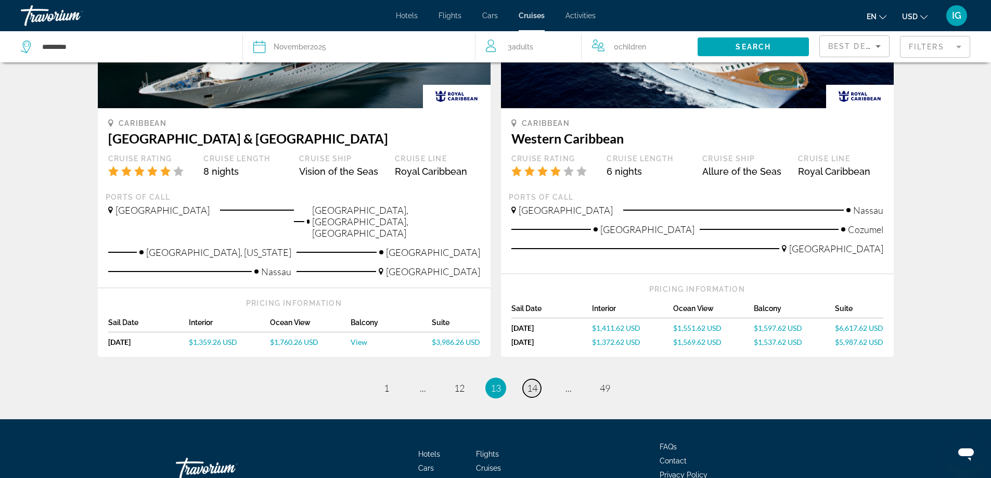
click at [532, 382] on span "14" at bounding box center [532, 387] width 10 height 11
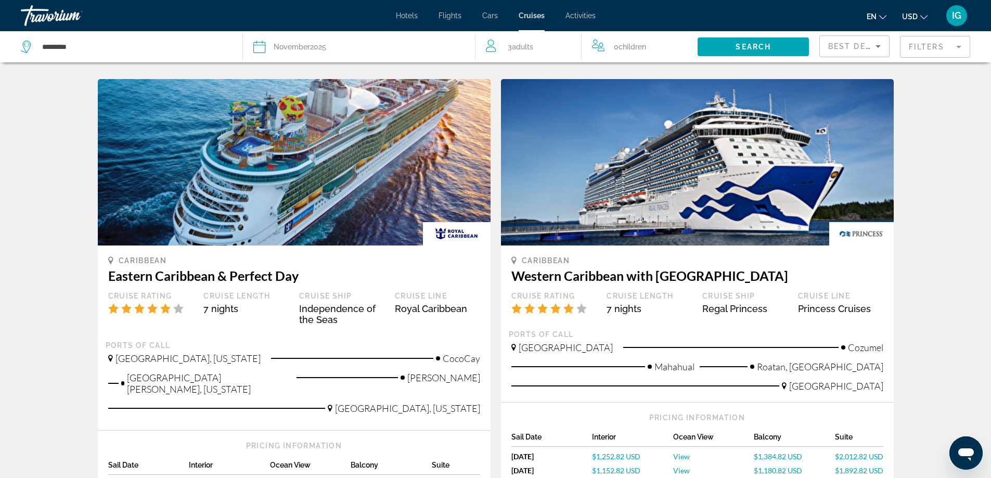
scroll to position [1041, 0]
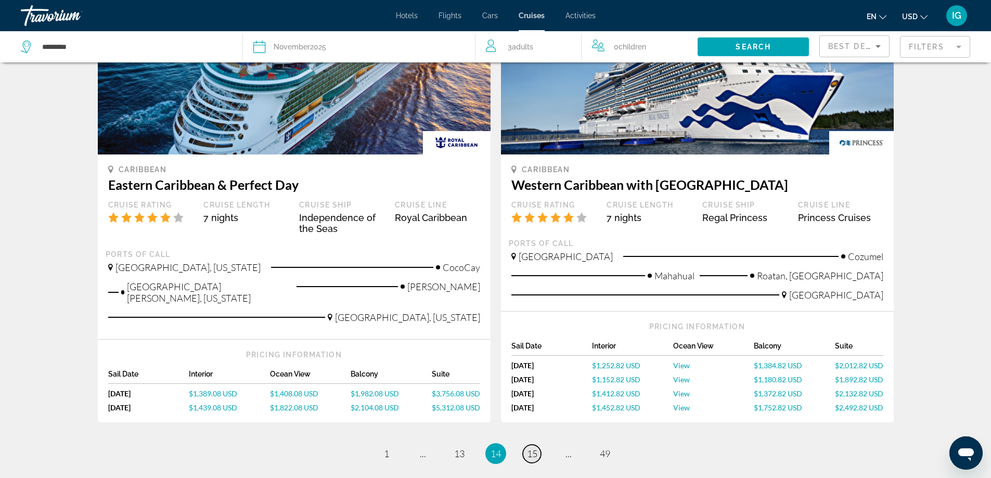
click at [539, 445] on link "page 15" at bounding box center [532, 454] width 18 height 18
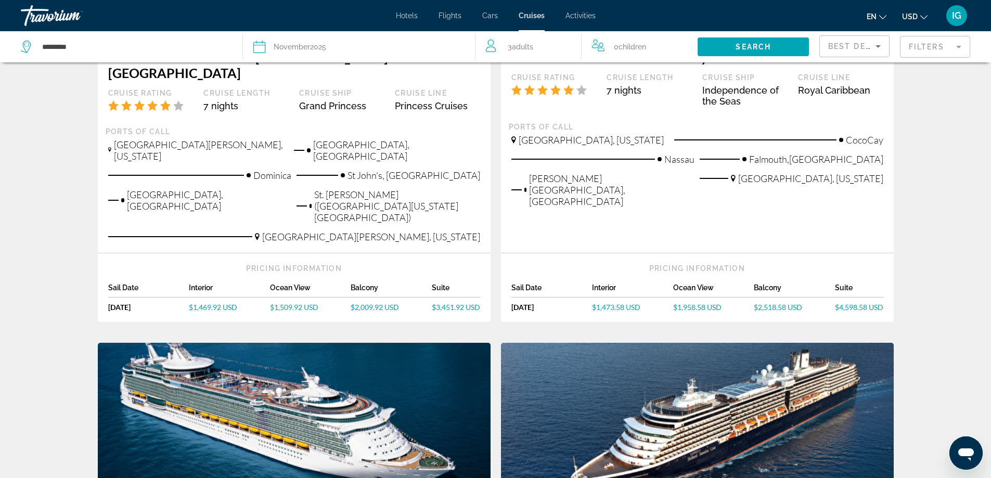
scroll to position [1041, 0]
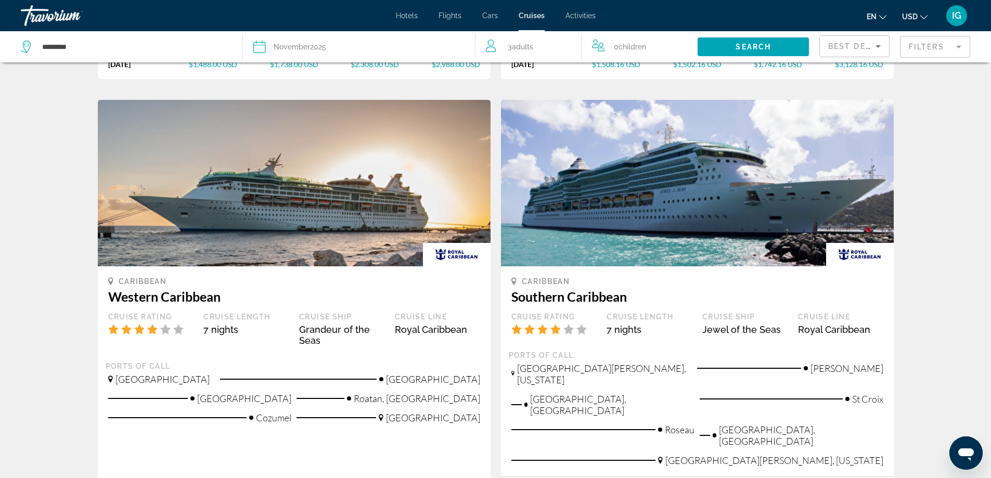
scroll to position [1093, 0]
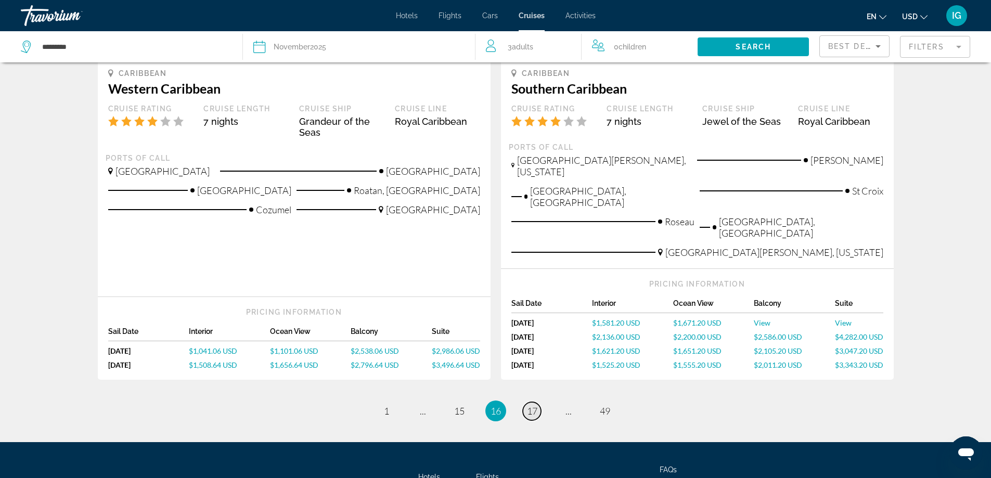
click at [539, 402] on link "page 17" at bounding box center [532, 411] width 18 height 18
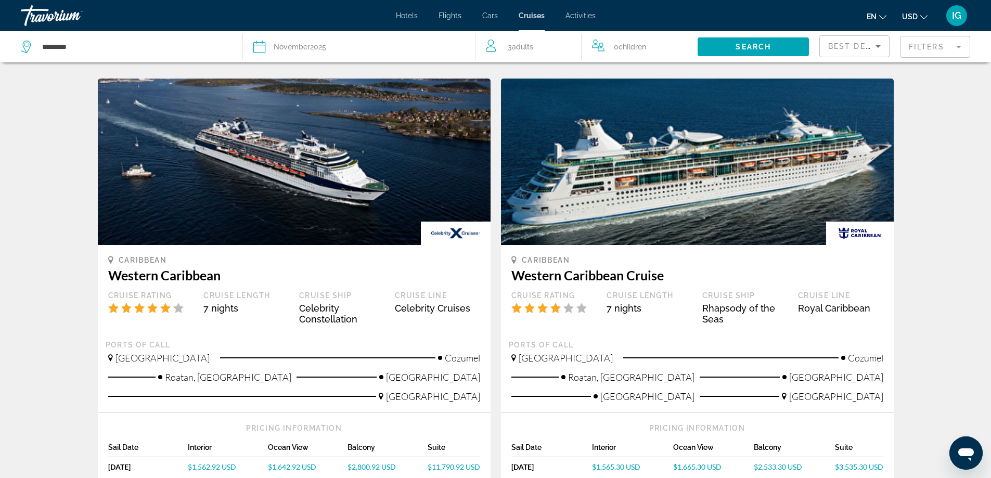
scroll to position [1091, 0]
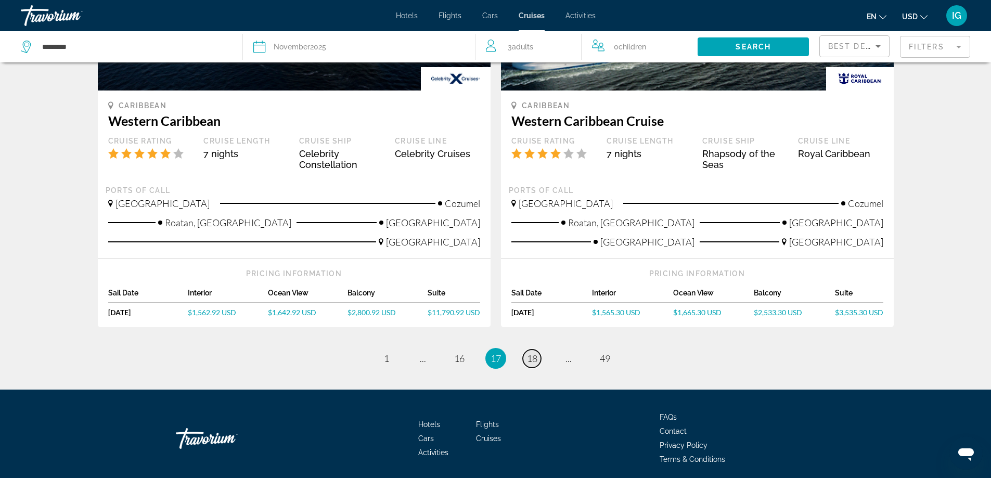
click at [533, 350] on link "page 18" at bounding box center [532, 359] width 18 height 18
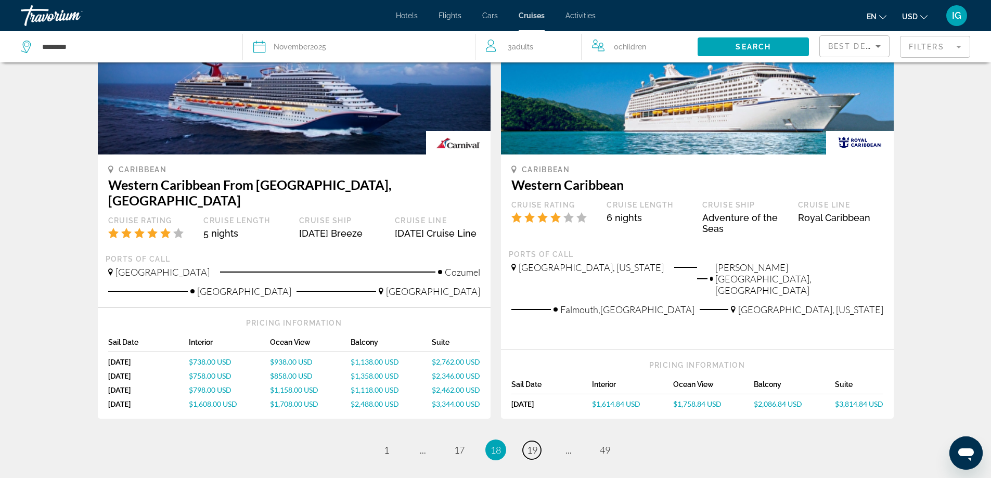
scroll to position [1158, 0]
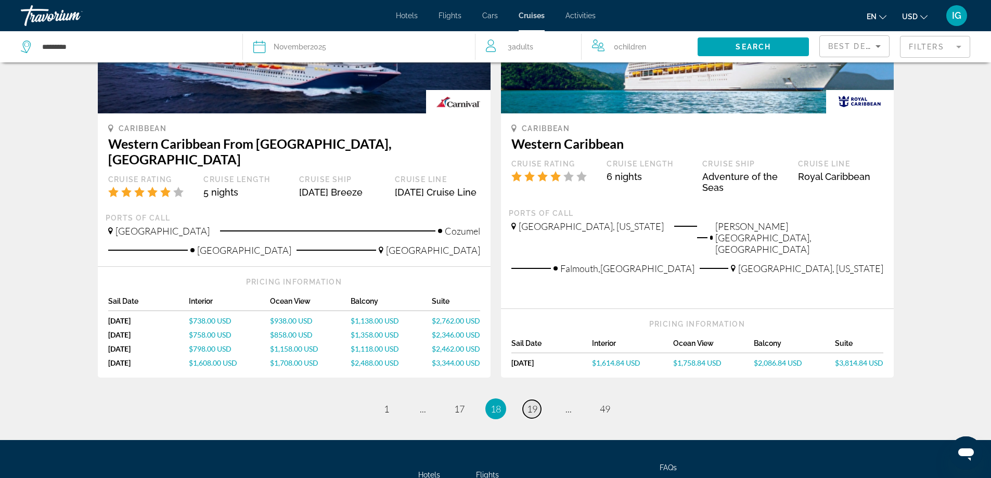
click at [537, 403] on span "19" at bounding box center [532, 408] width 10 height 11
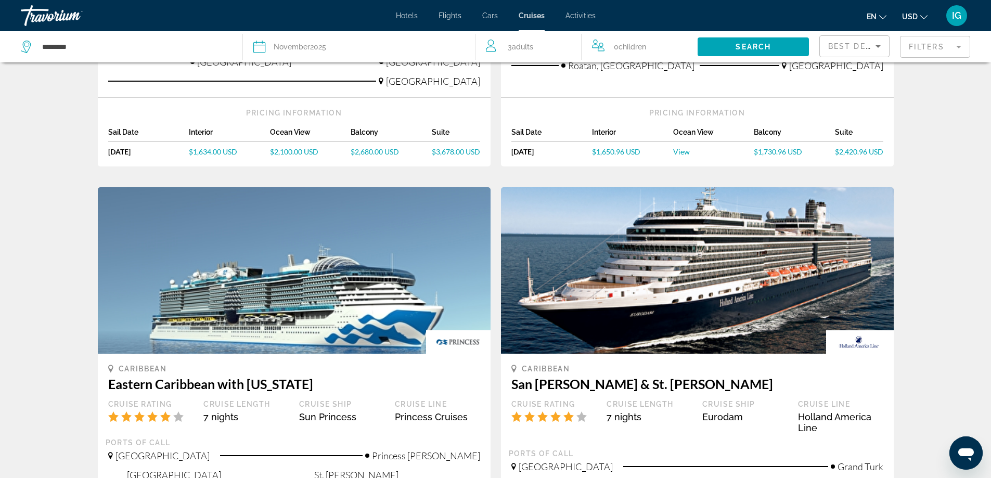
scroll to position [1133, 0]
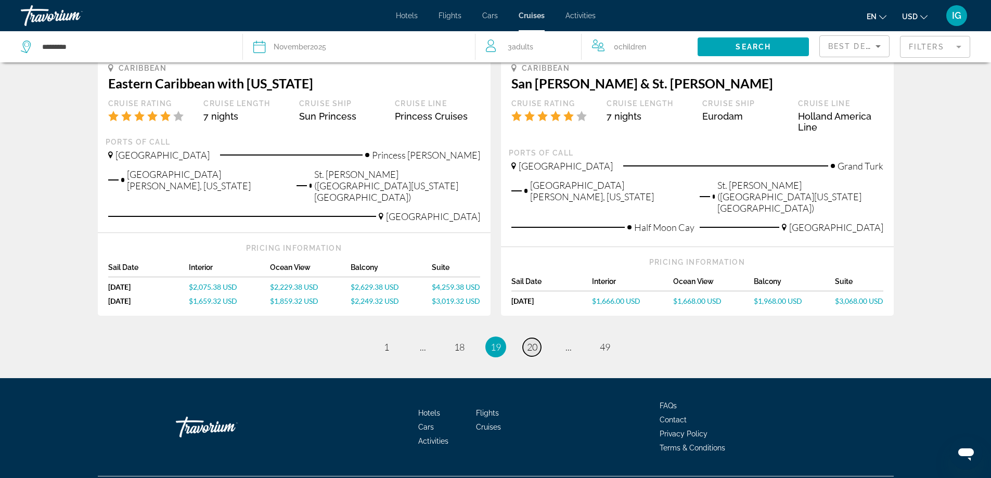
click at [535, 341] on span "20" at bounding box center [532, 346] width 10 height 11
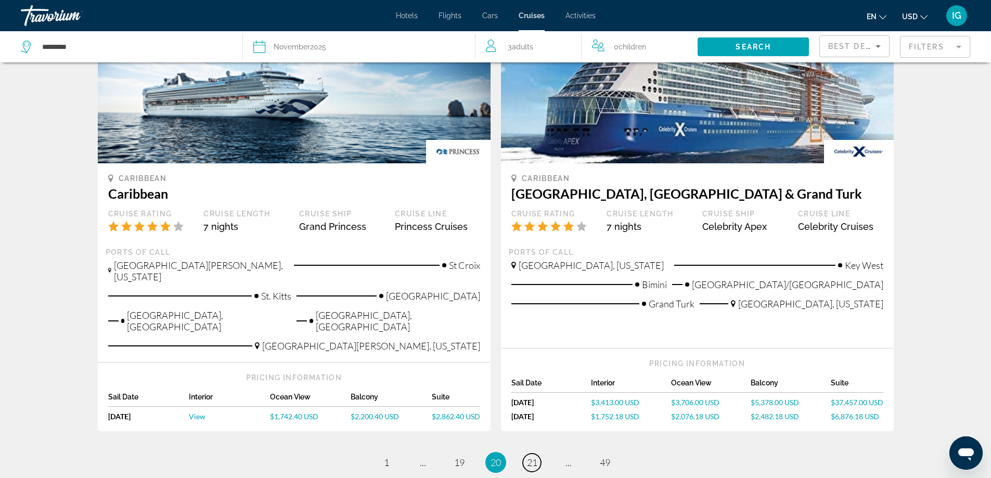
scroll to position [1122, 0]
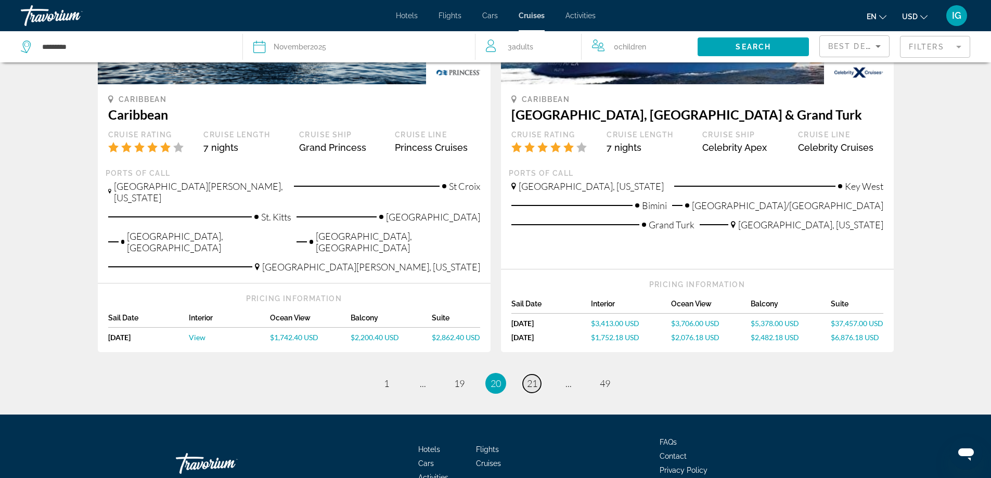
click at [530, 378] on span "21" at bounding box center [532, 383] width 10 height 11
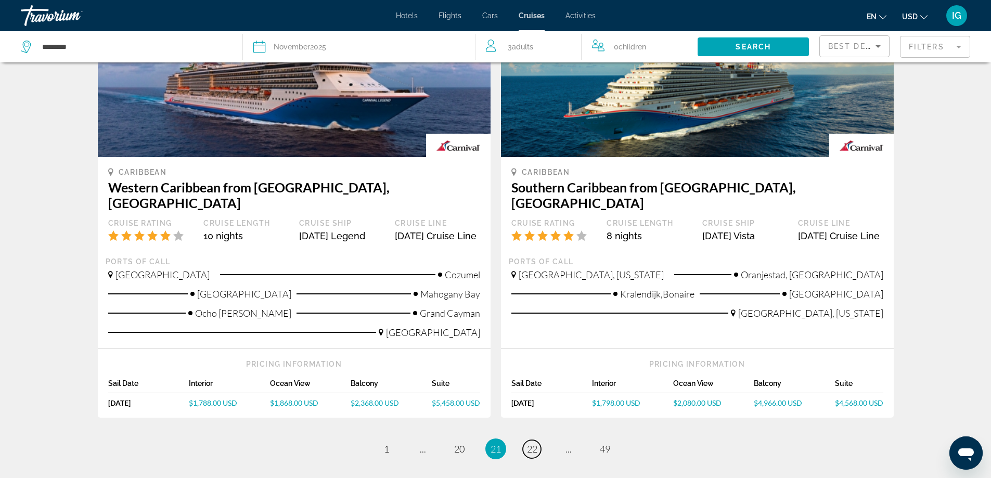
scroll to position [1127, 0]
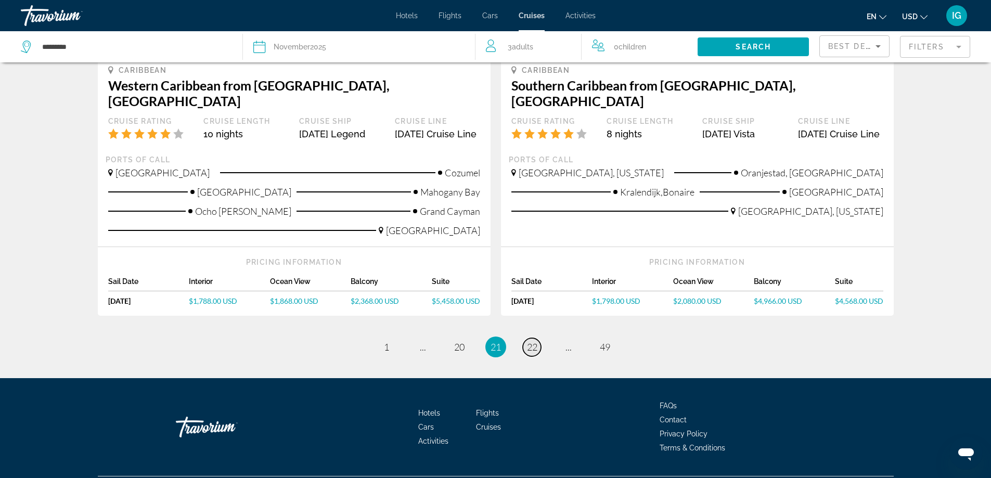
click at [530, 341] on span "22" at bounding box center [532, 346] width 10 height 11
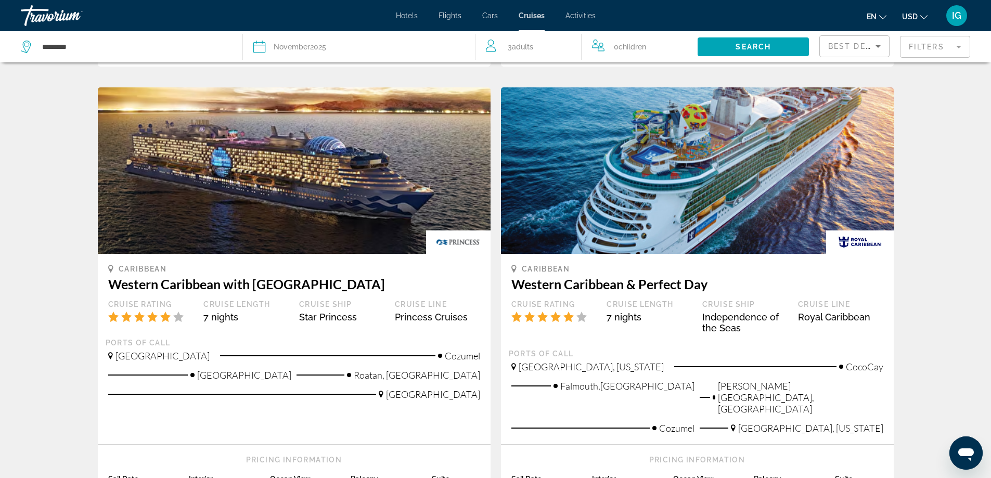
scroll to position [1041, 0]
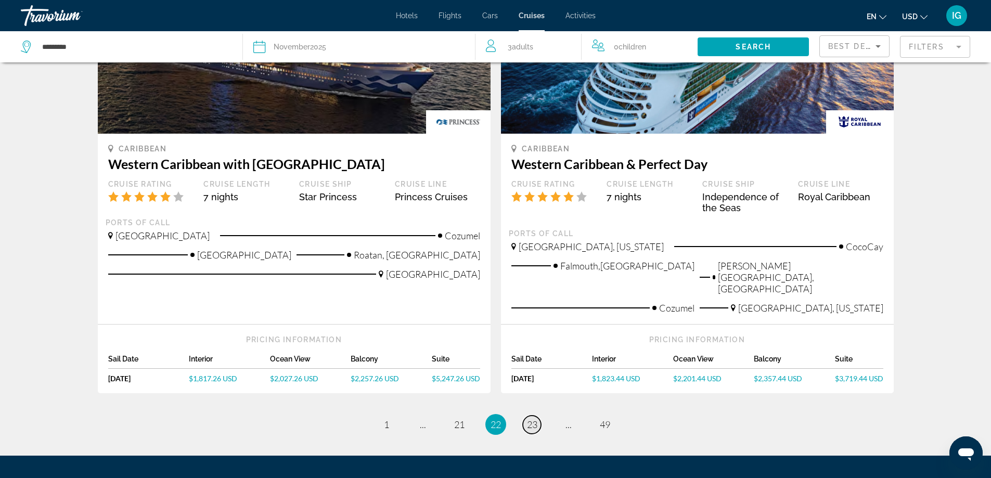
click at [533, 419] on span "23" at bounding box center [532, 424] width 10 height 11
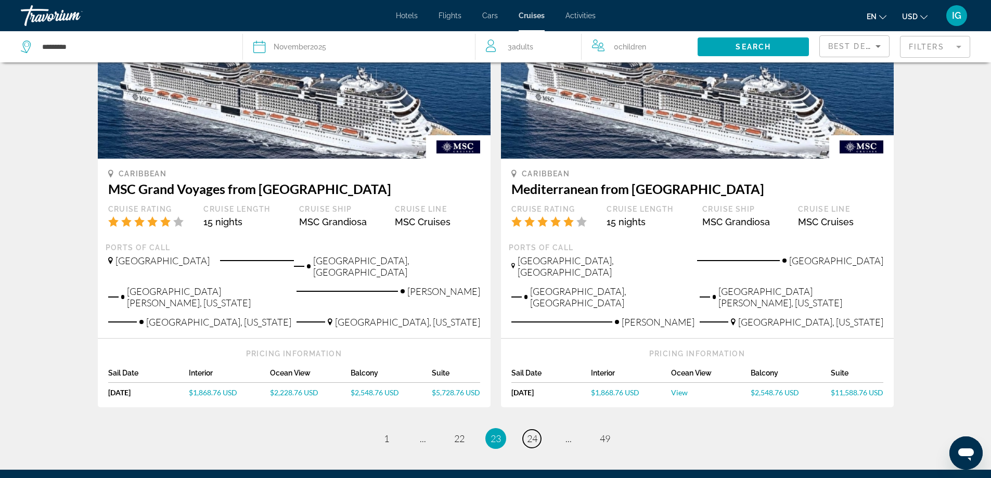
scroll to position [1077, 0]
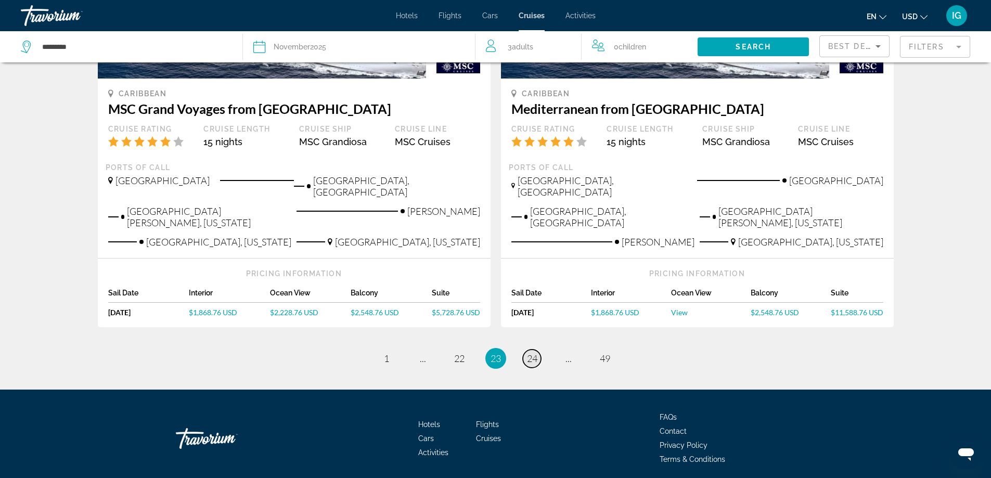
click at [530, 353] on span "24" at bounding box center [532, 358] width 10 height 11
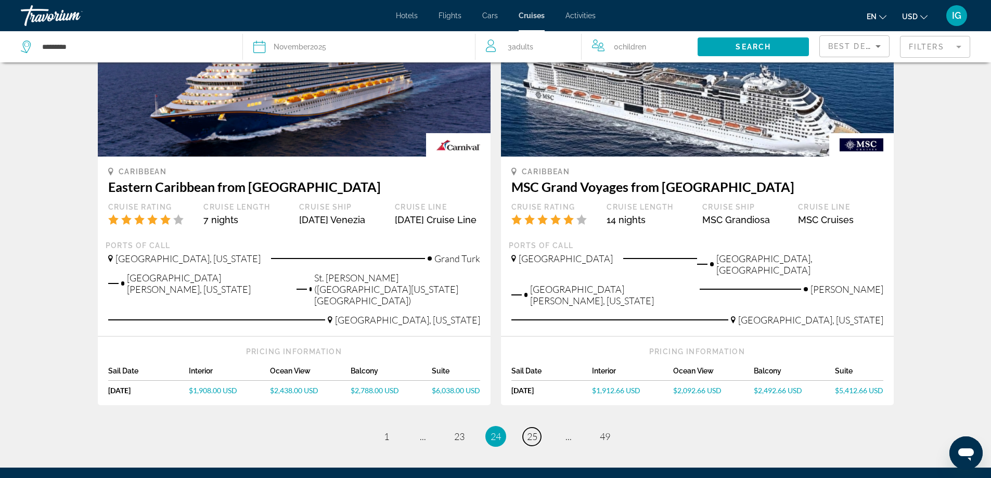
scroll to position [1082, 0]
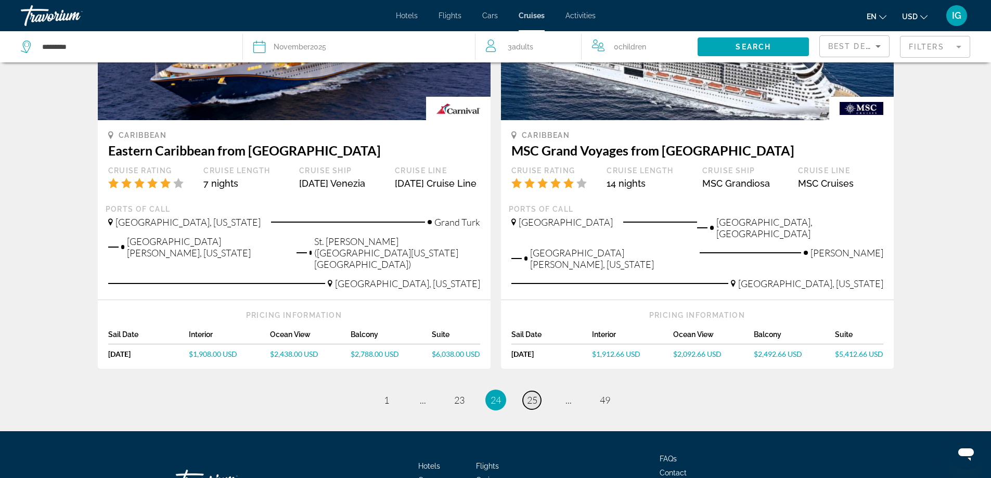
click at [537, 394] on span "25" at bounding box center [532, 399] width 10 height 11
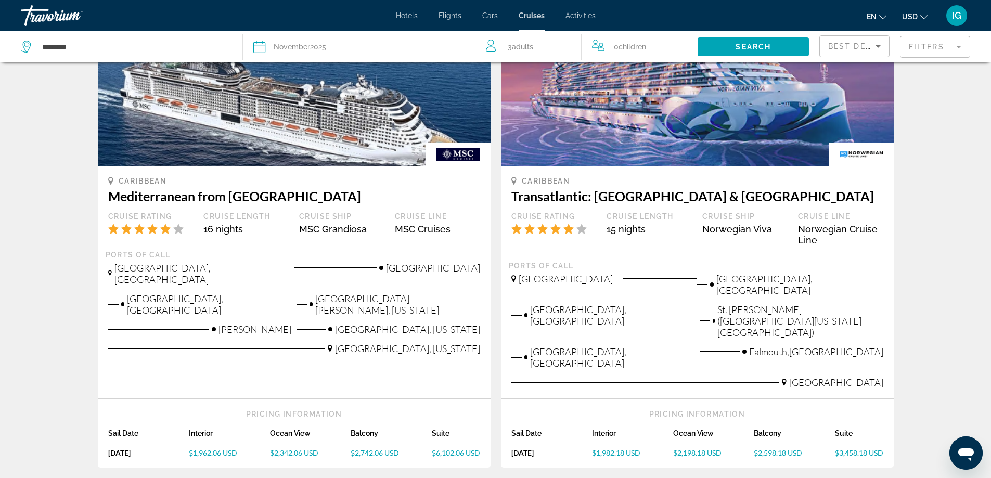
scroll to position [1127, 0]
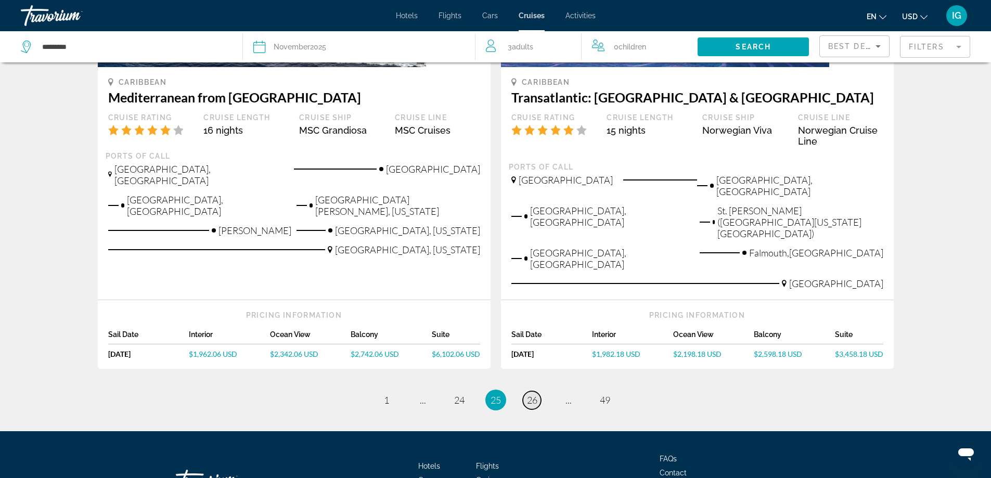
click at [534, 394] on span "26" at bounding box center [532, 399] width 10 height 11
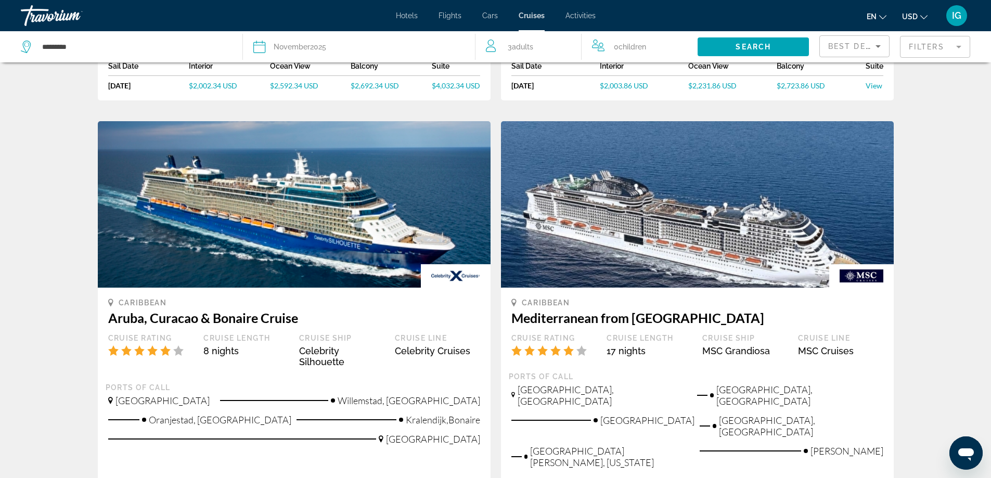
scroll to position [1096, 0]
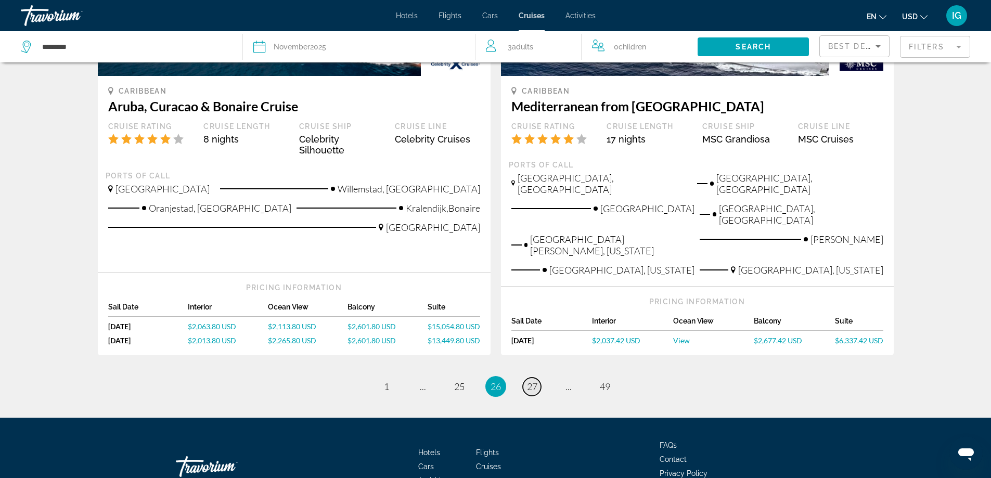
click at [530, 381] on span "27" at bounding box center [532, 386] width 10 height 11
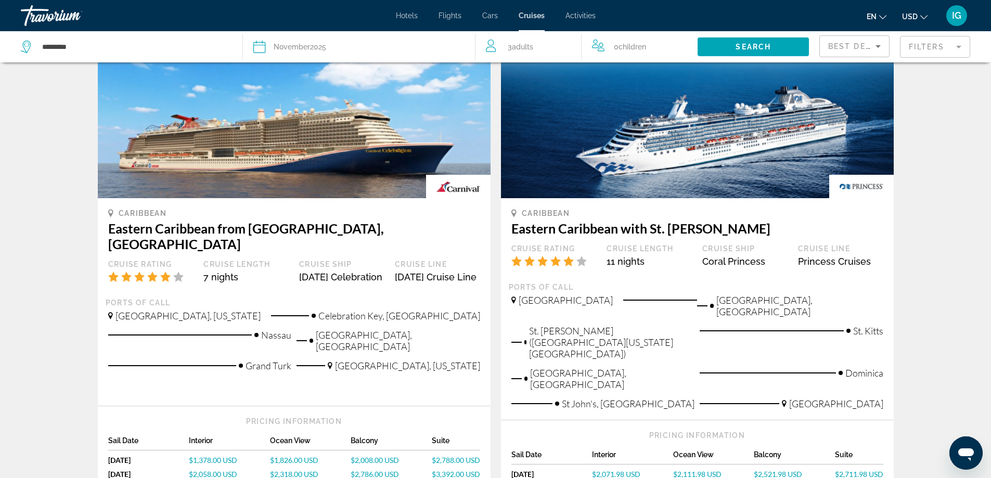
scroll to position [1093, 0]
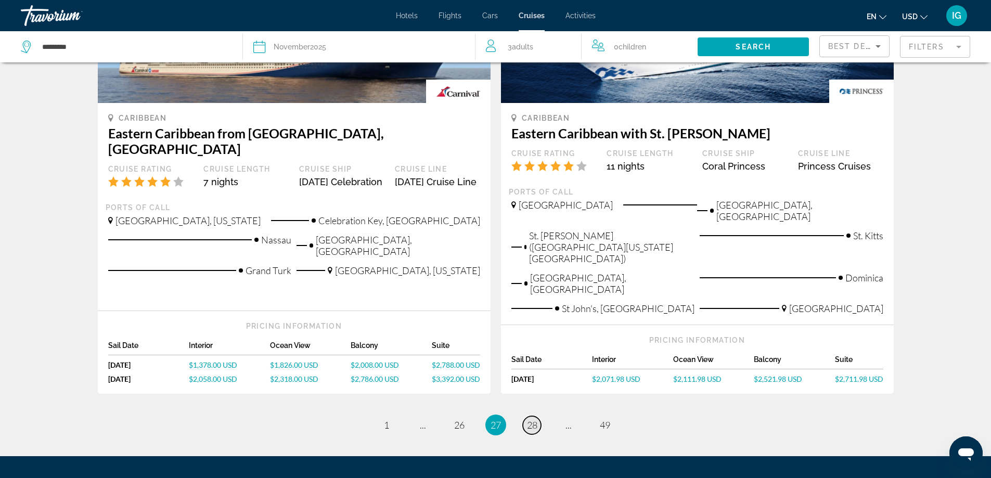
click at [536, 419] on span "28" at bounding box center [532, 424] width 10 height 11
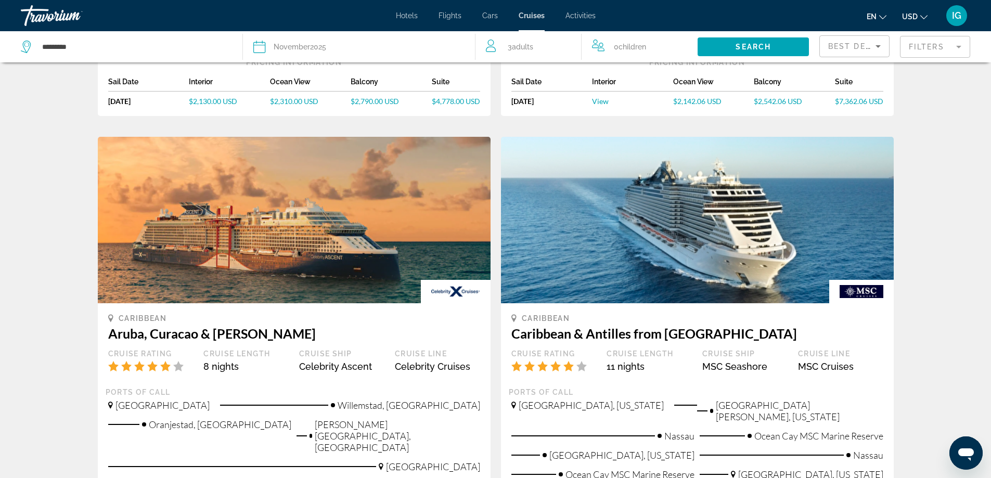
scroll to position [1099, 0]
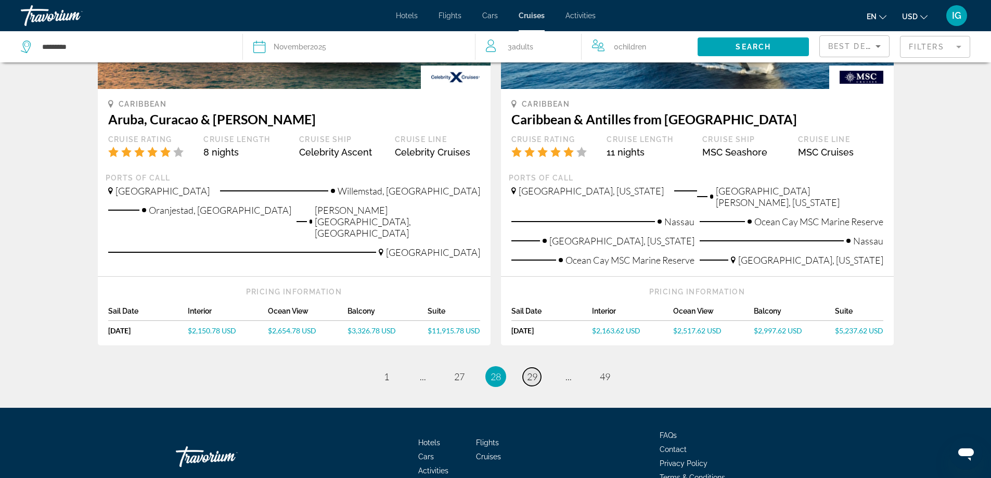
click at [537, 371] on span "29" at bounding box center [532, 376] width 10 height 11
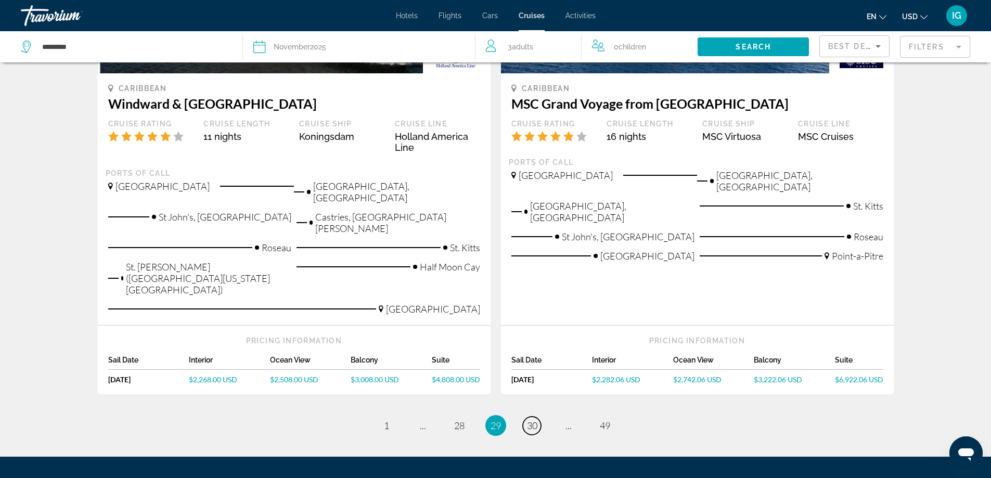
scroll to position [1158, 0]
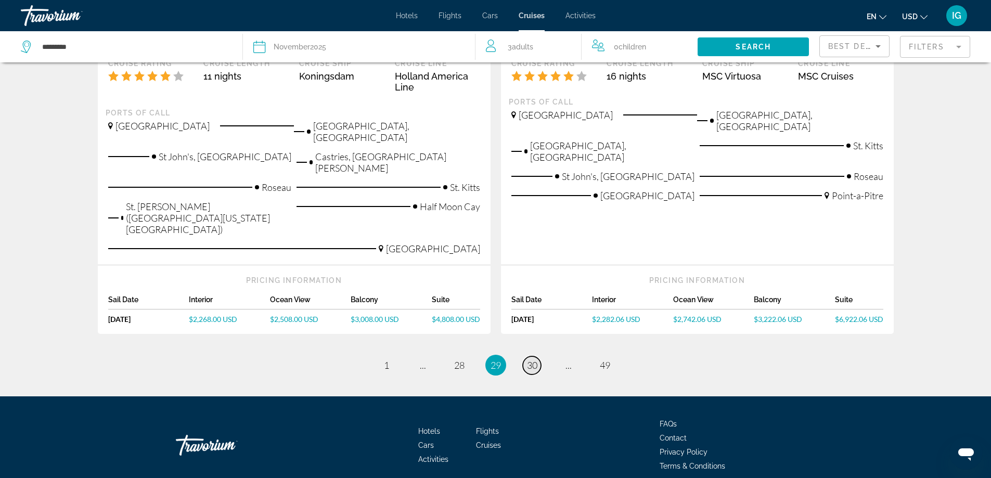
click at [533, 360] on span "30" at bounding box center [532, 365] width 10 height 11
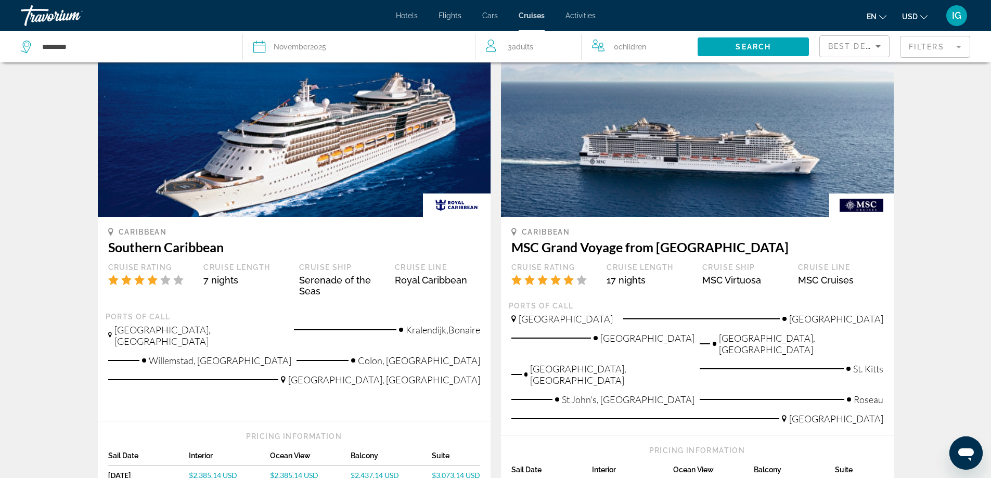
scroll to position [1093, 0]
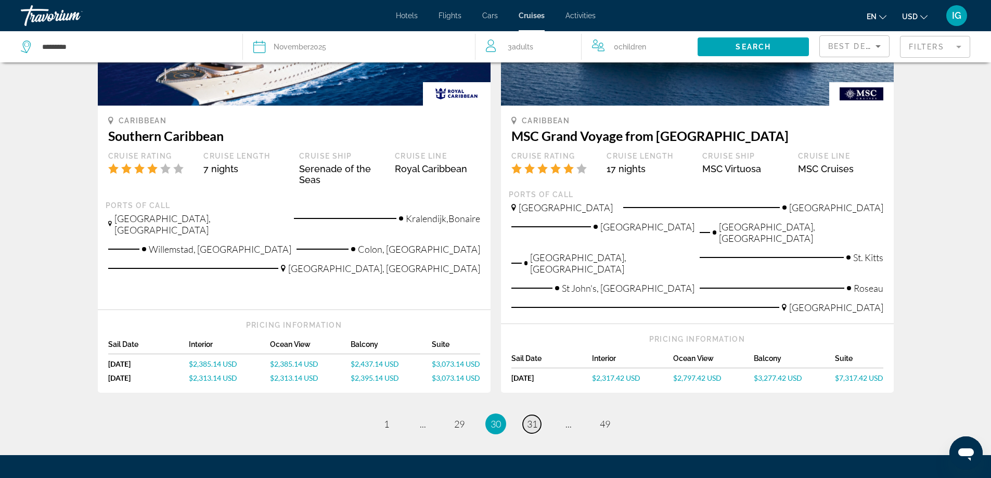
click at [531, 418] on span "31" at bounding box center [532, 423] width 10 height 11
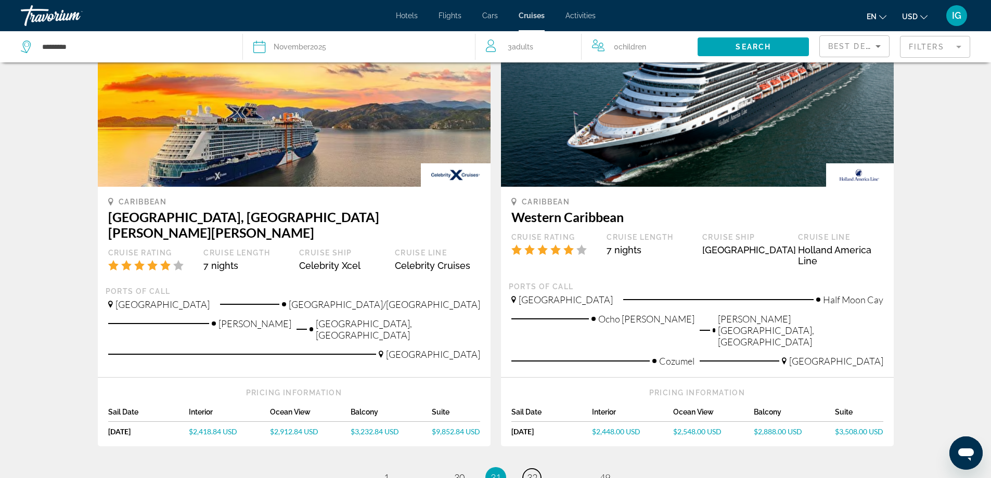
scroll to position [1096, 0]
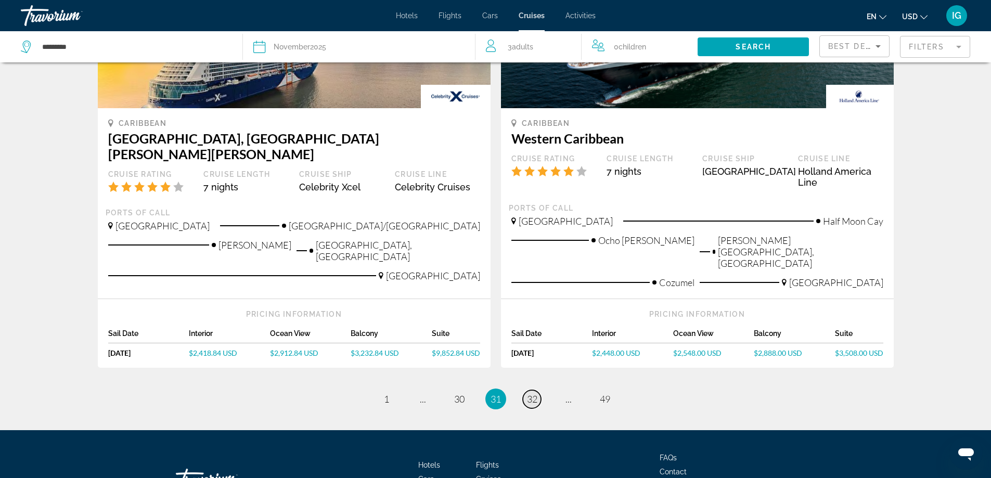
click at [530, 393] on span "32" at bounding box center [532, 398] width 10 height 11
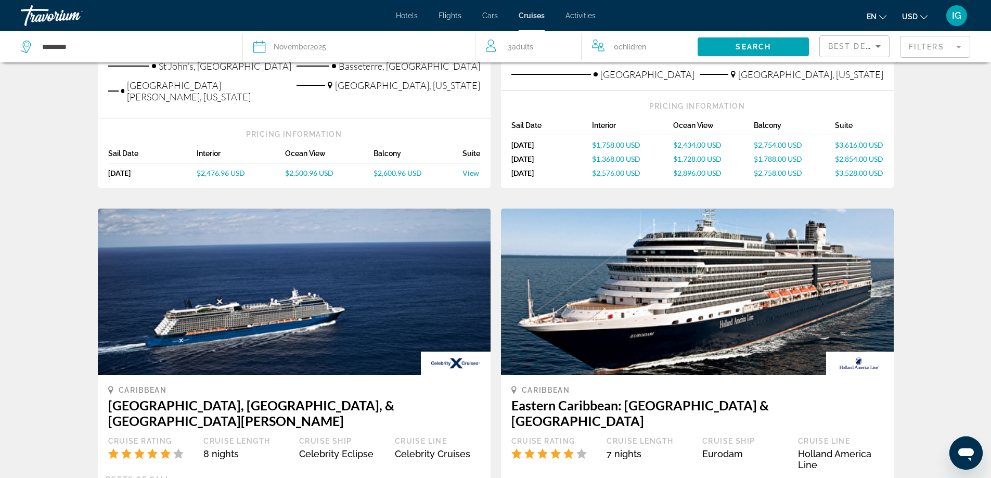
scroll to position [1121, 0]
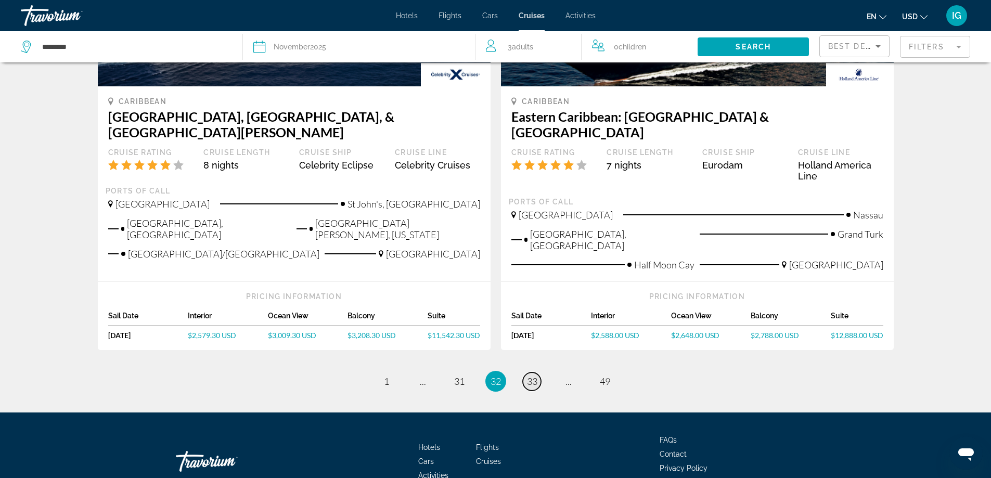
click at [535, 376] on span "33" at bounding box center [532, 381] width 10 height 11
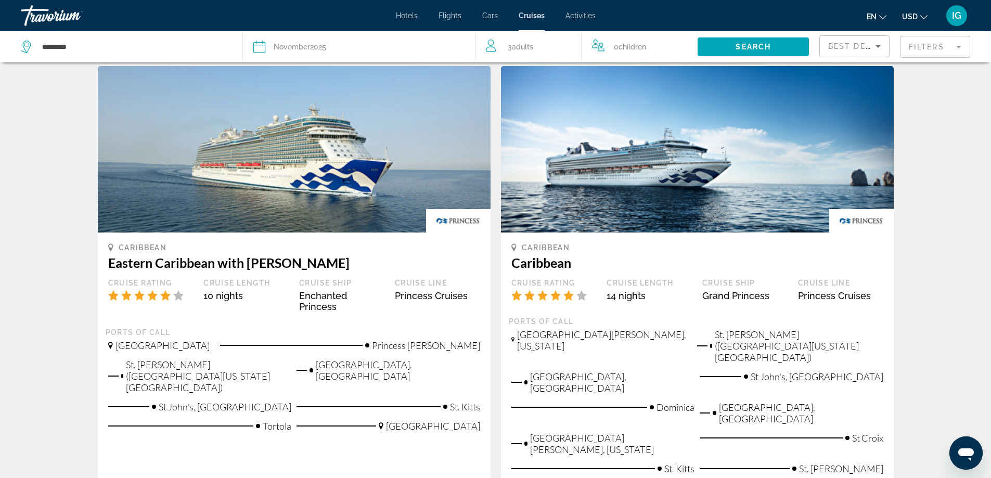
scroll to position [1140, 0]
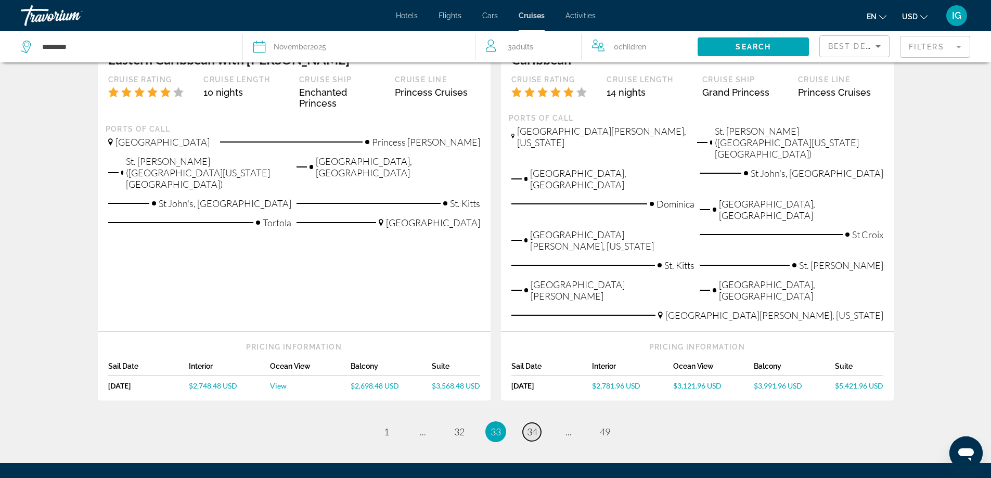
click at [531, 426] on span "34" at bounding box center [532, 431] width 10 height 11
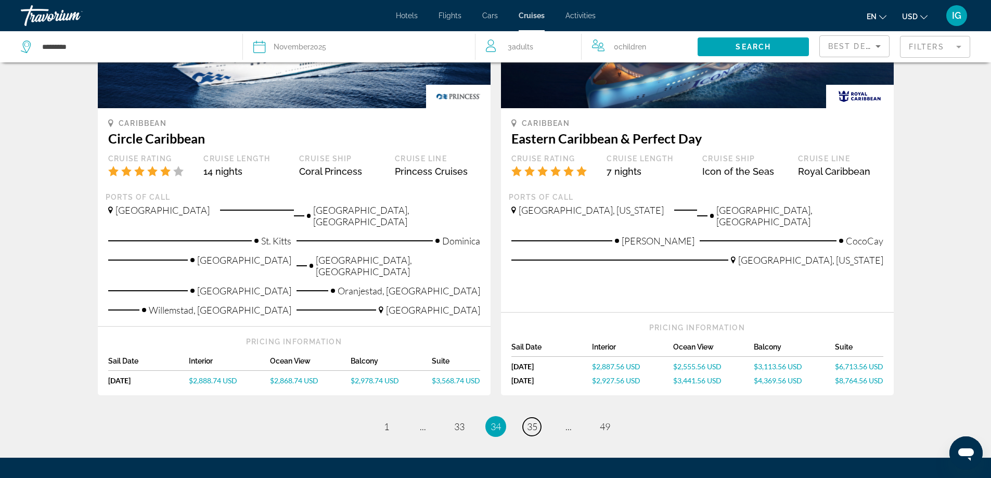
scroll to position [1136, 0]
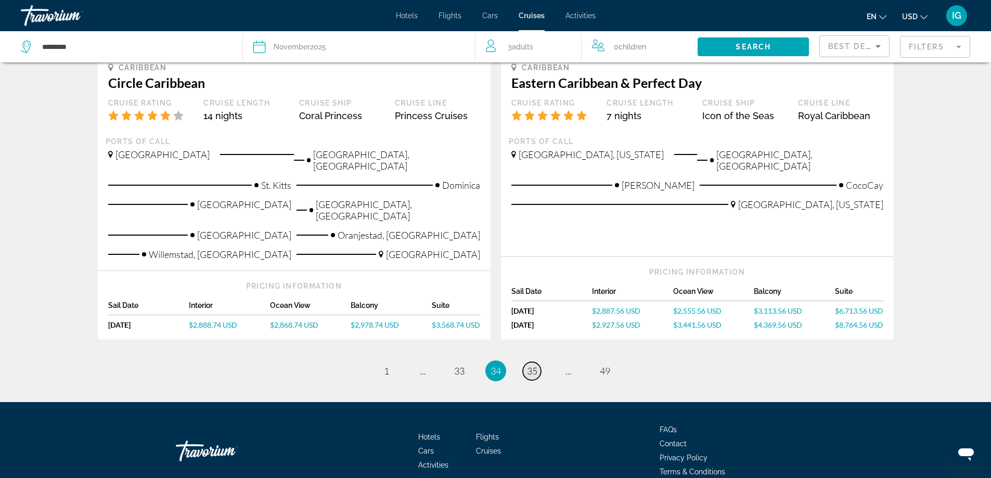
click at [534, 365] on span "35" at bounding box center [532, 370] width 10 height 11
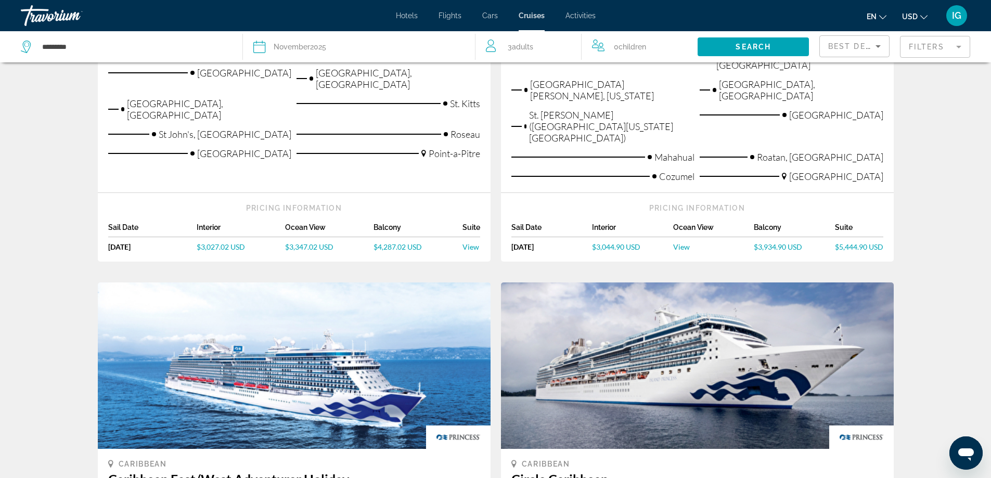
scroll to position [1195, 0]
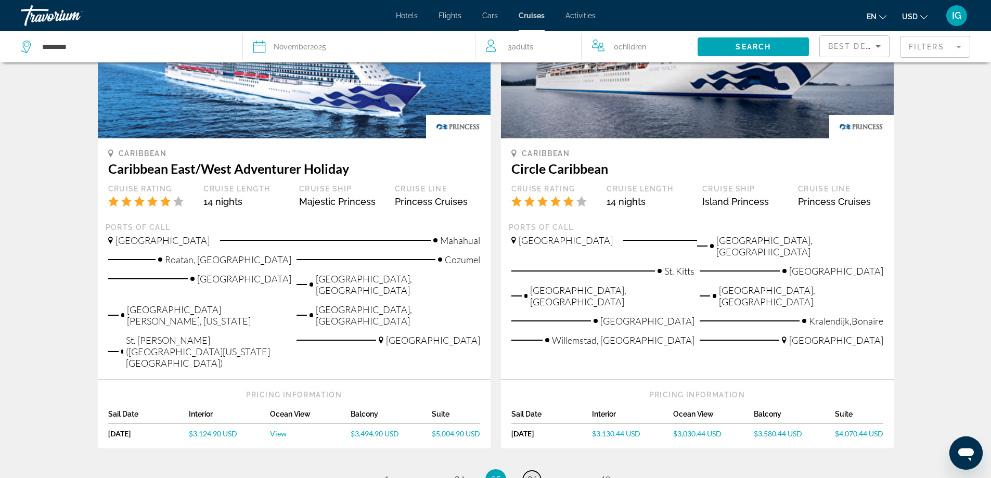
click at [535, 474] on span "36" at bounding box center [532, 479] width 10 height 11
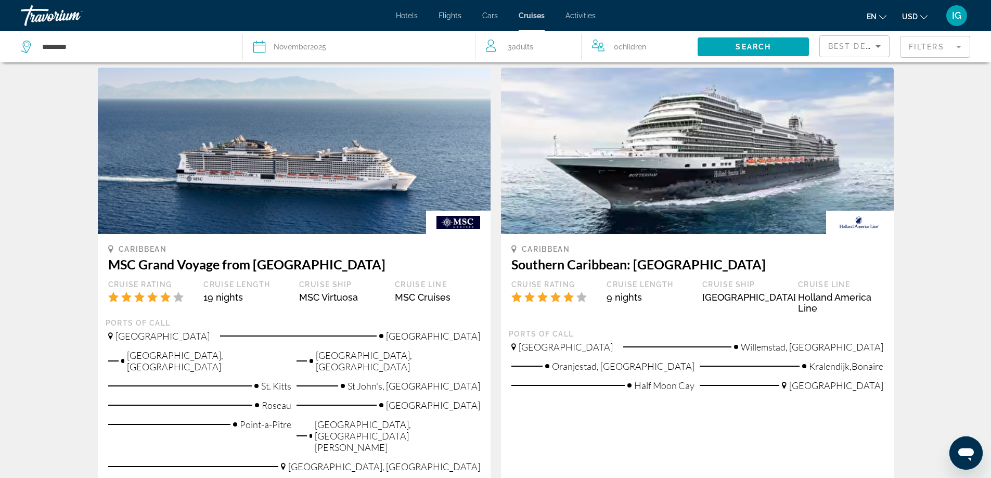
scroll to position [1265, 0]
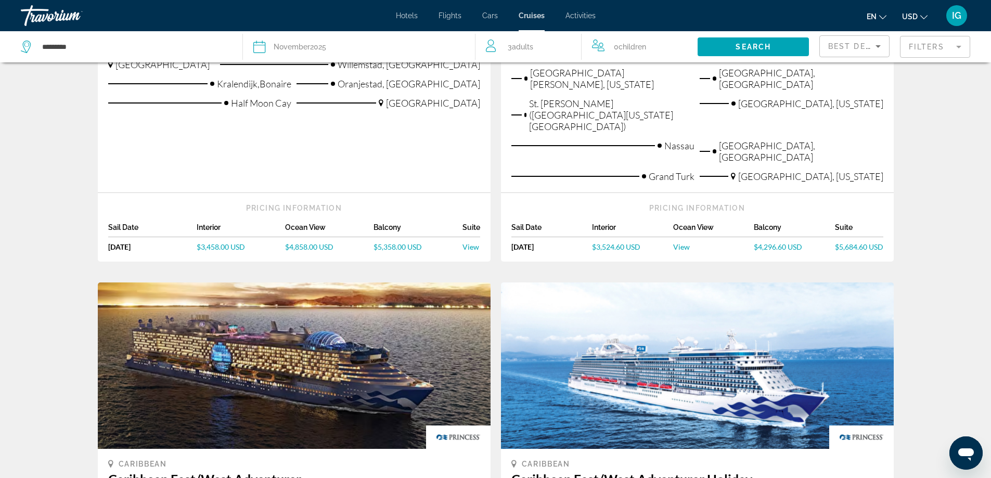
scroll to position [1197, 0]
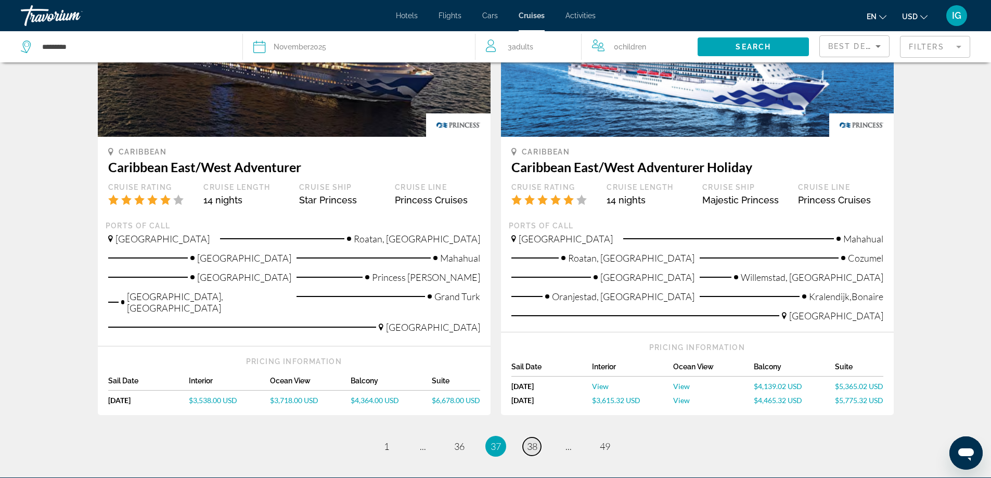
click at [532, 441] on span "38" at bounding box center [532, 446] width 10 height 11
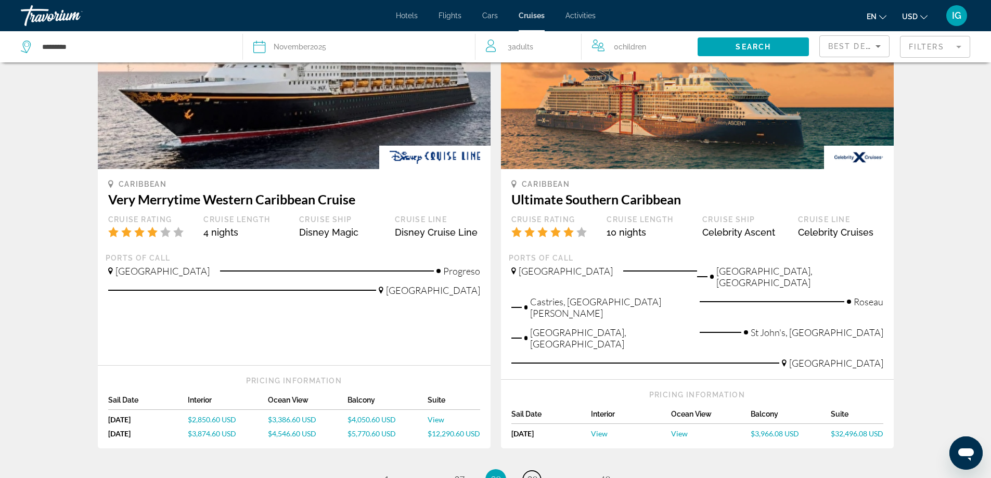
scroll to position [1187, 0]
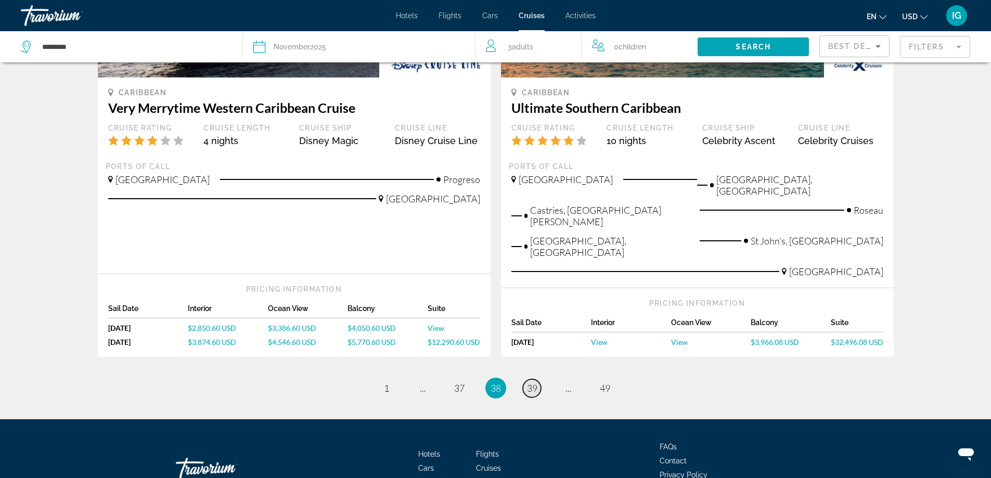
click at [529, 382] on span "39" at bounding box center [532, 387] width 10 height 11
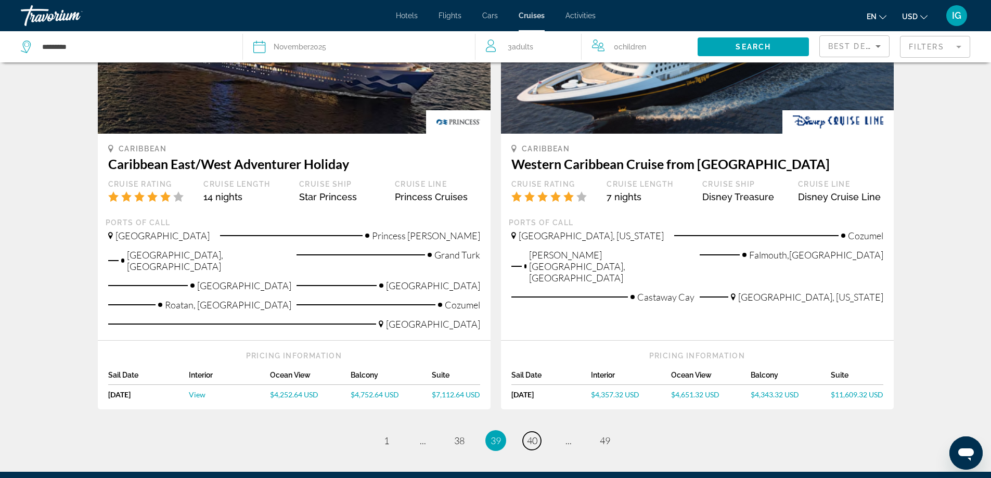
scroll to position [1215, 0]
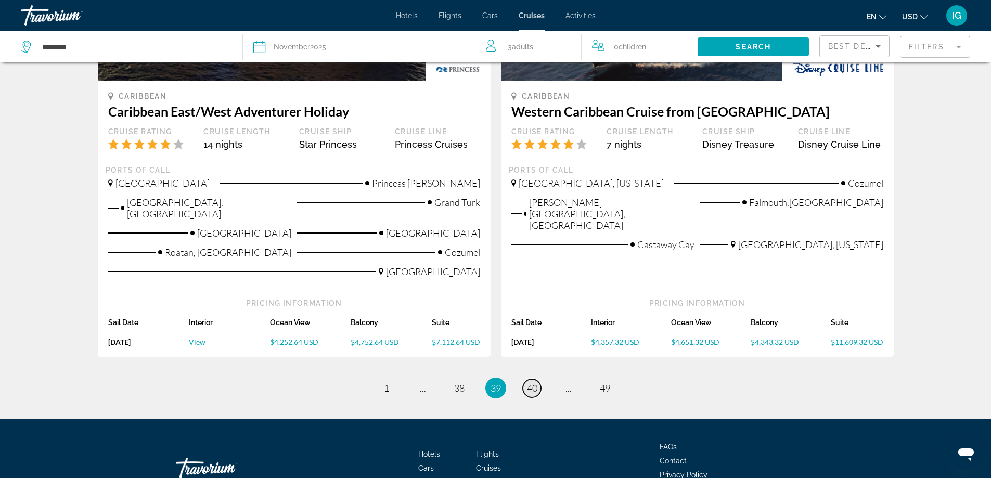
click at [532, 382] on span "40" at bounding box center [532, 387] width 10 height 11
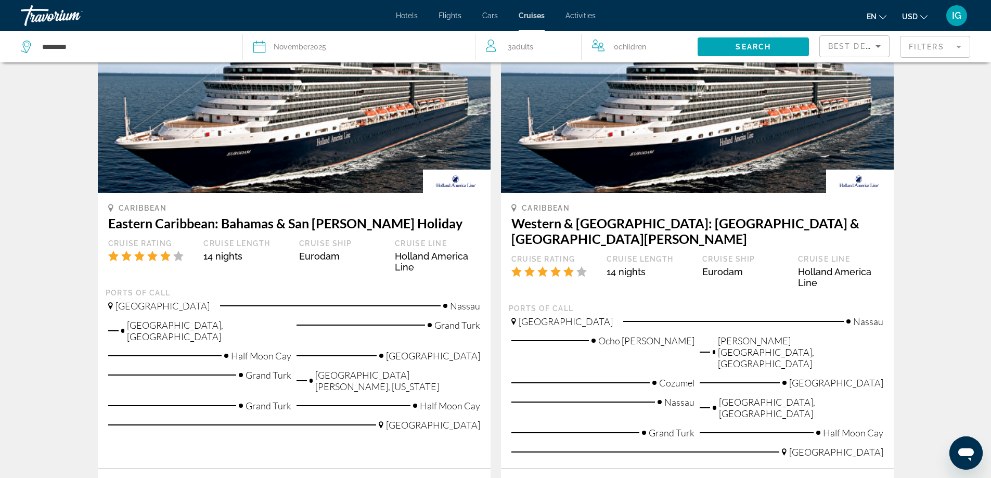
scroll to position [1247, 0]
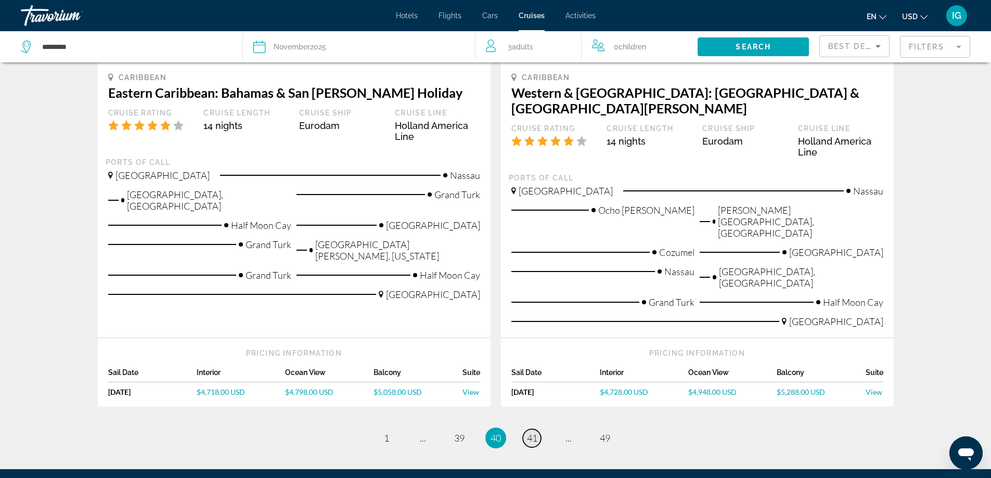
click at [533, 432] on span "41" at bounding box center [532, 437] width 10 height 11
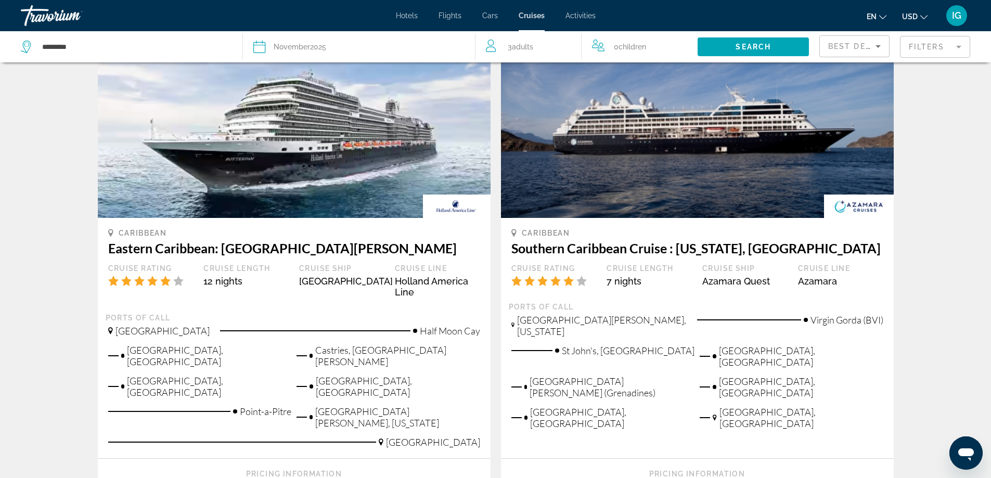
scroll to position [1267, 0]
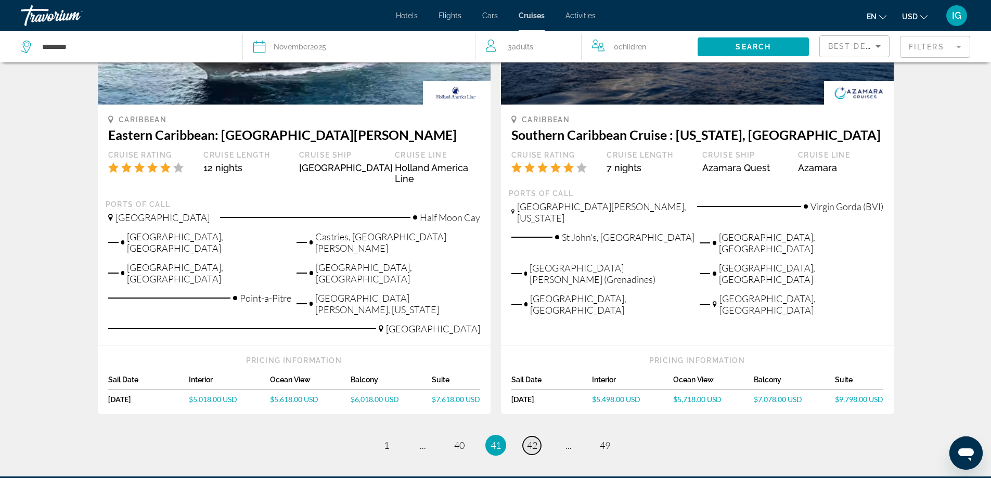
click at [531, 440] on span "42" at bounding box center [532, 445] width 10 height 11
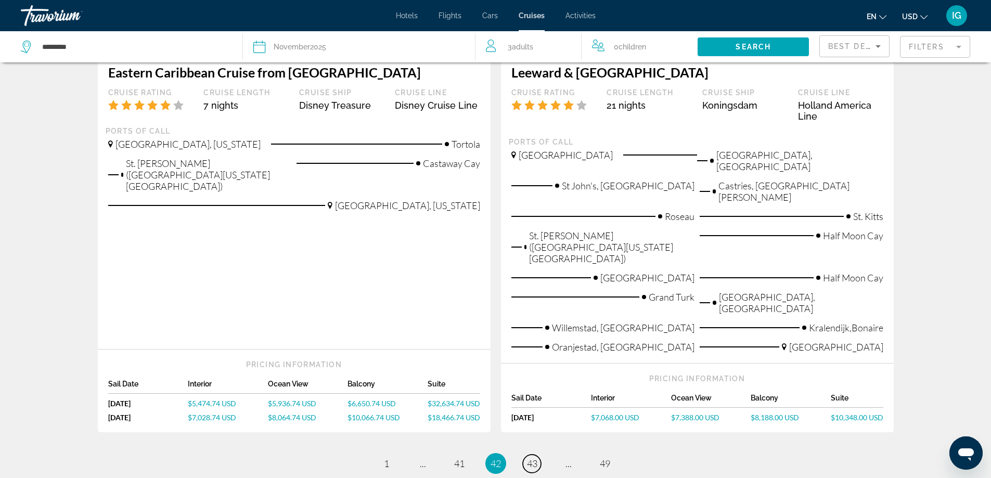
scroll to position [1313, 0]
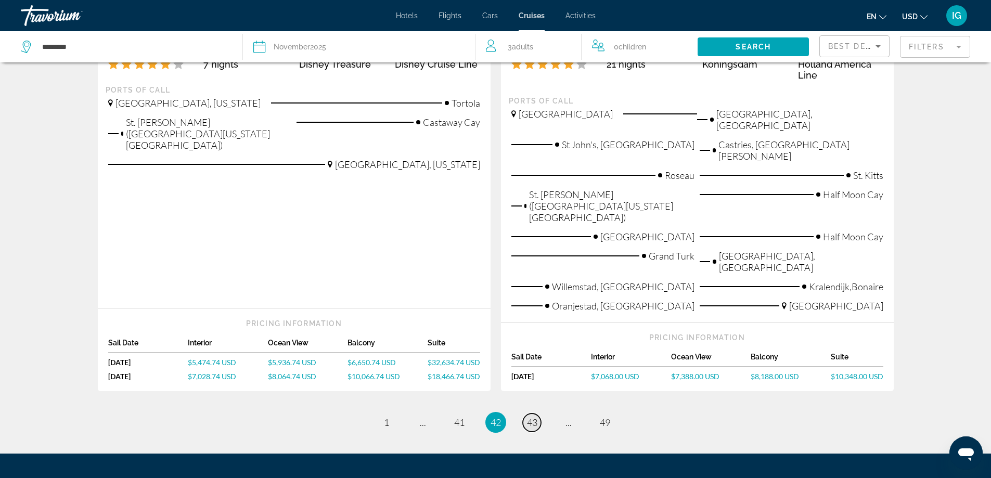
click at [532, 417] on span "43" at bounding box center [532, 422] width 10 height 11
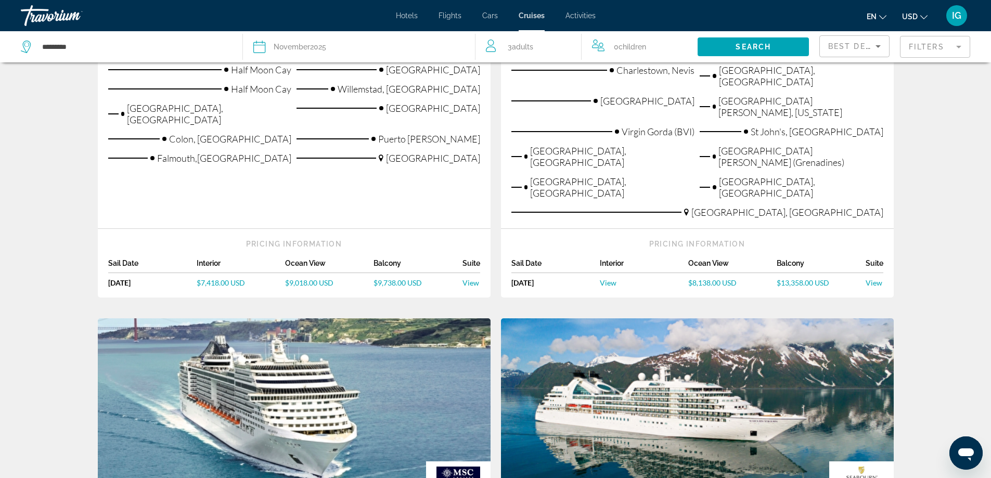
scroll to position [1197, 0]
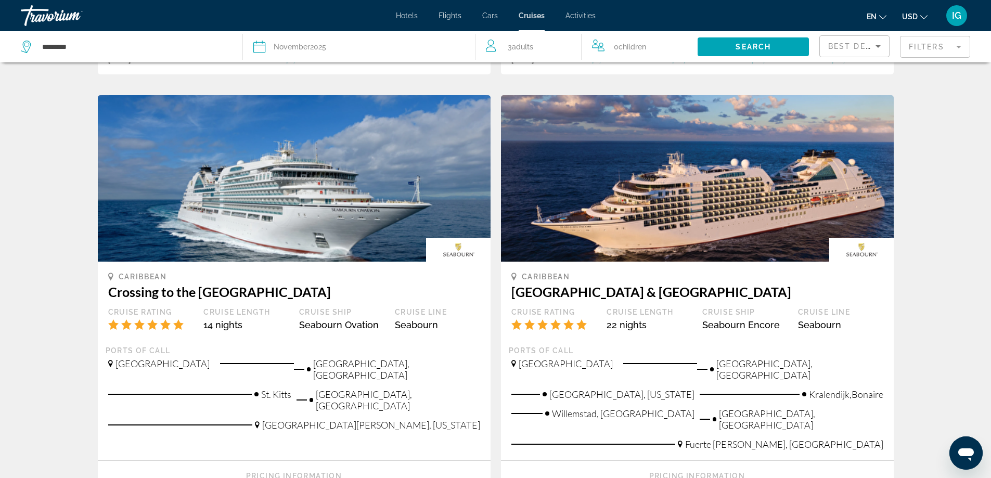
scroll to position [1283, 0]
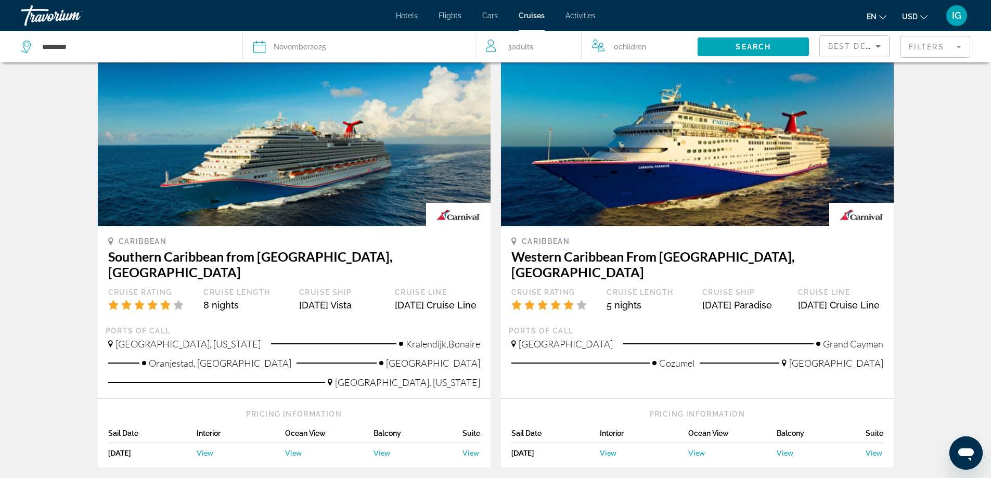
scroll to position [1198, 0]
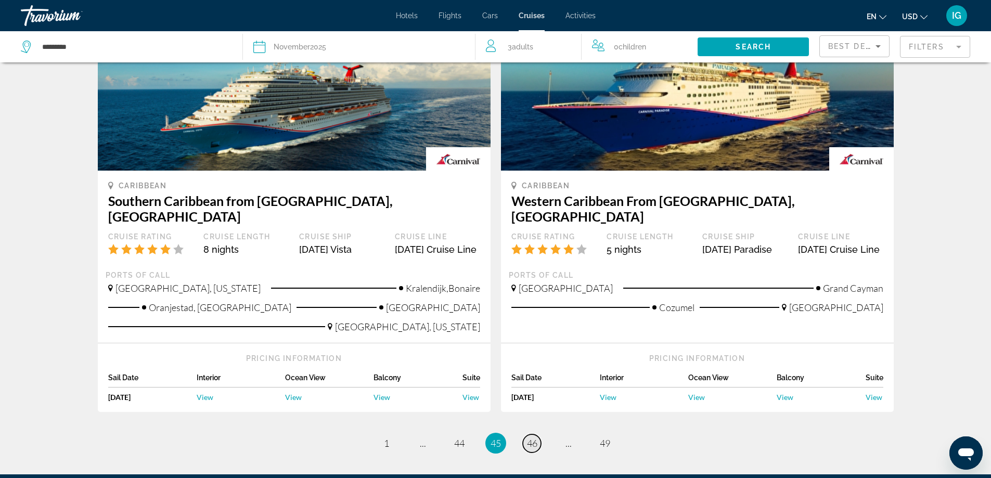
click at [529, 438] on span "46" at bounding box center [532, 443] width 10 height 11
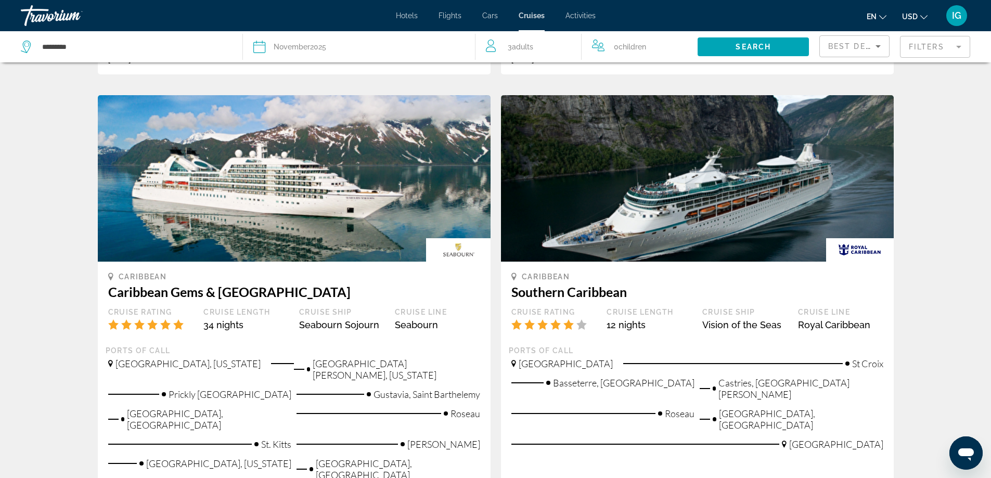
scroll to position [1322, 0]
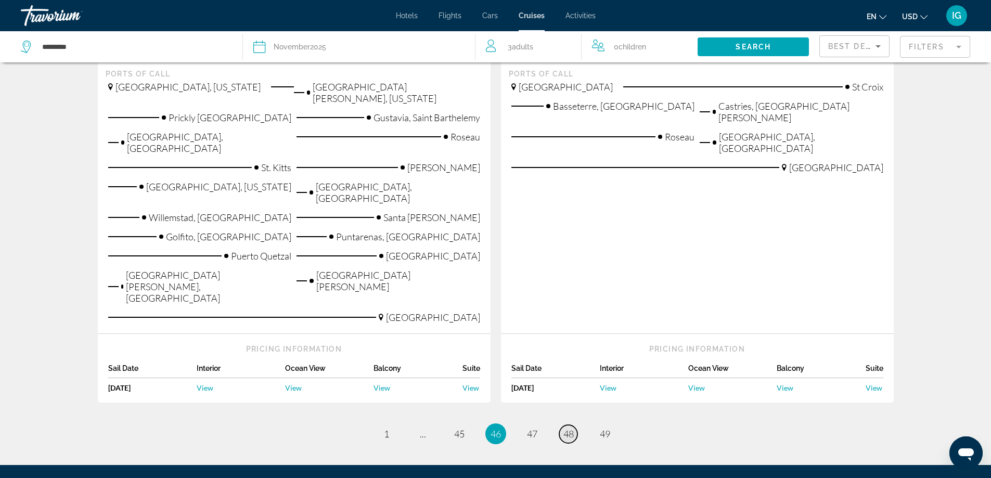
click at [565, 428] on span "48" at bounding box center [569, 433] width 10 height 11
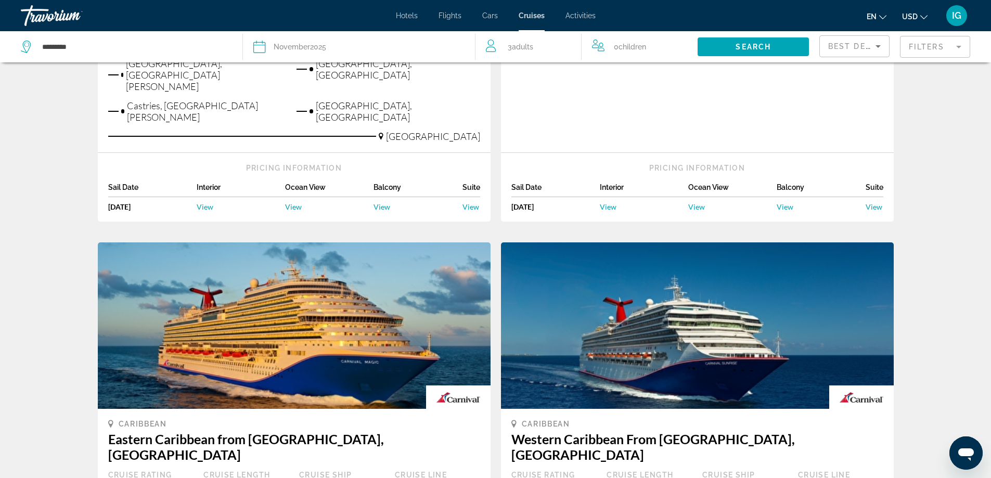
scroll to position [1145, 0]
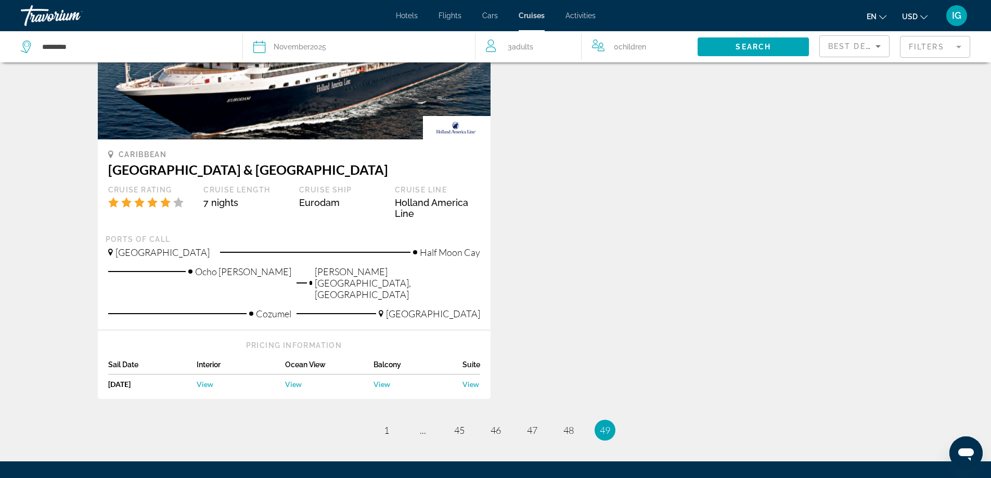
scroll to position [226, 0]
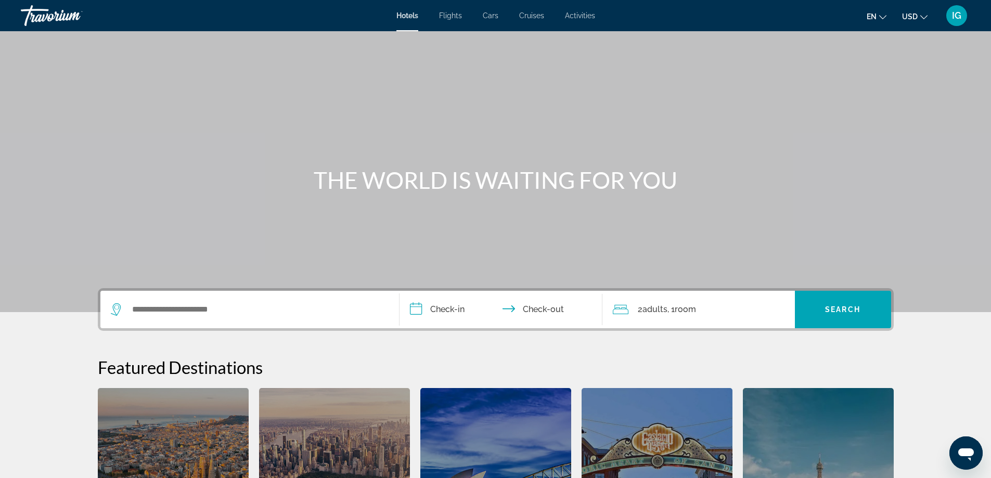
click at [584, 17] on span "Activities" at bounding box center [580, 15] width 30 height 8
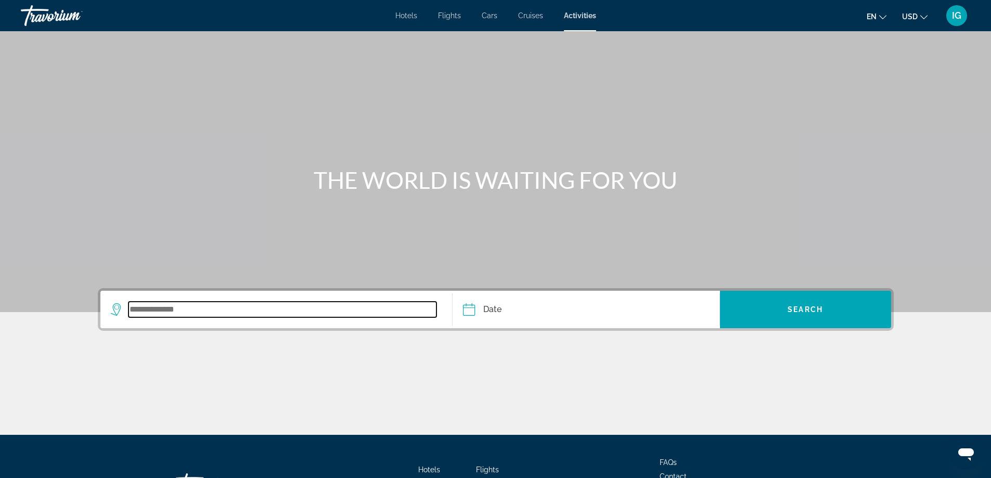
click at [388, 314] on input "Search widget" at bounding box center [283, 310] width 309 height 16
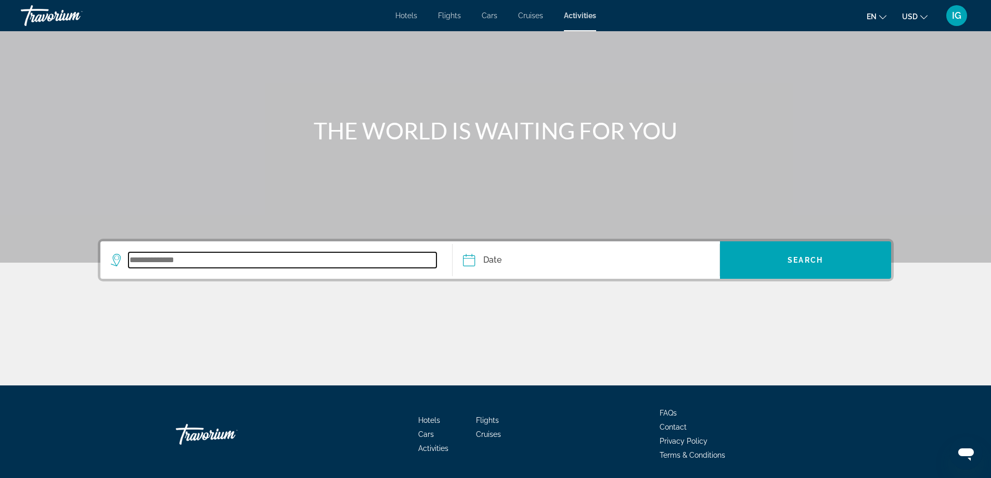
scroll to position [84, 0]
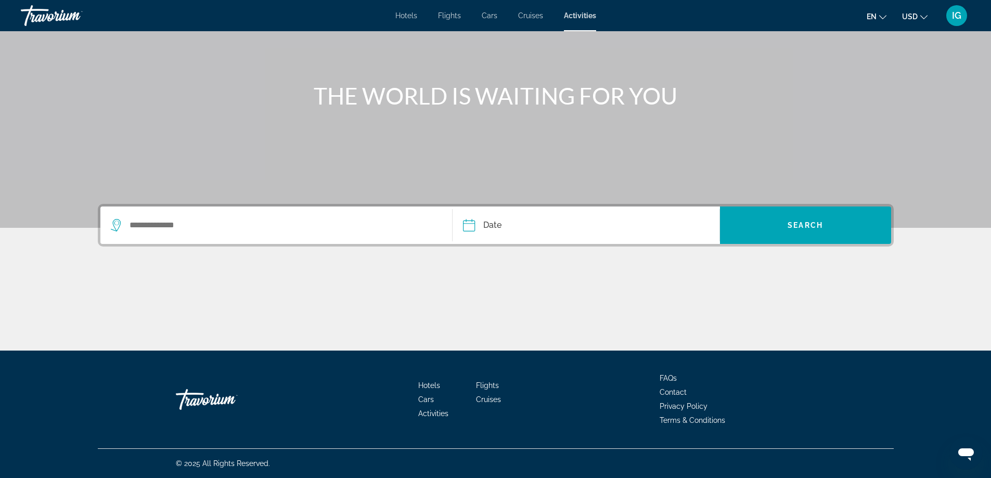
click at [530, 17] on span "Cruises" at bounding box center [530, 15] width 25 height 8
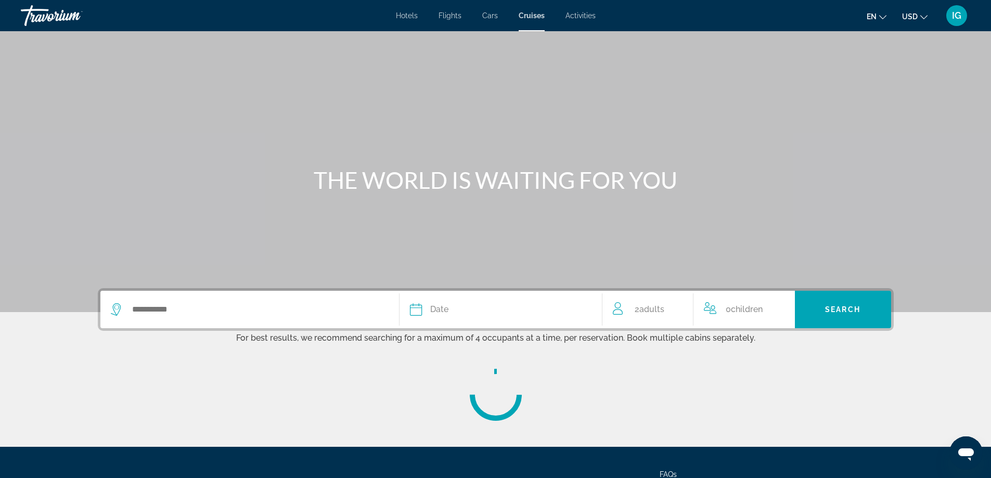
click at [450, 17] on span "Flights" at bounding box center [450, 15] width 23 height 8
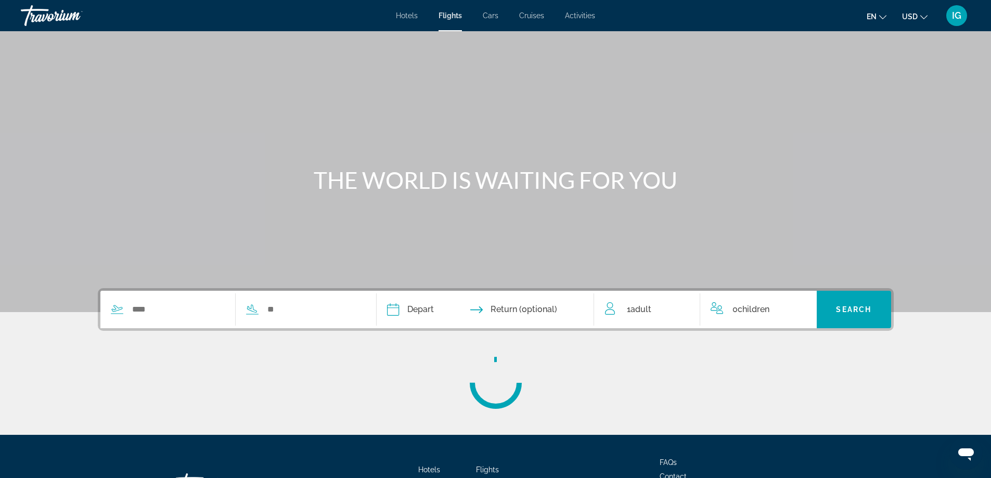
click at [444, 23] on div "Hotels Flights Cars Cruises Activities Hotels Flights Cars Cruises Activities e…" at bounding box center [495, 15] width 991 height 27
click at [262, 310] on div "Search widget" at bounding box center [298, 310] width 125 height 16
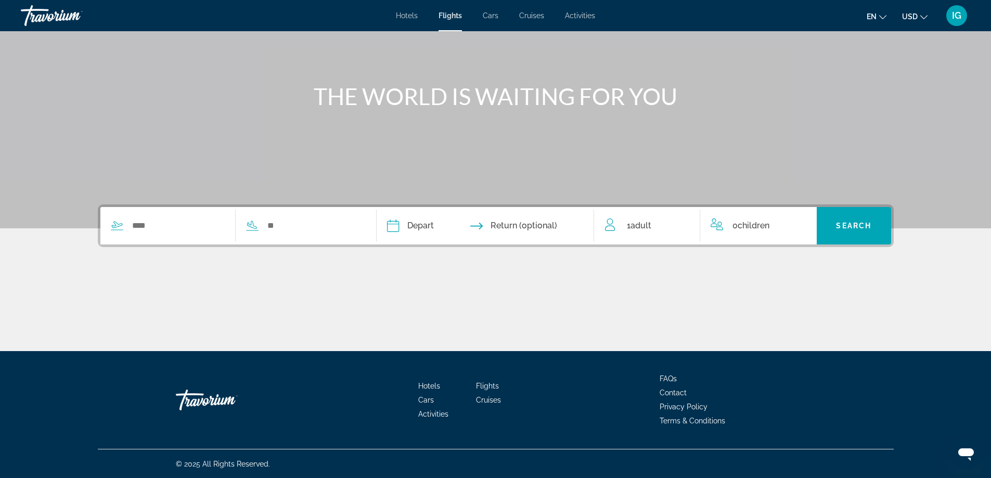
scroll to position [84, 0]
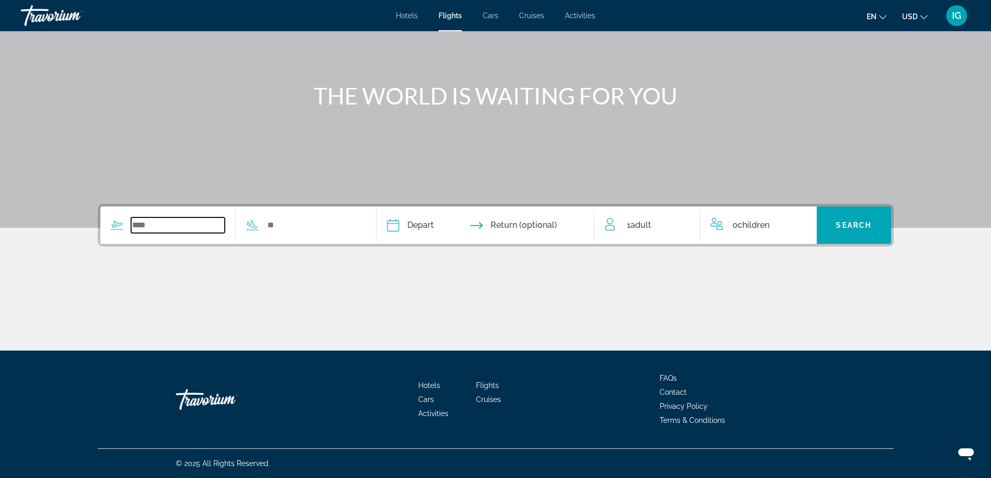
click at [177, 224] on input "Search widget" at bounding box center [178, 226] width 94 height 16
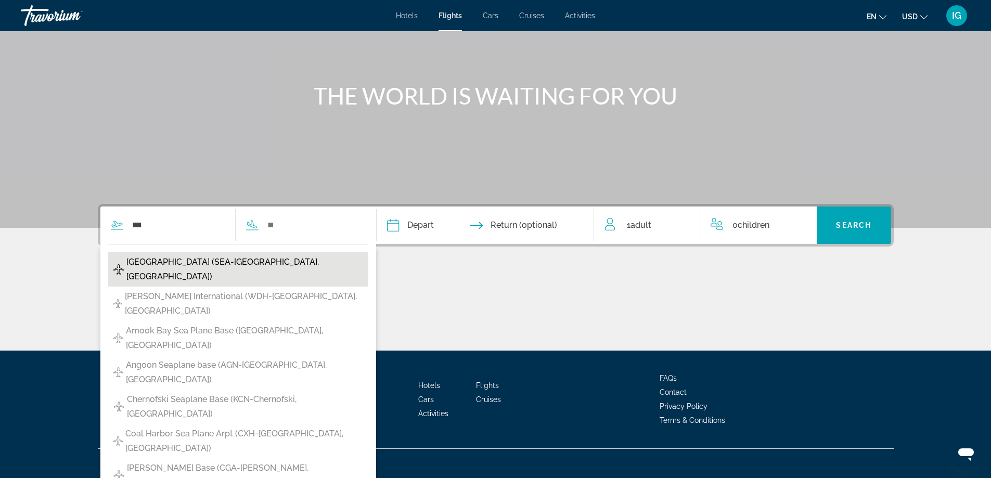
click at [189, 257] on span "[GEOGRAPHIC_DATA] (SEA-[GEOGRAPHIC_DATA], [GEOGRAPHIC_DATA])" at bounding box center [244, 269] width 237 height 29
type input "**********"
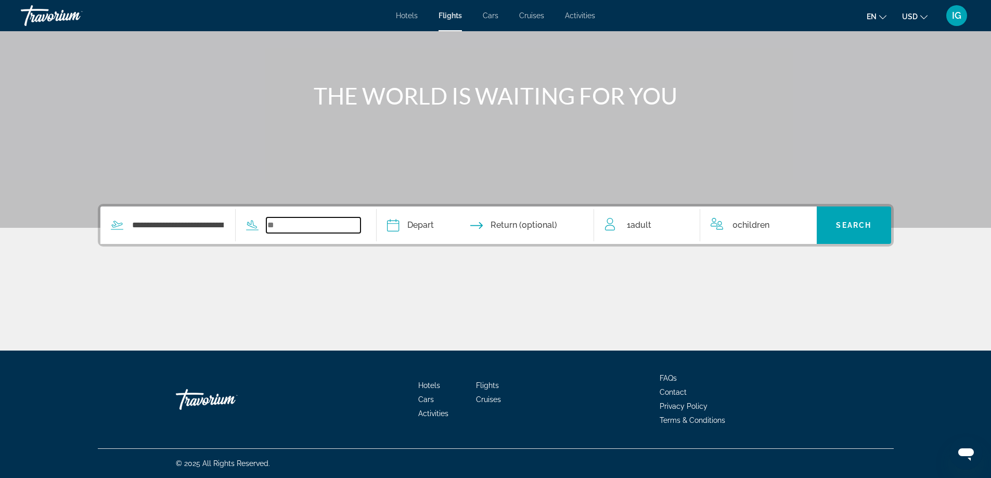
click at [281, 226] on input "Search widget" at bounding box center [313, 226] width 94 height 16
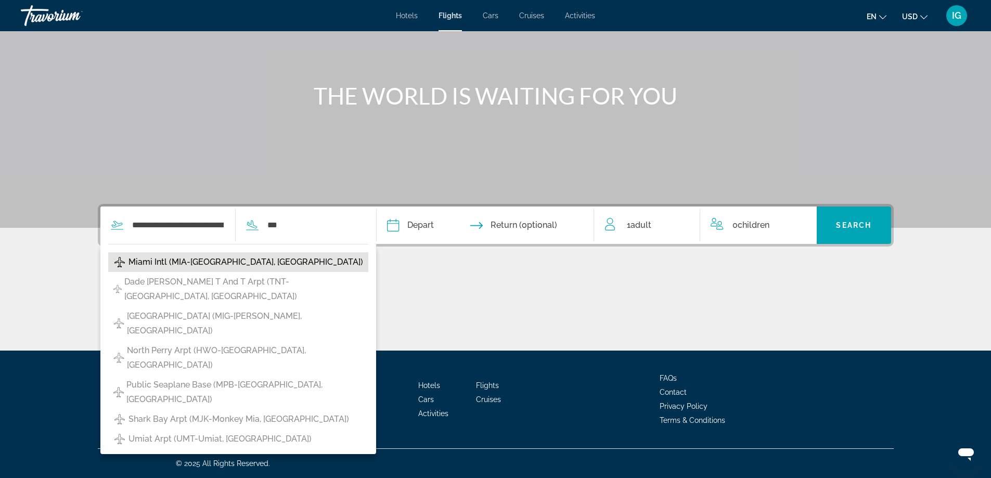
click at [193, 260] on span "Miami Intl (MIA-[GEOGRAPHIC_DATA], [GEOGRAPHIC_DATA])" at bounding box center [246, 262] width 235 height 15
type input "**********"
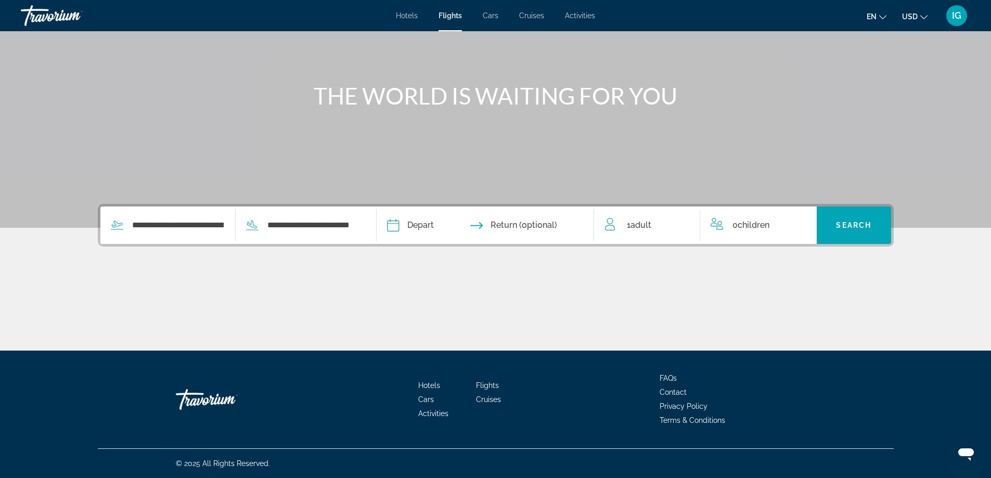
click at [415, 225] on input "Depart date" at bounding box center [439, 227] width 108 height 41
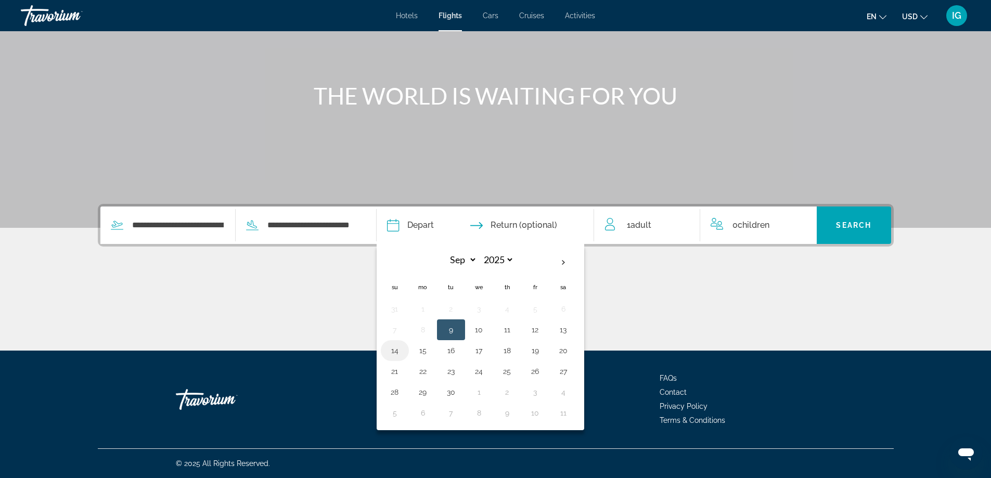
click at [398, 353] on button "14" at bounding box center [395, 350] width 17 height 15
type input "**********"
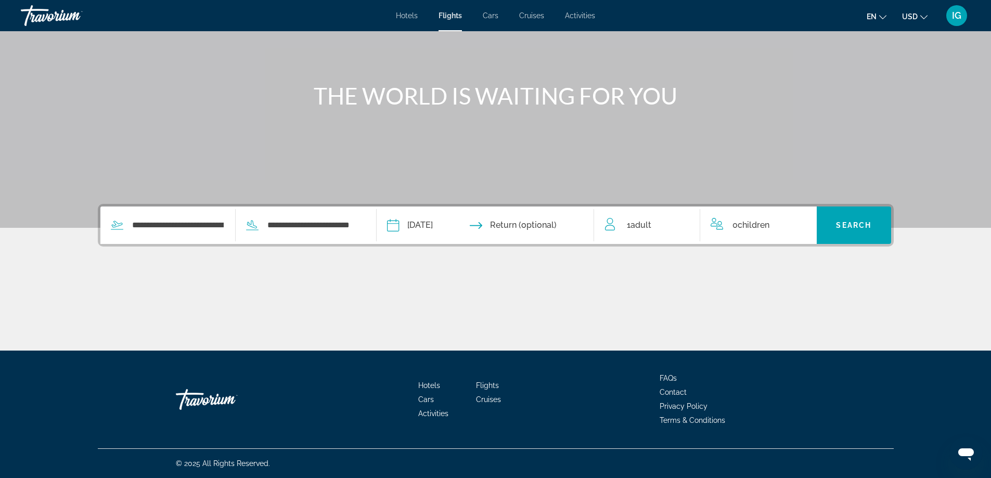
click at [550, 224] on input "Return date" at bounding box center [545, 227] width 108 height 41
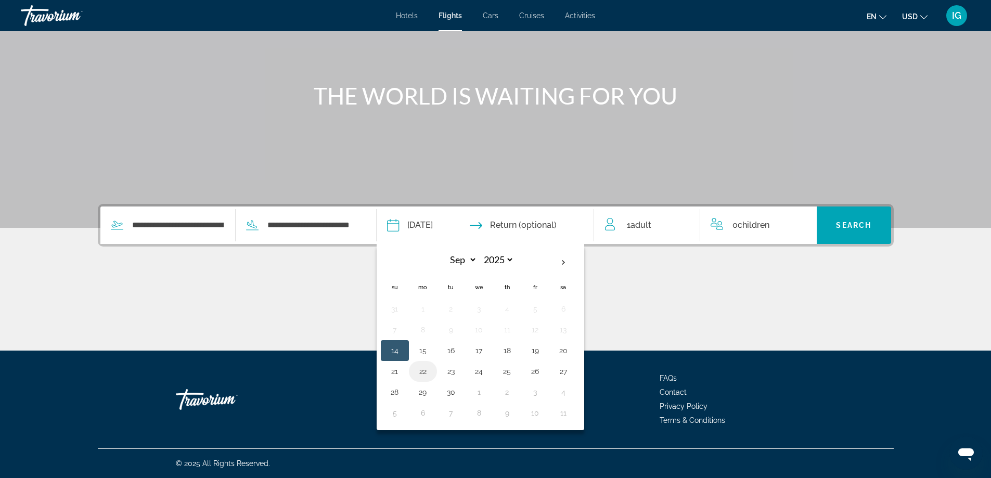
click at [428, 371] on button "22" at bounding box center [423, 371] width 17 height 15
type input "**********"
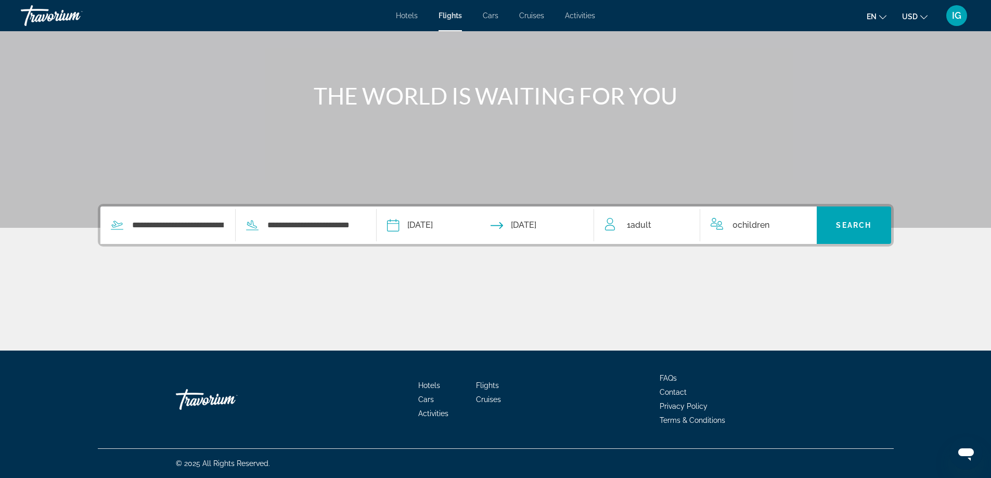
click at [641, 227] on span "Adult" at bounding box center [641, 225] width 21 height 10
click at [684, 221] on icon "Increment adults" at bounding box center [684, 223] width 9 height 12
click at [805, 223] on icon "Increment children" at bounding box center [801, 223] width 9 height 9
click at [797, 265] on icon "Travelers: 2 adults, 1 child" at bounding box center [795, 264] width 12 height 12
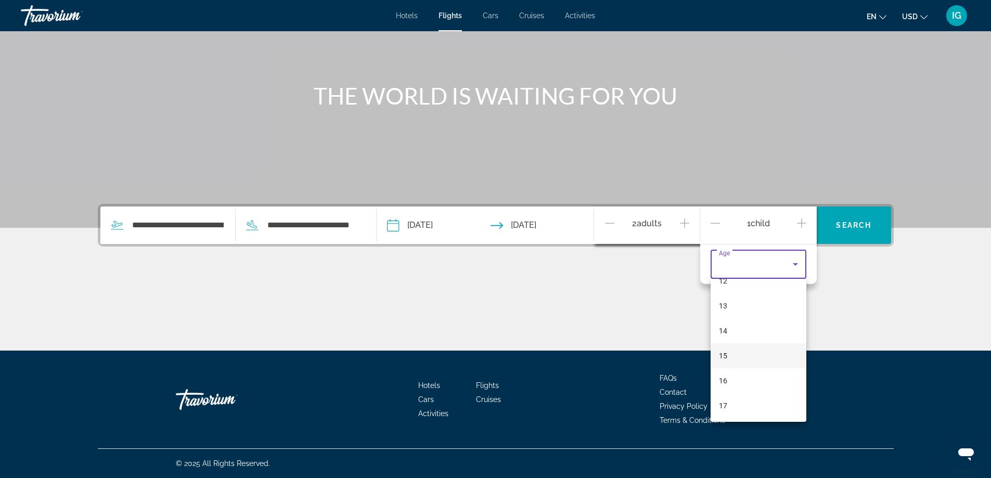
scroll to position [315, 0]
click at [756, 331] on mat-option "14" at bounding box center [759, 330] width 96 height 25
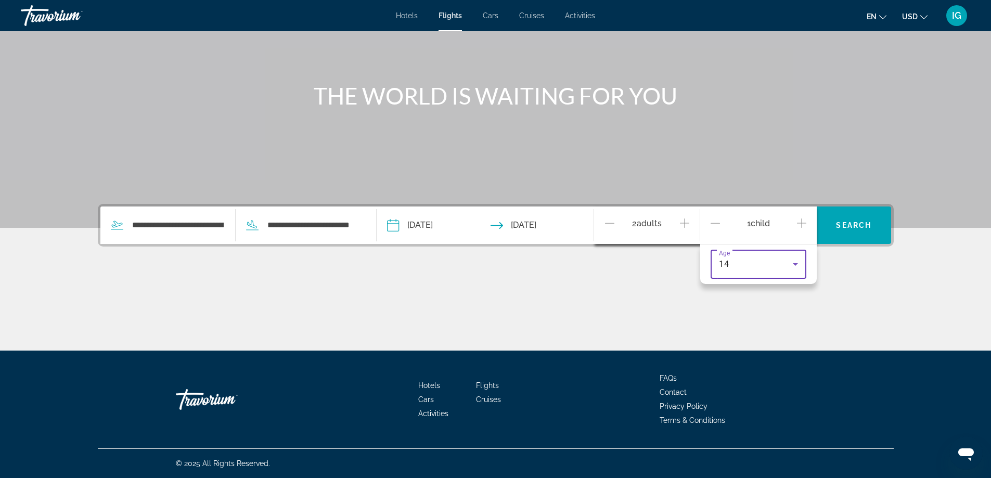
click at [862, 270] on div "**********" at bounding box center [496, 277] width 838 height 147
click at [405, 226] on input "**********" at bounding box center [439, 227] width 108 height 41
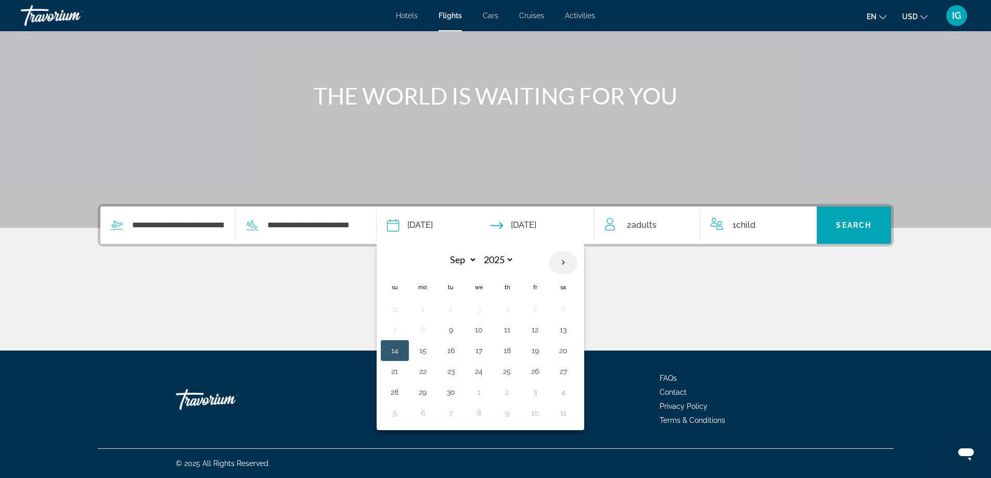
click at [563, 264] on th "Next month" at bounding box center [564, 262] width 28 height 23
click at [567, 260] on th "Next month" at bounding box center [564, 262] width 28 height 23
select select "**"
click at [540, 352] on button "14" at bounding box center [535, 350] width 17 height 15
type input "**********"
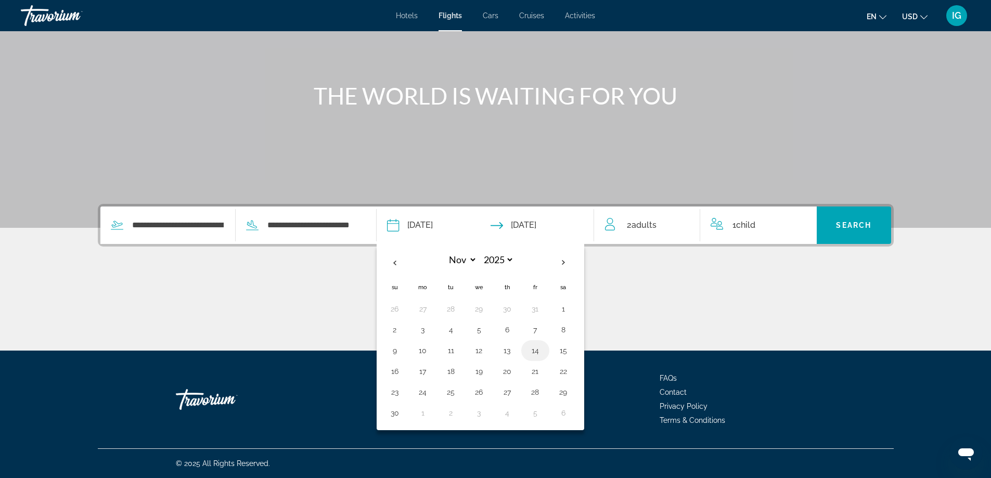
select select "**"
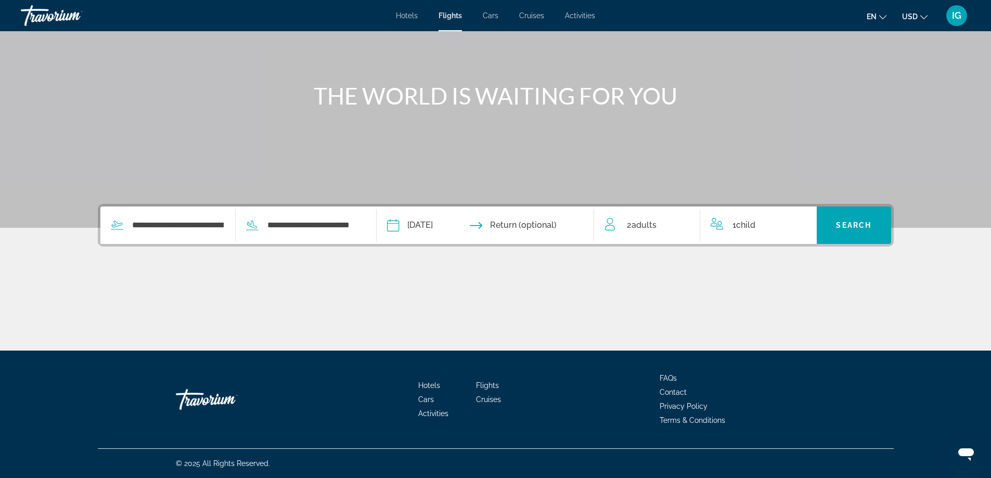
click at [543, 223] on input "Return date" at bounding box center [545, 227] width 108 height 41
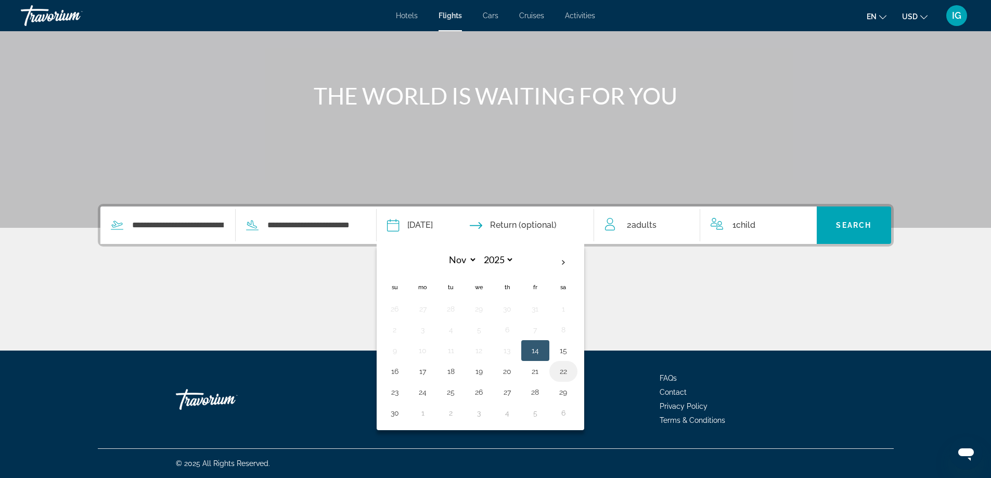
click at [568, 372] on button "22" at bounding box center [563, 371] width 17 height 15
type input "**********"
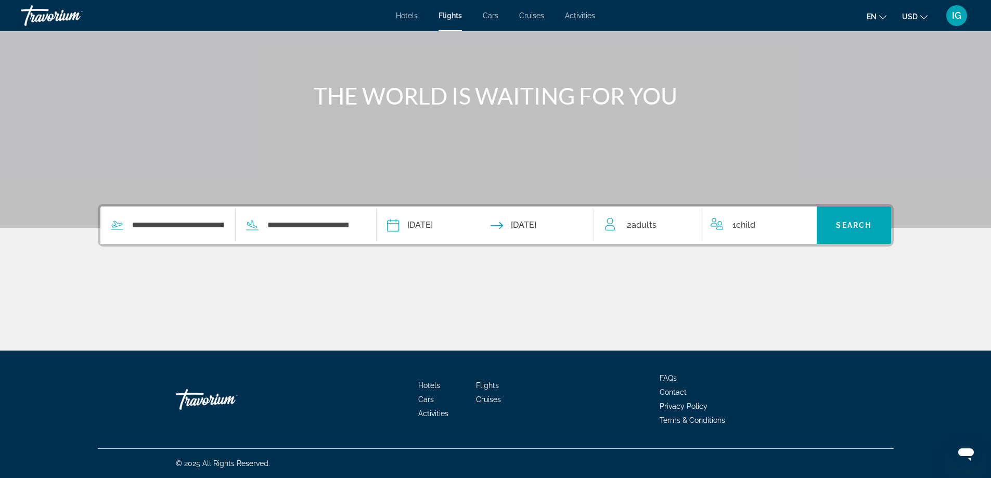
click at [750, 276] on div "Main content" at bounding box center [496, 312] width 796 height 78
click at [860, 226] on span "Search" at bounding box center [853, 225] width 35 height 8
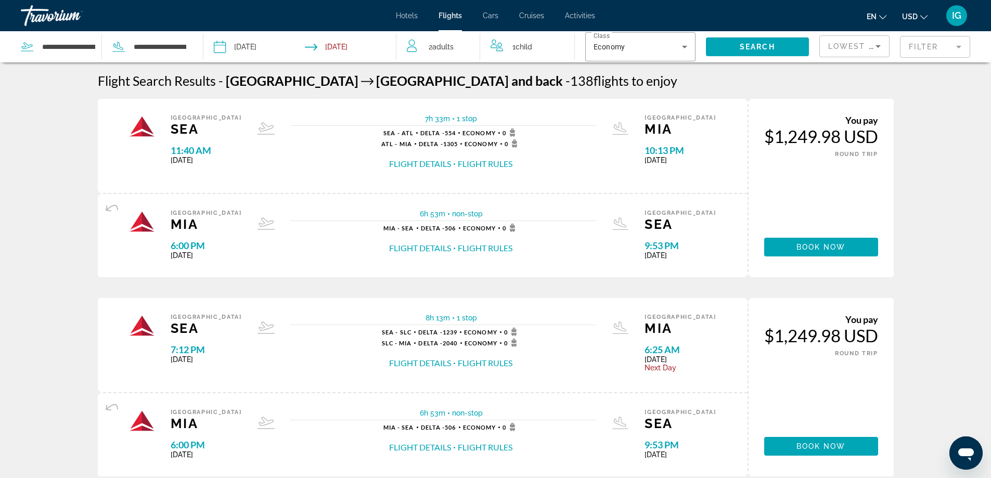
scroll to position [208, 0]
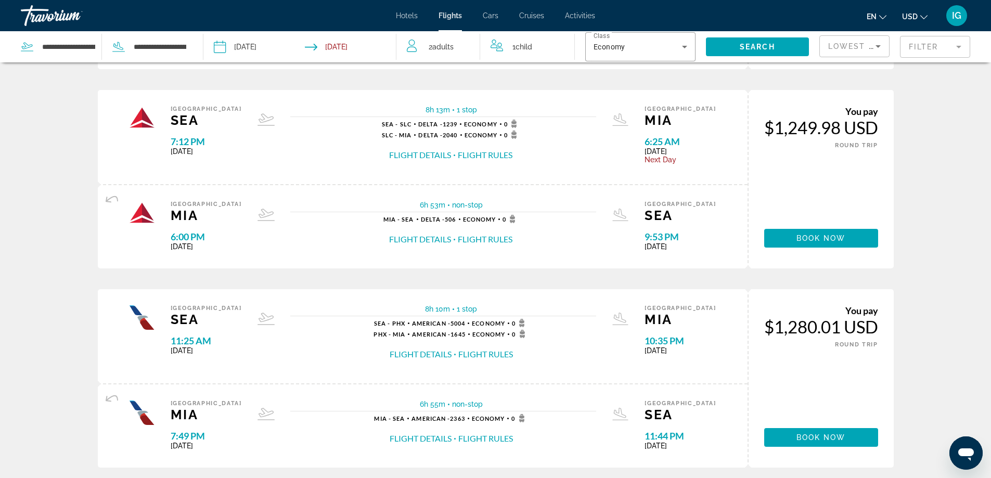
click at [469, 157] on button "Flight Rules" at bounding box center [485, 154] width 55 height 11
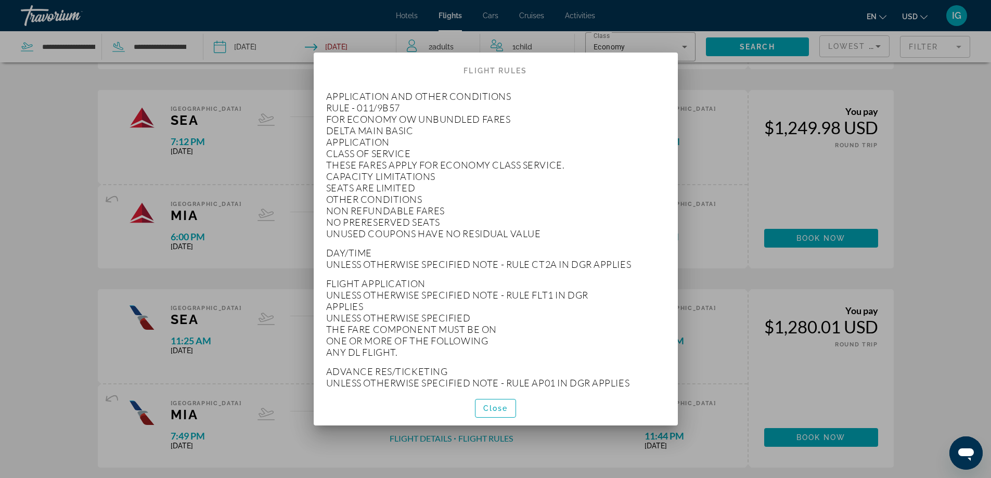
scroll to position [0, 0]
click at [494, 408] on span "Close" at bounding box center [495, 408] width 25 height 8
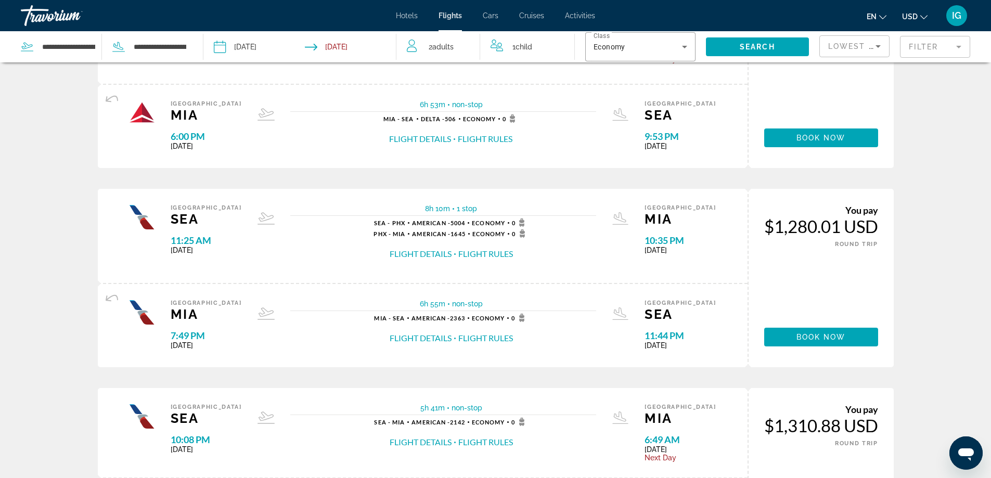
scroll to position [416, 0]
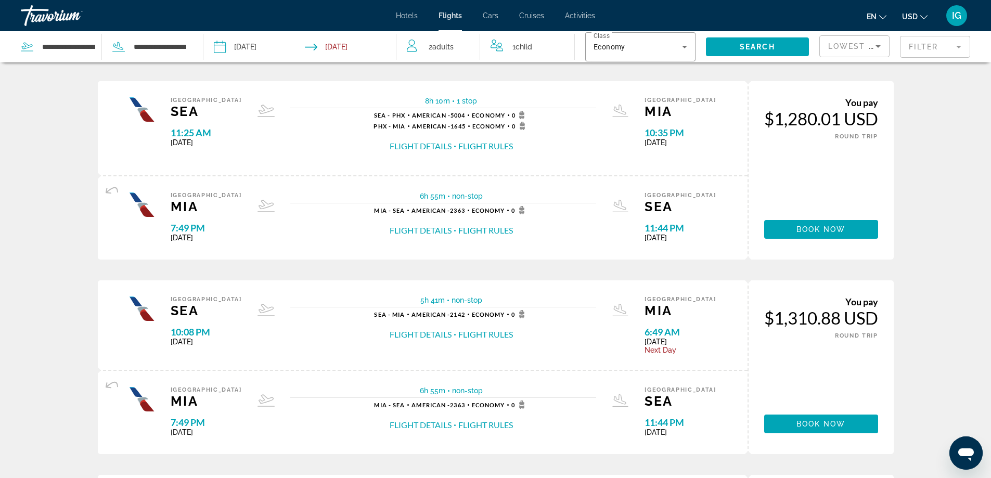
click at [427, 338] on button "Flight Details" at bounding box center [421, 334] width 62 height 11
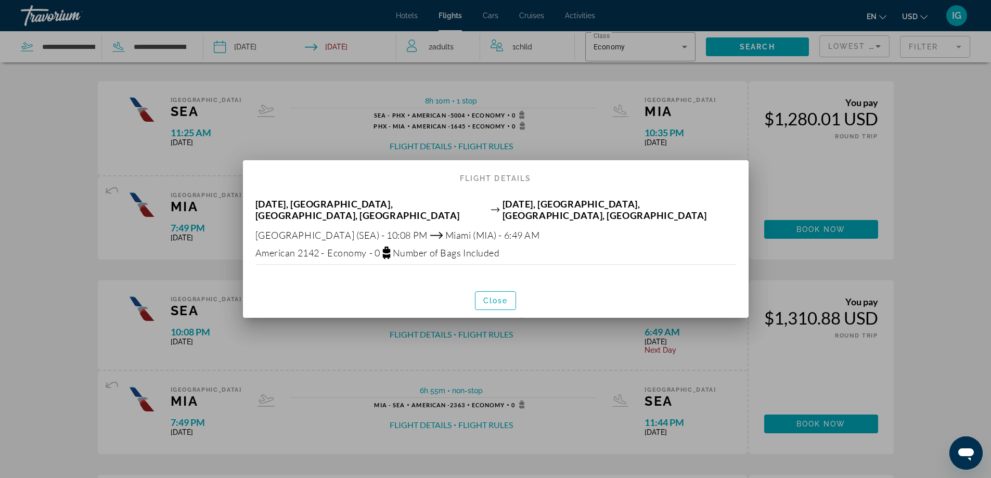
scroll to position [0, 0]
click at [502, 299] on span "Close" at bounding box center [495, 301] width 25 height 8
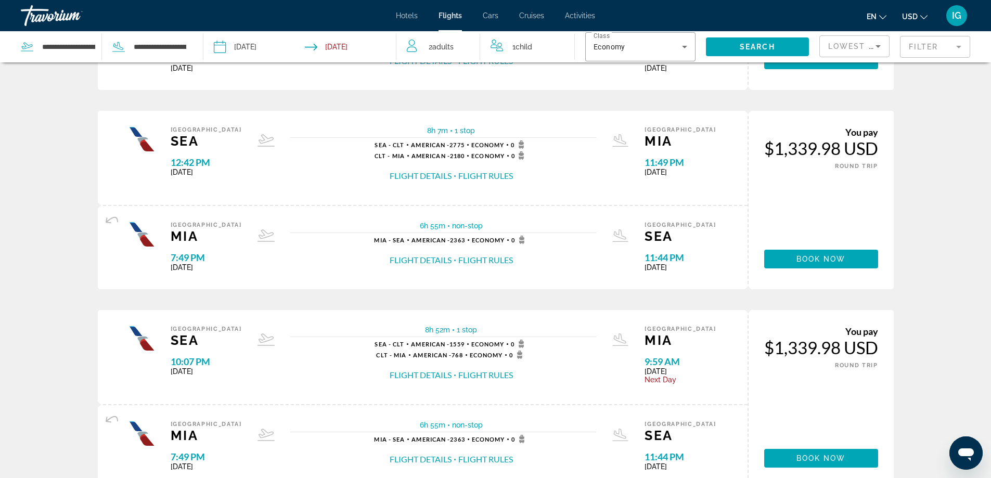
scroll to position [981, 0]
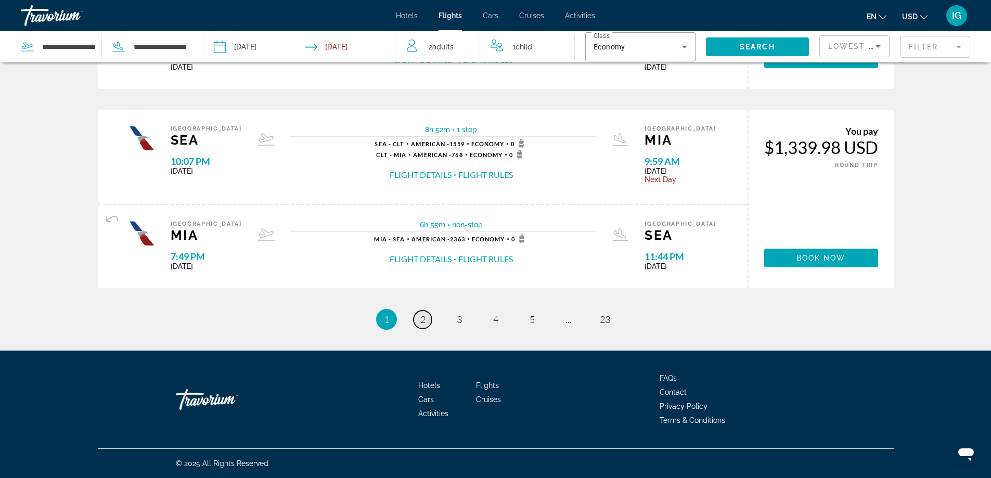
click at [428, 320] on link "page 2" at bounding box center [423, 320] width 18 height 18
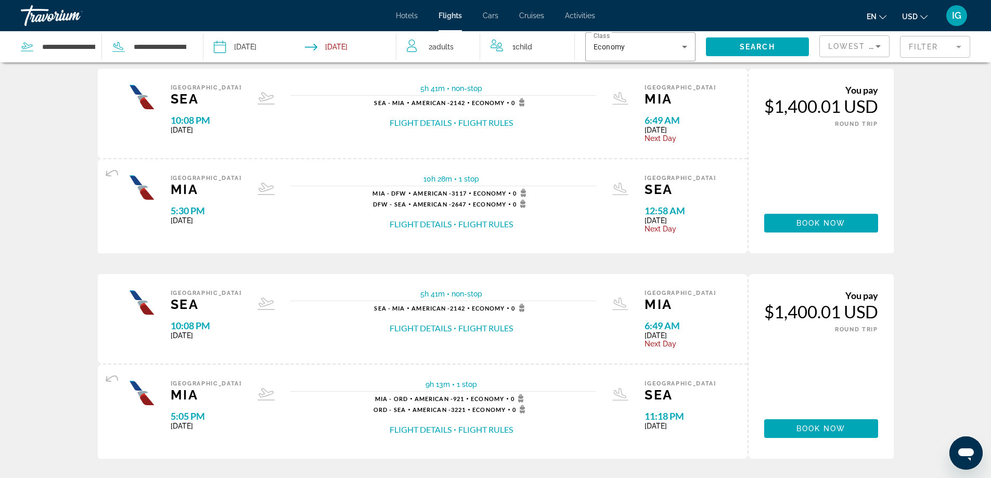
scroll to position [1037, 0]
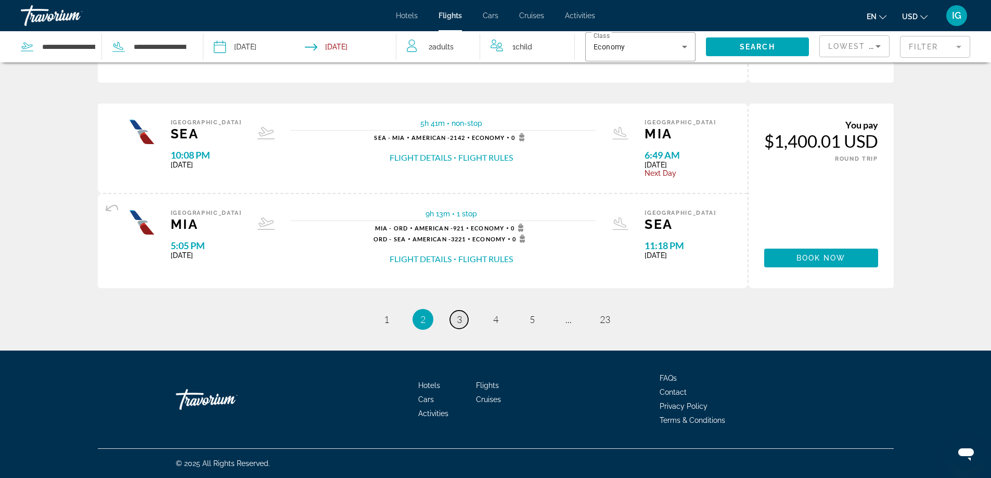
click at [461, 326] on link "page 3" at bounding box center [459, 320] width 18 height 18
